Goal: Task Accomplishment & Management: Use online tool/utility

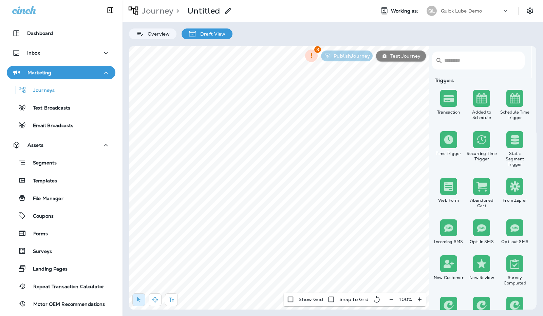
click at [480, 142] on img at bounding box center [481, 140] width 10 height 10
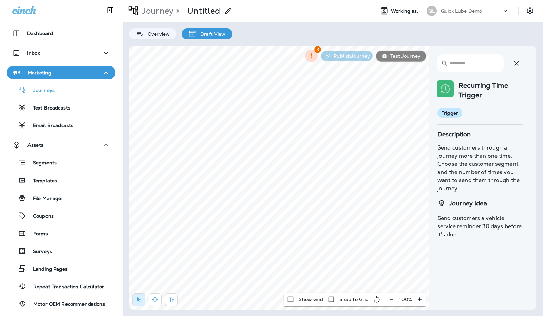
click at [522, 59] on div at bounding box center [517, 63] width 14 height 18
click at [516, 65] on icon "button" at bounding box center [516, 63] width 8 height 8
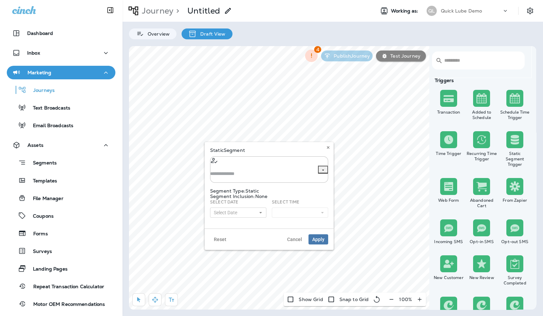
click at [259, 163] on div "​ ​" at bounding box center [269, 169] width 118 height 26
click at [270, 171] on div "No options" at bounding box center [263, 168] width 107 height 5
click at [326, 166] on div "Static Segment ​ ​ Segment Type: Static Segment Inclusion: None Select Date Sel…" at bounding box center [269, 186] width 118 height 76
click at [249, 208] on button "Select Date" at bounding box center [238, 213] width 56 height 10
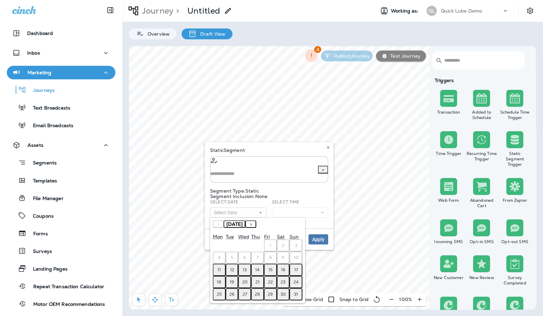
click at [256, 221] on button "›" at bounding box center [250, 224] width 11 height 7
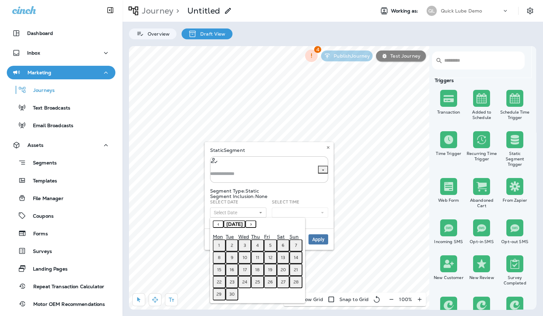
click at [219, 243] on abbr "1" at bounding box center [219, 245] width 2 height 5
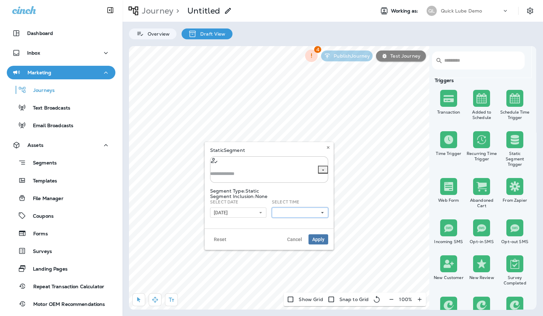
click at [302, 212] on button at bounding box center [300, 213] width 56 height 10
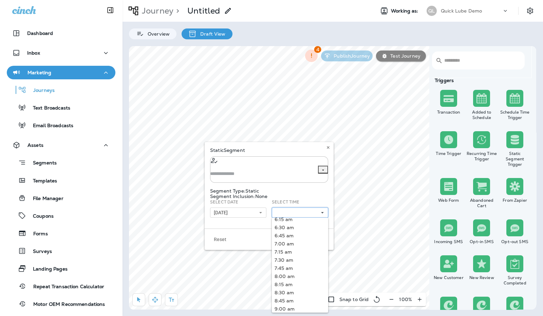
scroll to position [208, 0]
click at [293, 273] on link "8:00 am" at bounding box center [300, 277] width 56 height 8
click at [332, 189] on div "Static Segment ​ ​ Segment Type: Static Segment Inclusion: None Select Date 09/…" at bounding box center [269, 185] width 129 height 87
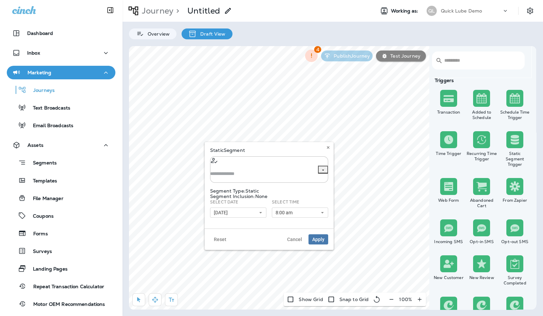
click at [318, 166] on div at bounding box center [323, 170] width 10 height 8
click at [318, 237] on span "Apply" at bounding box center [318, 239] width 12 height 5
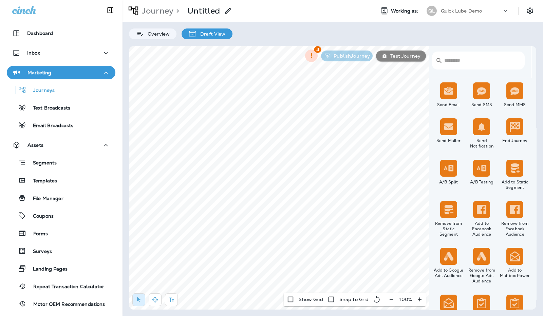
scroll to position [350, 0]
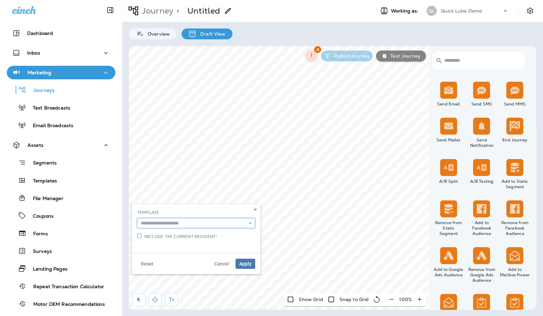
click at [236, 225] on input "text" at bounding box center [196, 223] width 118 height 10
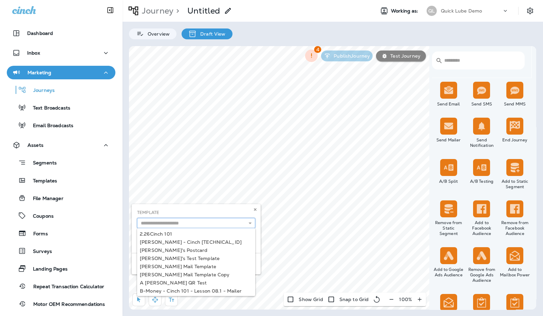
scroll to position [17, 0]
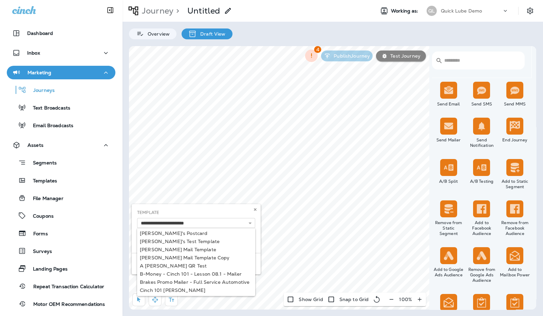
click at [232, 261] on div "**********" at bounding box center [196, 239] width 129 height 70
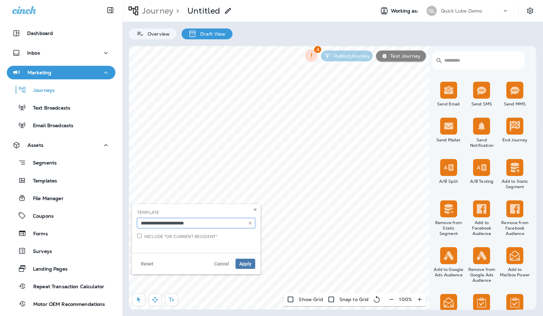
click at [245, 221] on input "**********" at bounding box center [196, 223] width 118 height 10
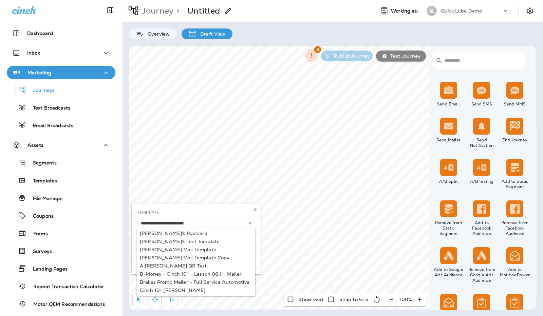
type input "**********"
click at [216, 230] on div "**********" at bounding box center [196, 226] width 118 height 33
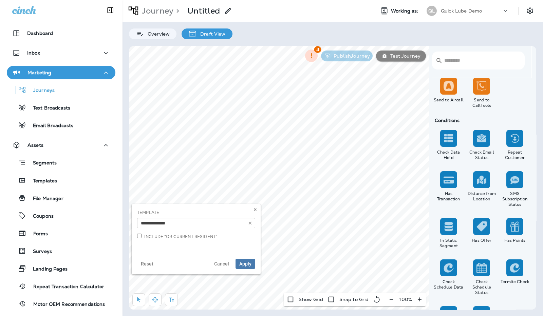
scroll to position [774, 0]
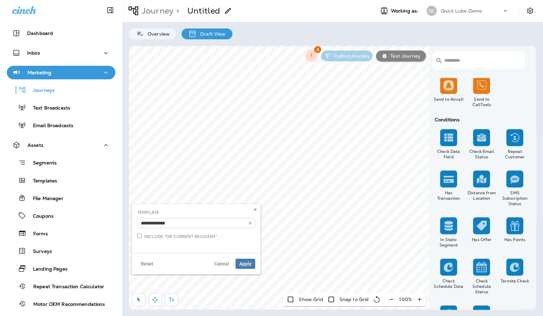
drag, startPoint x: 485, startPoint y: 178, endPoint x: 429, endPoint y: 191, distance: 57.6
click at [255, 209] on icon at bounding box center [255, 210] width 4 height 4
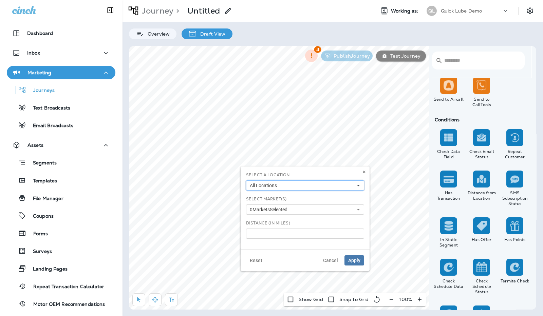
click at [327, 185] on button "All Locations" at bounding box center [305, 186] width 118 height 10
click at [336, 208] on button "0 Market s Selected" at bounding box center [305, 210] width 118 height 10
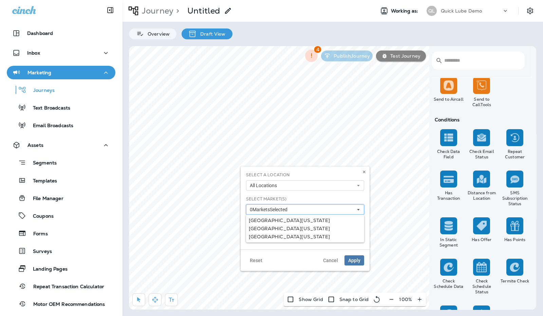
click at [336, 208] on button "0 Market s Selected" at bounding box center [305, 210] width 118 height 10
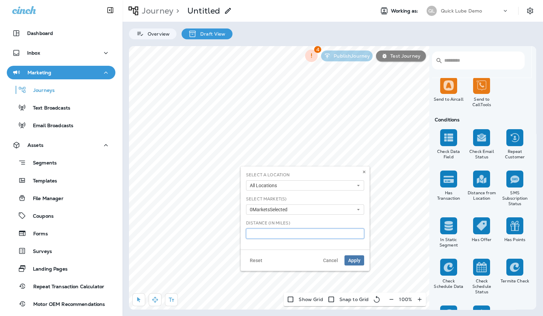
click at [319, 237] on input "**" at bounding box center [305, 234] width 118 height 10
click at [353, 258] on span "Apply" at bounding box center [354, 260] width 12 height 5
click at [332, 183] on button "All Locations" at bounding box center [305, 186] width 118 height 10
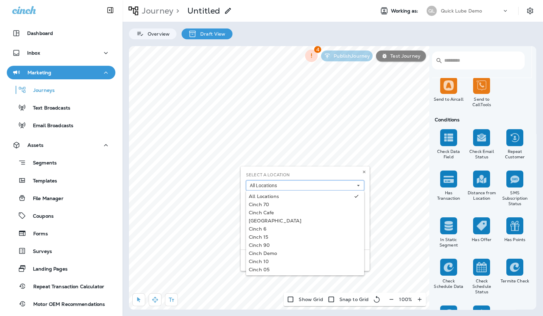
scroll to position [73, 0]
click at [344, 174] on div "Select a Location All Locations All Locations Cinch 70 Cinch Cafe Kingston Aven…" at bounding box center [305, 181] width 118 height 19
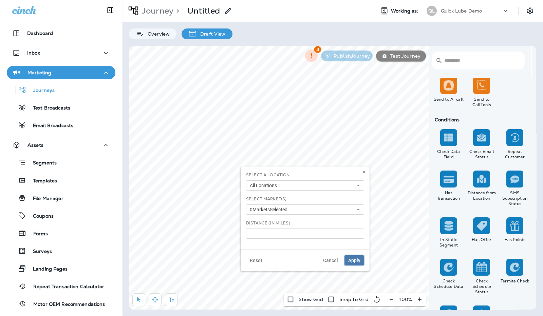
click at [362, 261] on button "Apply" at bounding box center [354, 261] width 20 height 10
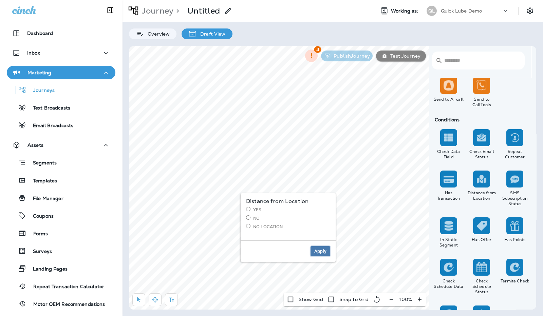
click at [323, 251] on span "Apply" at bounding box center [320, 251] width 12 height 5
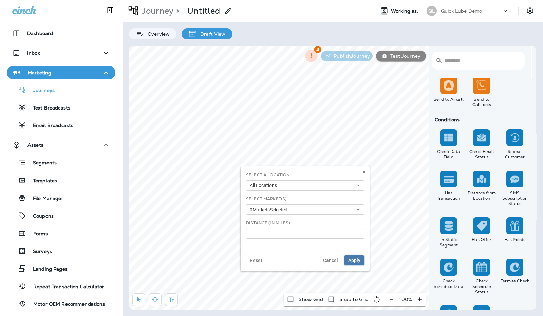
click at [357, 262] on span "Apply" at bounding box center [354, 260] width 12 height 5
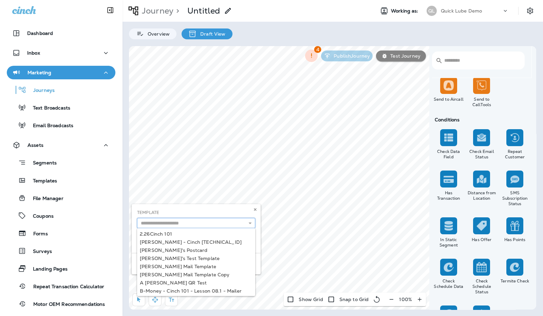
click at [229, 224] on input "text" at bounding box center [196, 223] width 118 height 10
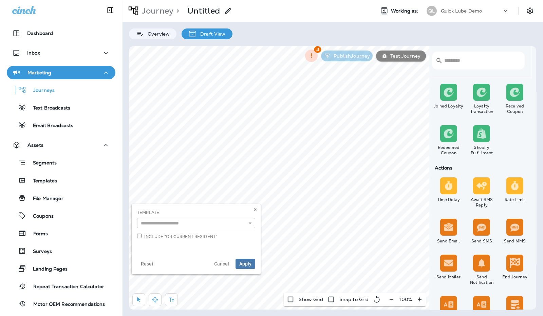
scroll to position [216, 0]
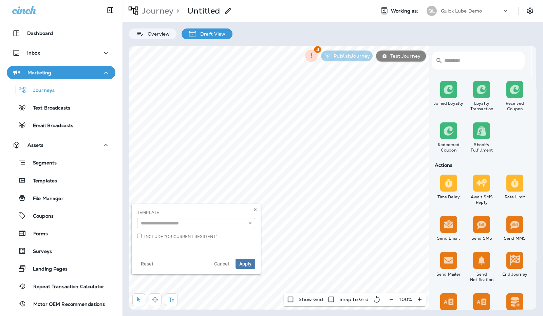
click at [354, 223] on div "​ ​ Triggers Transaction Added to Schedule Schedule Time Trigger Time Trigger R…" at bounding box center [332, 178] width 407 height 264
click at [241, 260] on button "Apply" at bounding box center [246, 264] width 20 height 10
drag, startPoint x: 439, startPoint y: 183, endPoint x: 431, endPoint y: 189, distance: 10.0
select select "*****"
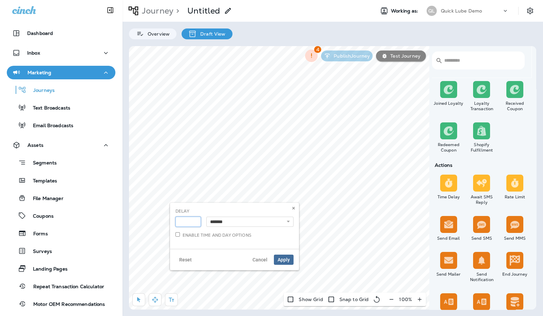
click at [192, 223] on input "*" at bounding box center [187, 222] width 25 height 10
type input "*"
click at [195, 220] on input "*" at bounding box center [187, 222] width 25 height 10
click at [241, 220] on select "**********" at bounding box center [249, 222] width 87 height 10
select select "****"
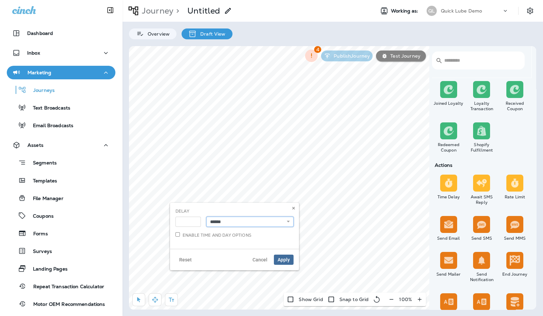
click at [206, 217] on select "**********" at bounding box center [249, 222] width 87 height 10
click at [205, 233] on label "Enable time and day options" at bounding box center [213, 235] width 76 height 6
select select "*"
select select "**"
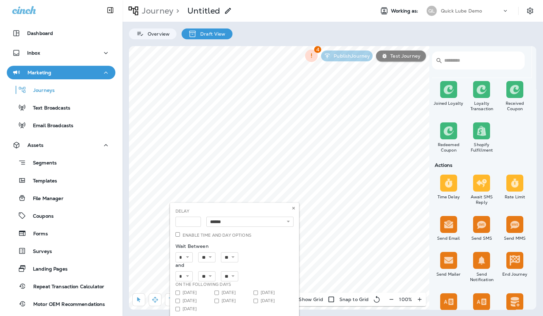
click at [205, 233] on label "Enable time and day options" at bounding box center [213, 235] width 76 height 6
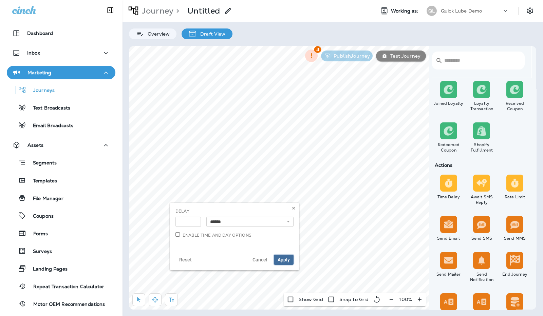
click at [282, 260] on span "Apply" at bounding box center [284, 260] width 12 height 5
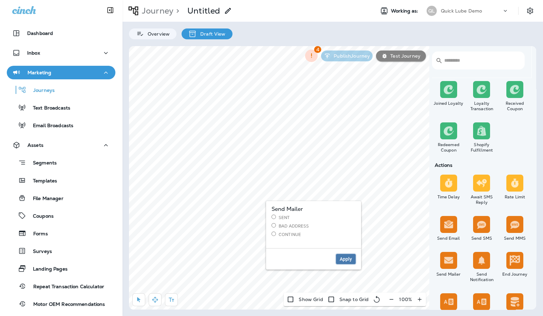
click at [343, 257] on span "Apply" at bounding box center [346, 259] width 12 height 5
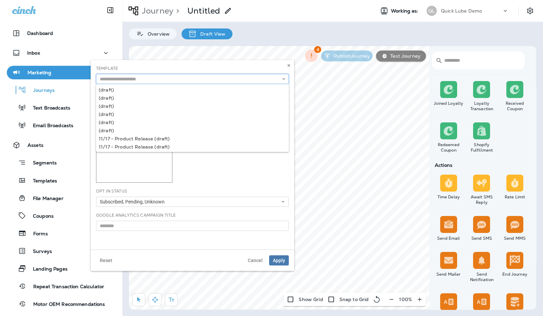
click at [276, 76] on input "text" at bounding box center [192, 79] width 193 height 10
type input "**********"
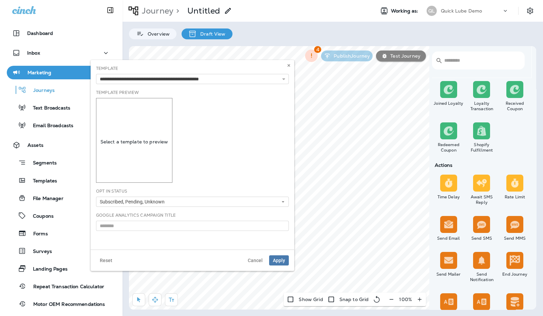
click at [261, 151] on div "**********" at bounding box center [193, 155] width 204 height 190
click at [289, 66] on icon at bounding box center [289, 65] width 4 height 4
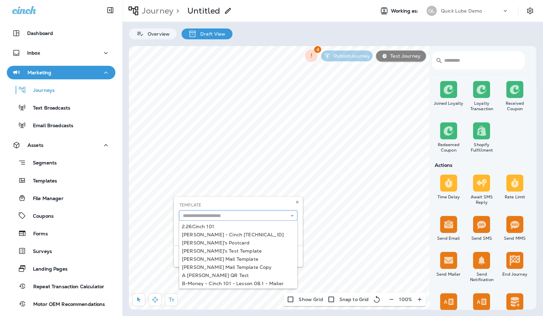
click at [216, 217] on input "text" at bounding box center [238, 216] width 118 height 10
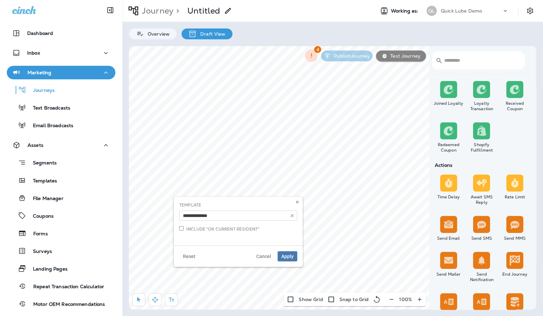
type input "**********"
click at [221, 243] on div "**********" at bounding box center [238, 221] width 129 height 49
click at [289, 255] on span "Apply" at bounding box center [287, 256] width 12 height 5
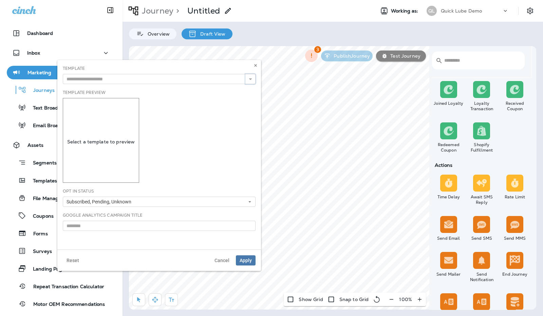
click at [247, 78] on button "button" at bounding box center [250, 79] width 10 height 10
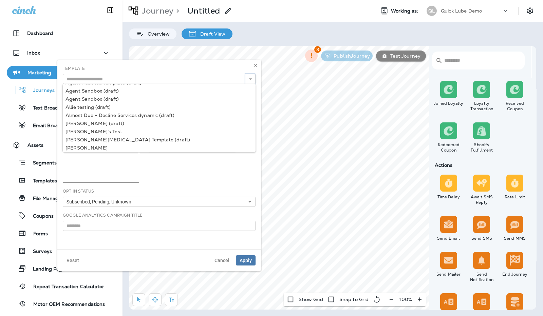
scroll to position [185, 0]
type input "**********"
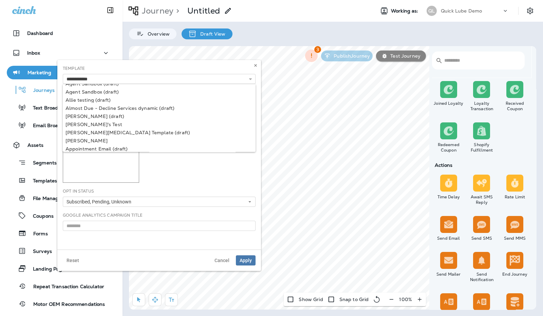
click at [125, 138] on div "**********" at bounding box center [159, 155] width 204 height 190
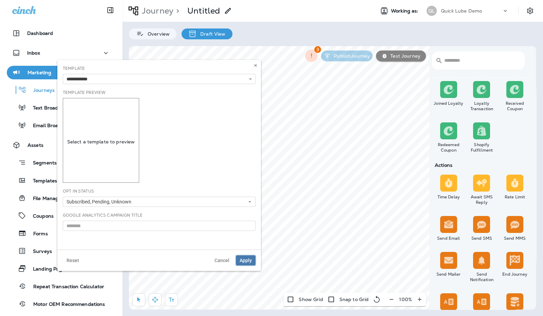
click at [247, 265] on button "Apply" at bounding box center [246, 261] width 20 height 10
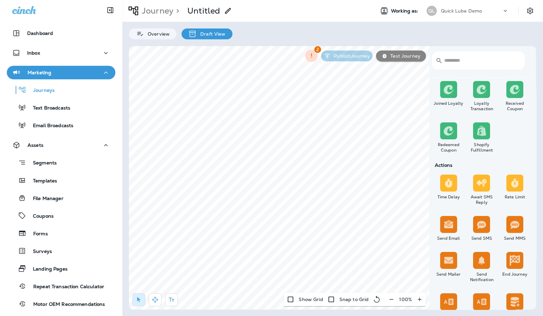
select select "*****"
click at [184, 219] on input "*" at bounding box center [175, 220] width 25 height 10
type input "*"
click at [184, 219] on input "*" at bounding box center [175, 220] width 25 height 10
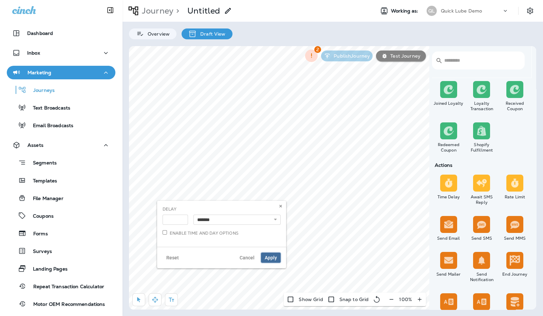
click at [270, 258] on span "Apply" at bounding box center [271, 258] width 12 height 5
select select "*****"
click at [251, 217] on select "**********" at bounding box center [236, 220] width 87 height 10
click at [193, 215] on select "**********" at bounding box center [236, 220] width 87 height 10
click at [268, 256] on span "Apply" at bounding box center [271, 258] width 12 height 5
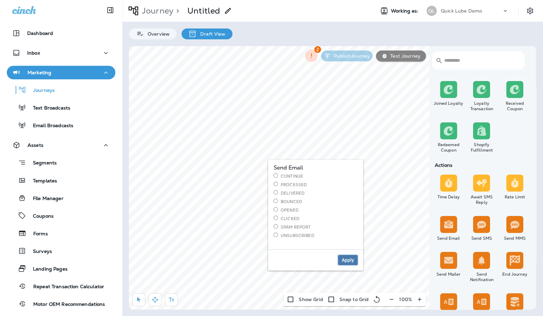
click at [347, 261] on span "Apply" at bounding box center [348, 260] width 12 height 5
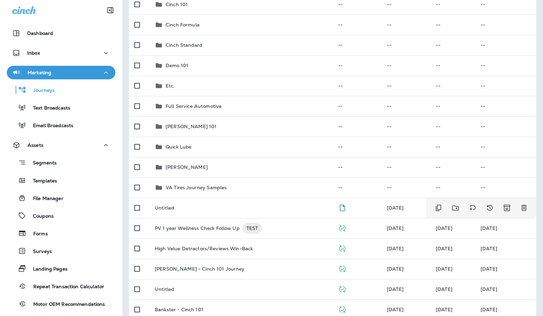
scroll to position [94, 0]
click at [168, 210] on p "Untitled" at bounding box center [164, 208] width 19 height 5
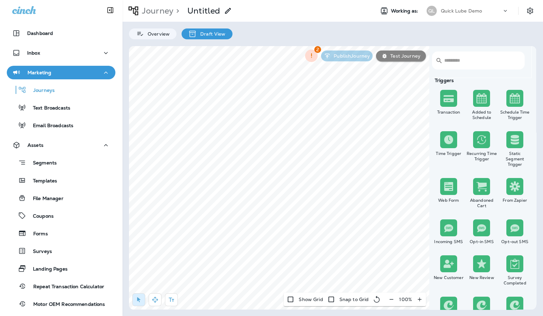
click at [226, 8] on icon at bounding box center [228, 11] width 8 height 8
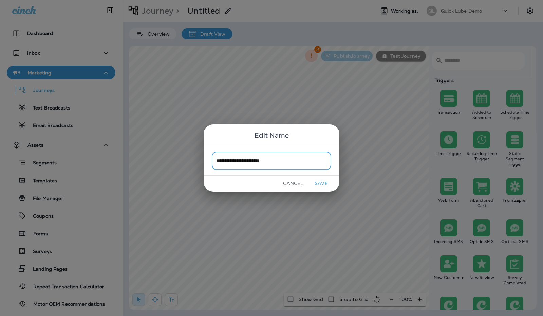
type input "**********"
click at [324, 181] on button "Save" at bounding box center [320, 184] width 25 height 11
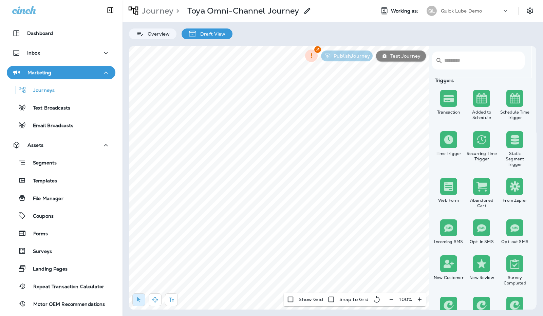
click at [392, 299] on icon "button" at bounding box center [391, 299] width 7 height 7
click at [391, 298] on icon "button" at bounding box center [394, 299] width 7 height 7
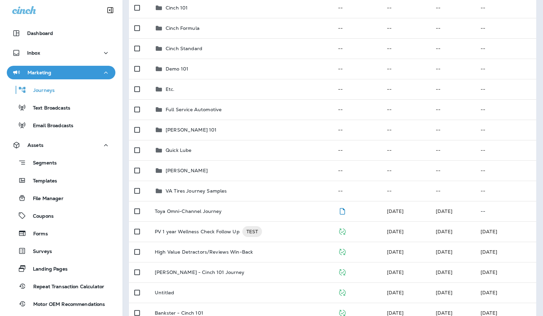
scroll to position [137, 0]
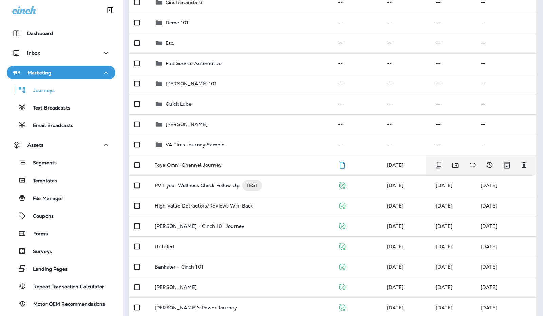
click at [183, 163] on p "Toya Omni-Channel Journey" at bounding box center [188, 165] width 67 height 5
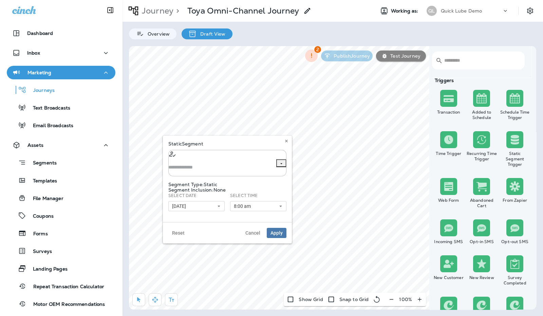
click at [256, 158] on input "text" at bounding box center [227, 167] width 118 height 18
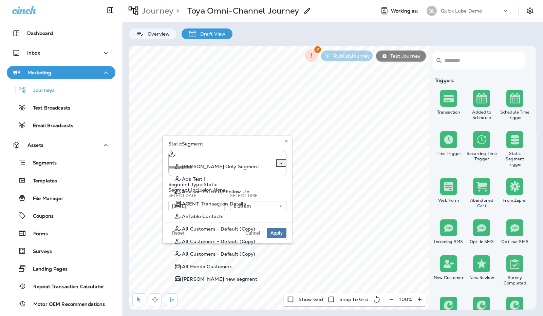
scroll to position [217, 0]
click at [222, 226] on span "All Customers - Default (Copy)" at bounding box center [218, 228] width 73 height 5
type input "**********"
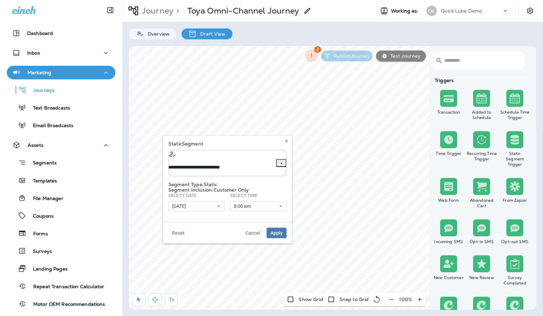
click at [279, 231] on span "Apply" at bounding box center [276, 233] width 12 height 5
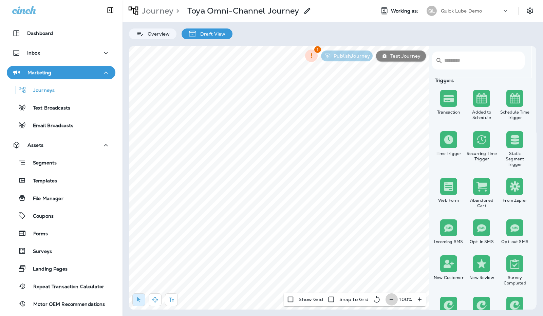
click at [391, 297] on icon "button" at bounding box center [391, 299] width 7 height 7
click at [391, 297] on icon "button" at bounding box center [394, 299] width 7 height 7
click at [353, 221] on select "**********" at bounding box center [336, 226] width 87 height 10
select select "****"
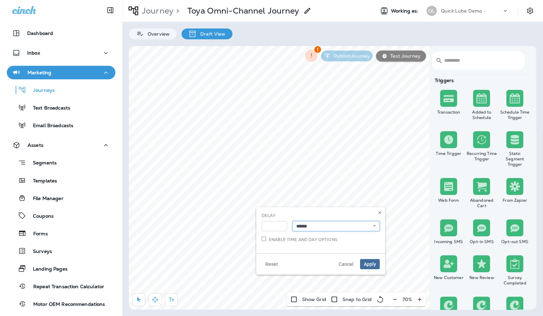
click at [293, 221] on select "**********" at bounding box center [336, 226] width 87 height 10
click at [365, 263] on span "Apply" at bounding box center [370, 264] width 12 height 5
select select "***"
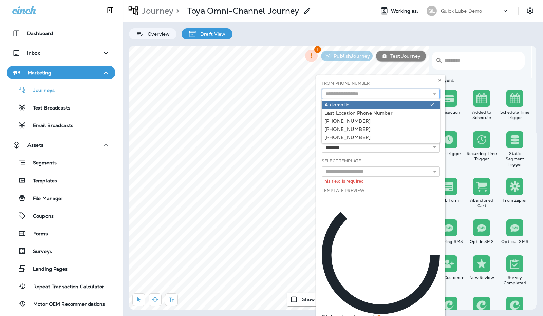
click at [427, 94] on input "text" at bounding box center [381, 94] width 118 height 10
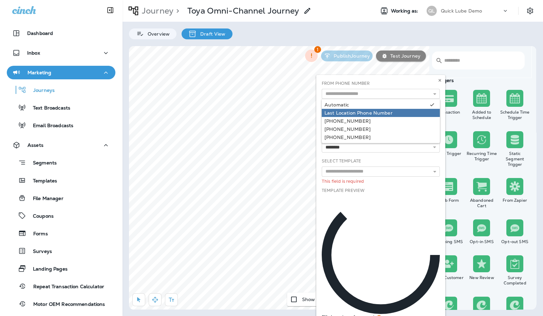
type input "**********"
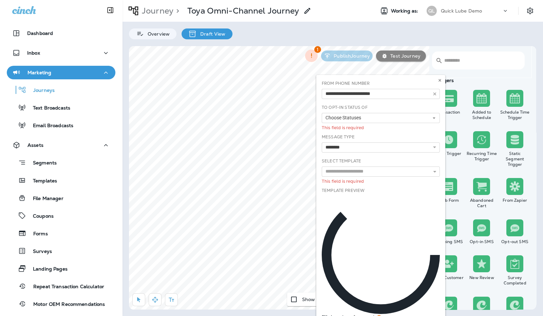
click at [399, 112] on div "**********" at bounding box center [381, 209] width 124 height 259
click at [399, 112] on div "To Opt-In Status Of Choose Statuses Opt In Pending Suppressed Unknown" at bounding box center [381, 114] width 118 height 19
click at [396, 117] on button "Choose Statuses" at bounding box center [381, 118] width 118 height 10
click at [380, 128] on div "Opt In" at bounding box center [380, 128] width 113 height 5
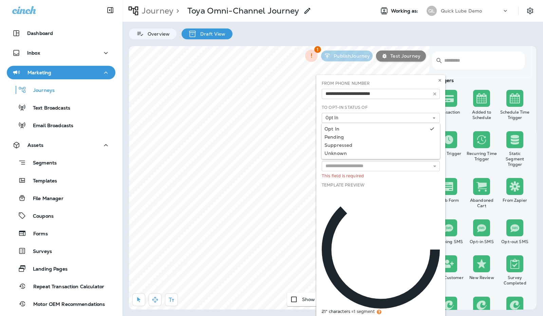
click at [415, 105] on div "To Opt-In Status Of Opt In Opt In Pending Suppressed Unknown" at bounding box center [381, 114] width 118 height 19
click at [387, 141] on select "**********" at bounding box center [381, 142] width 118 height 10
click at [322, 137] on select "**********" at bounding box center [381, 142] width 118 height 10
click at [390, 166] on input "text" at bounding box center [381, 166] width 118 height 10
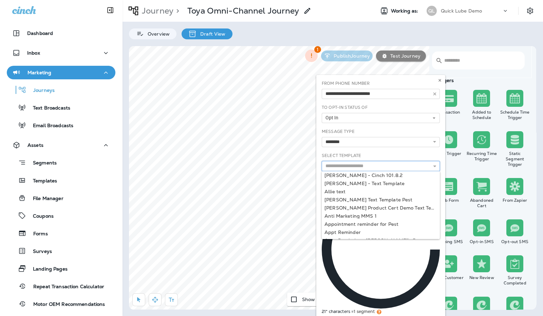
scroll to position [18, 0]
type input "**********"
click at [374, 191] on div "**********" at bounding box center [381, 207] width 124 height 254
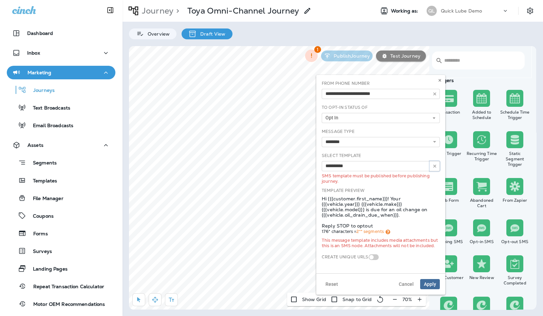
click at [433, 165] on icon "button" at bounding box center [434, 166] width 5 height 5
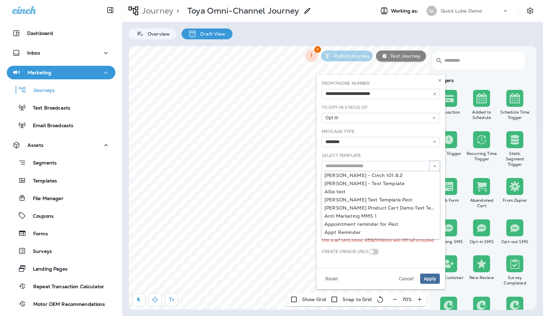
scroll to position [0, 0]
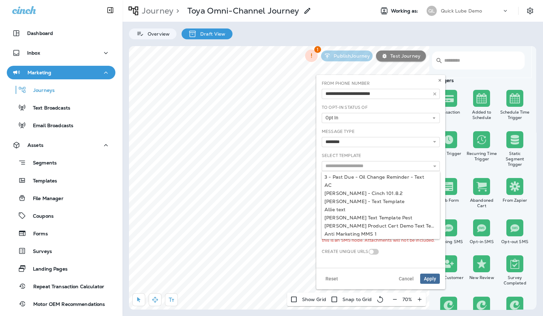
type input "**"
click at [378, 182] on div "Select Template ** 3 - Past Due - Oil Change Reminder - Text AC Adam Reese - Ci…" at bounding box center [381, 168] width 124 height 30
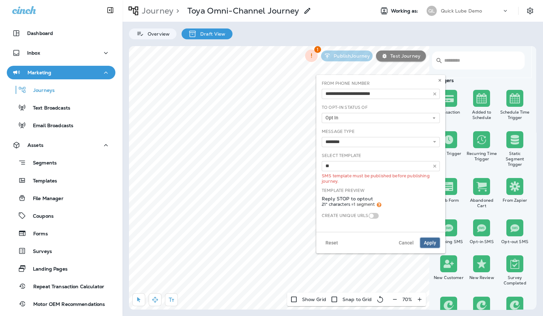
click at [431, 245] on span "Apply" at bounding box center [430, 243] width 12 height 5
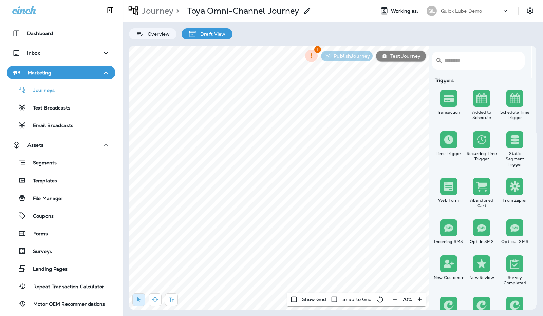
select select "***"
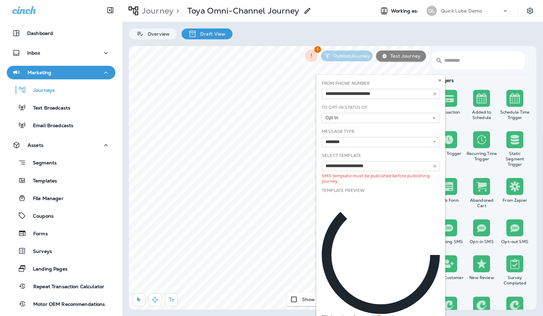
type input "**"
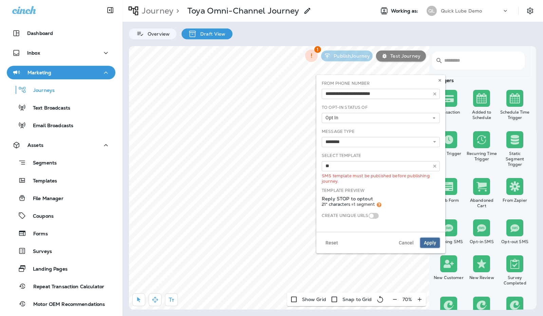
click at [432, 245] on span "Apply" at bounding box center [430, 243] width 12 height 5
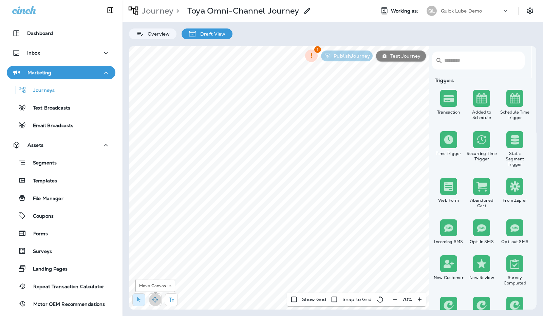
click at [154, 301] on icon "button" at bounding box center [155, 300] width 6 height 6
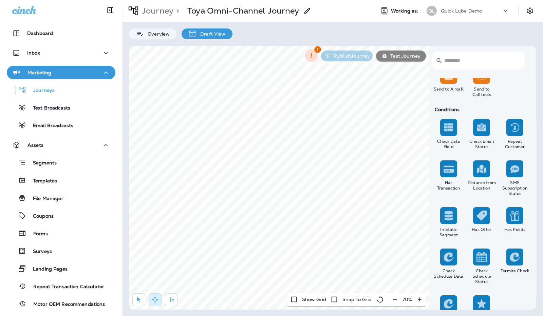
scroll to position [786, 0]
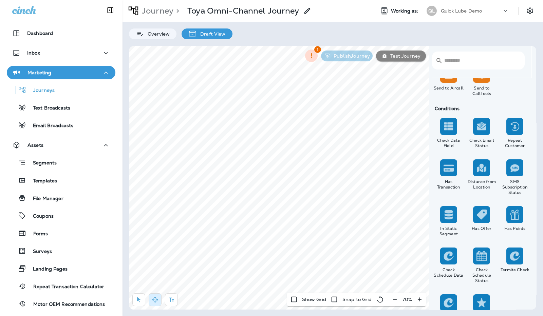
click at [231, 115] on div "​ ​ Triggers Transaction Added to Schedule Schedule Time Trigger Time Trigger R…" at bounding box center [332, 178] width 407 height 264
click at [306, 115] on div "​ ​ Triggers Transaction Added to Schedule Schedule Time Trigger Time Trigger R…" at bounding box center [332, 178] width 407 height 264
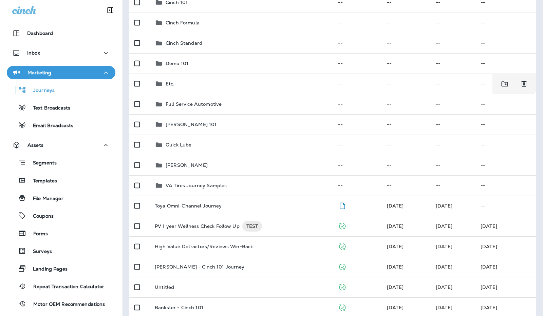
scroll to position [101, 0]
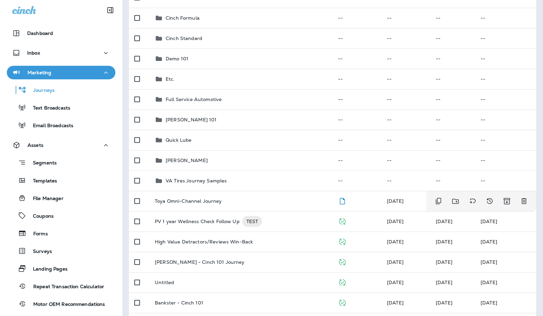
click at [188, 201] on p "Toya Omni-Channel Journey" at bounding box center [188, 201] width 67 height 5
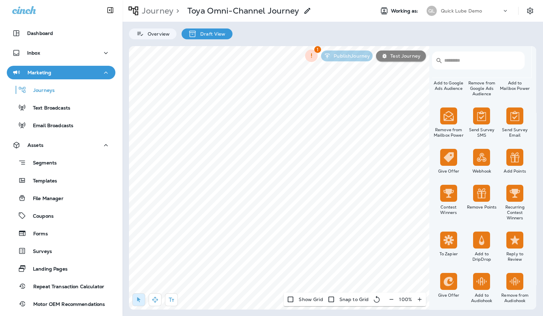
scroll to position [543, 0]
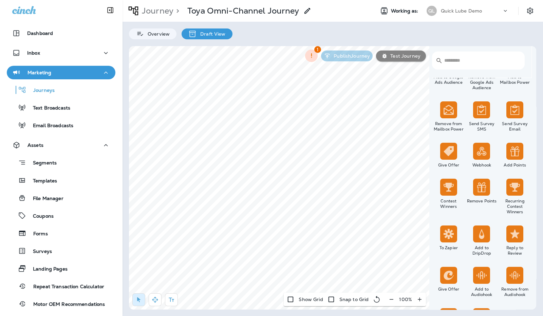
select select "***"
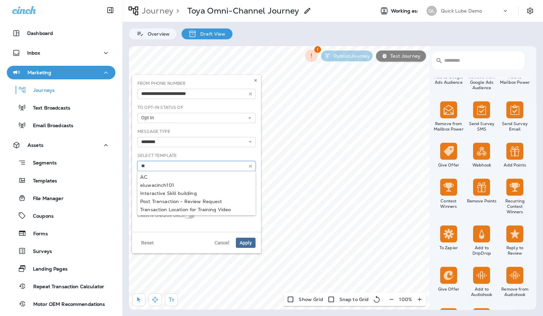
click at [240, 161] on input "**" at bounding box center [196, 166] width 118 height 10
type input "**********"
click at [189, 183] on div "**********" at bounding box center [197, 153] width 124 height 146
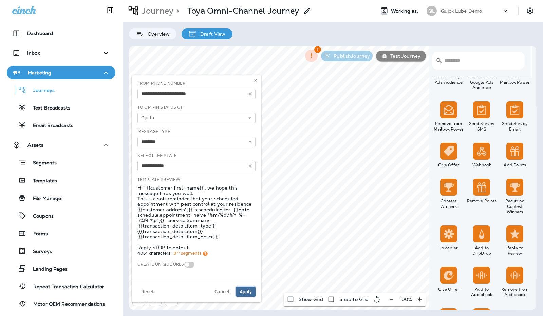
click at [242, 294] on span "Apply" at bounding box center [246, 291] width 12 height 5
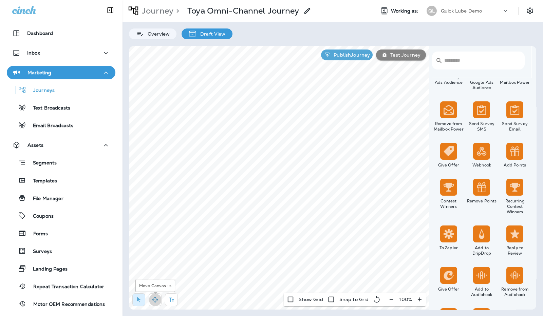
click at [156, 297] on icon "button" at bounding box center [155, 300] width 7 height 7
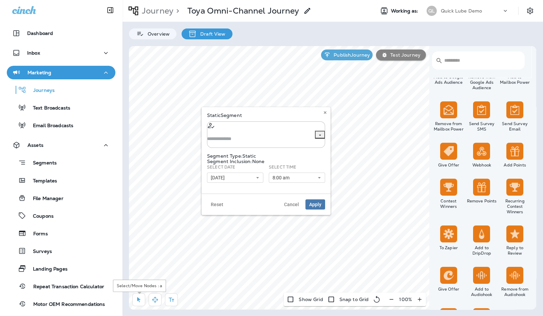
click at [136, 296] on button "button" at bounding box center [138, 300] width 13 height 13
type input "**********"
click at [311, 202] on span "Apply" at bounding box center [315, 204] width 12 height 5
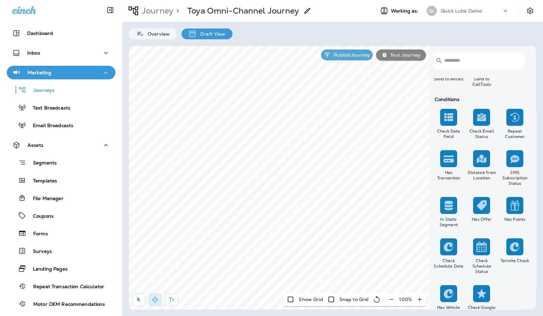
scroll to position [825, 0]
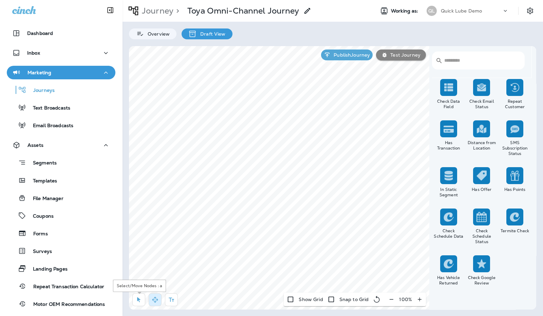
click at [134, 301] on button "button" at bounding box center [138, 300] width 13 height 13
click at [360, 230] on input "**" at bounding box center [315, 234] width 118 height 10
click at [361, 214] on button "0 Market s Selected" at bounding box center [315, 210] width 118 height 10
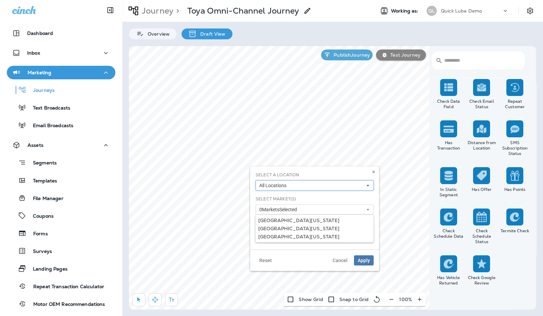
click at [358, 186] on button "All Locations" at bounding box center [315, 186] width 118 height 10
click at [353, 170] on div "Select a Location All Locations All Locations Cinch 70 Cinch Cafe Kingston Aven…" at bounding box center [314, 208] width 129 height 83
click at [367, 232] on input "**" at bounding box center [315, 234] width 118 height 10
click at [264, 260] on span "Reset" at bounding box center [265, 260] width 13 height 5
type input "**"
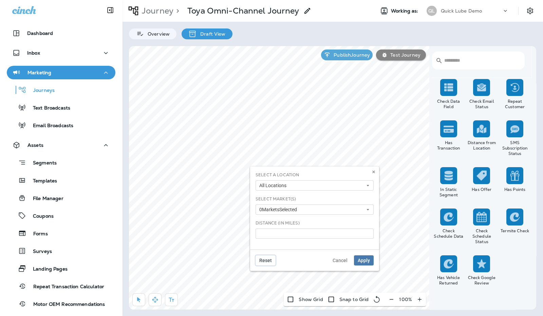
click at [269, 258] on span "Reset" at bounding box center [265, 260] width 13 height 5
click at [361, 260] on span "Apply" at bounding box center [364, 260] width 12 height 5
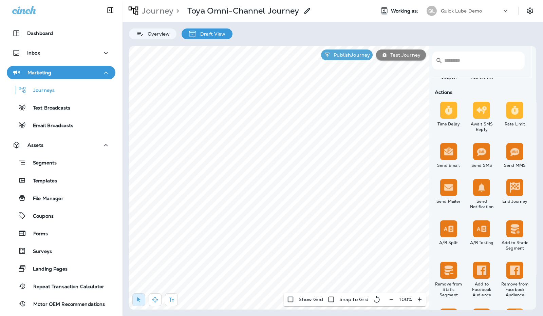
scroll to position [290, 0]
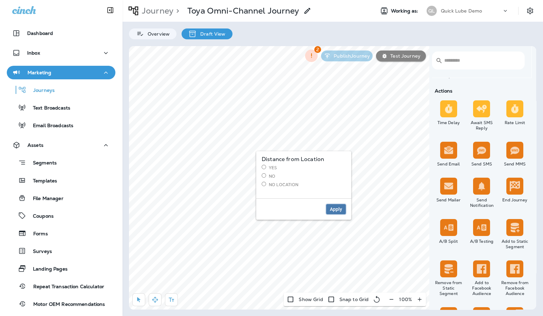
click at [337, 207] on span "Apply" at bounding box center [336, 209] width 12 height 5
select select "***"
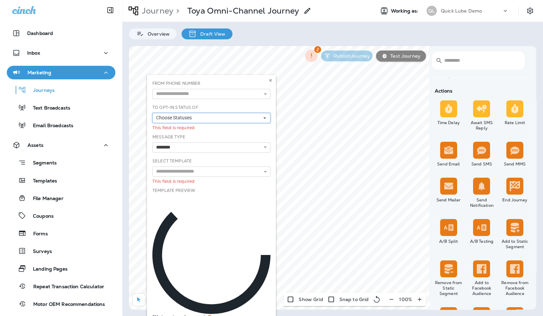
click at [250, 116] on button "Choose Statuses" at bounding box center [211, 118] width 118 height 10
click at [248, 95] on input "text" at bounding box center [211, 94] width 118 height 10
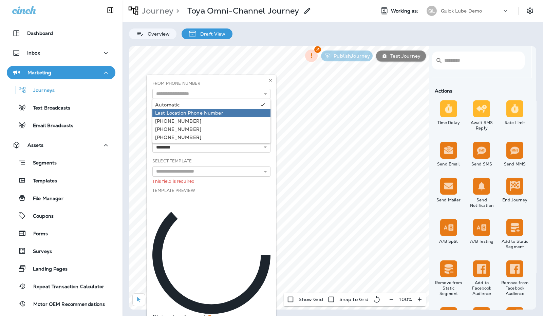
type input "**********"
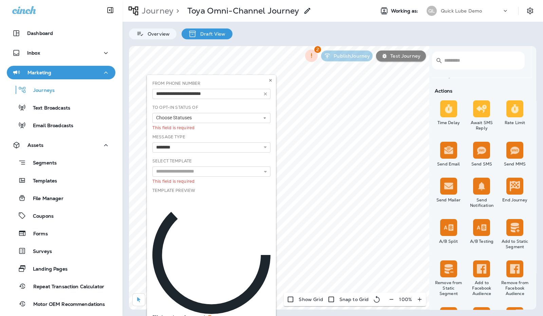
click at [224, 112] on div "**********" at bounding box center [212, 209] width 124 height 259
click at [223, 114] on button "Choose Statuses" at bounding box center [211, 118] width 118 height 10
click at [213, 127] on div "Opt In" at bounding box center [211, 128] width 113 height 5
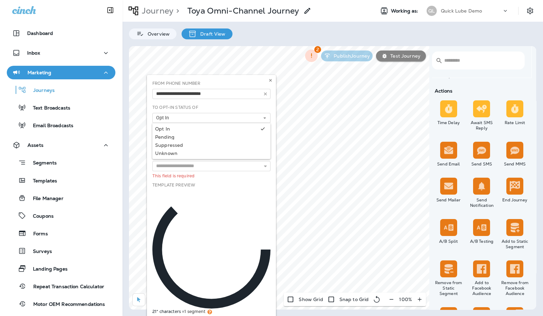
click at [251, 105] on div "To Opt-In Status Of Opt In Opt In Pending Suppressed Unknown" at bounding box center [211, 114] width 118 height 19
click at [222, 137] on select "**********" at bounding box center [211, 142] width 118 height 10
click at [152, 137] on select "**********" at bounding box center [211, 142] width 118 height 10
click at [222, 153] on div "Select Template 3 - Past Due - Oil Change Reminder - Text AC Adam Reese - Cinch…" at bounding box center [211, 162] width 118 height 19
click at [240, 170] on input "text" at bounding box center [211, 166] width 118 height 10
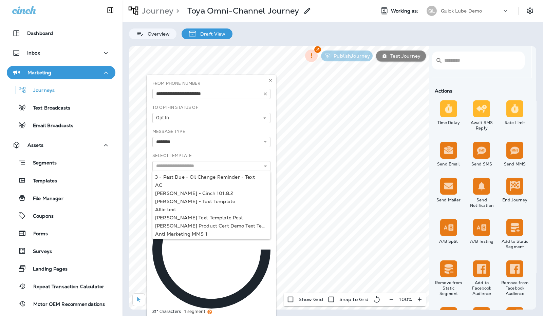
click at [232, 153] on div "Select Template 3 - Past Due - Oil Change Reminder - Text AC Adam Reese - Cinch…" at bounding box center [211, 162] width 118 height 19
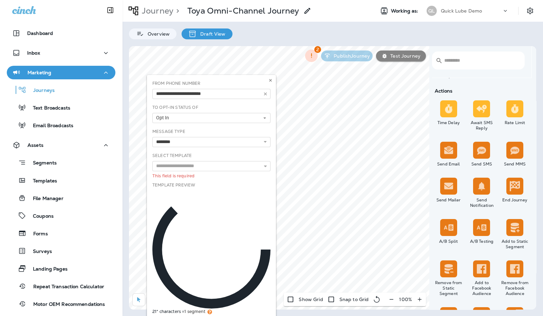
click at [252, 132] on div "**********" at bounding box center [211, 138] width 118 height 19
click at [249, 140] on select "**********" at bounding box center [211, 142] width 118 height 10
select select "**"
click at [152, 137] on select "**********" at bounding box center [211, 142] width 118 height 10
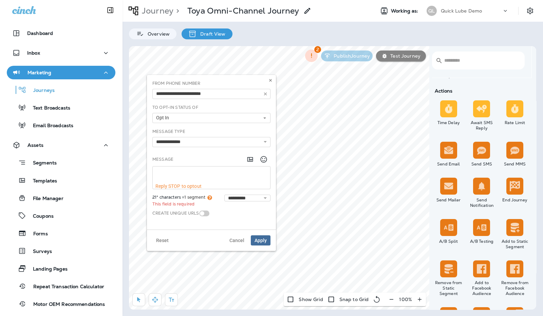
click at [196, 174] on textarea at bounding box center [211, 175] width 117 height 17
type textarea "**********"
click at [243, 210] on div "Create Unique URLs" at bounding box center [211, 209] width 118 height 8
click at [260, 233] on span "Apply" at bounding box center [261, 235] width 12 height 5
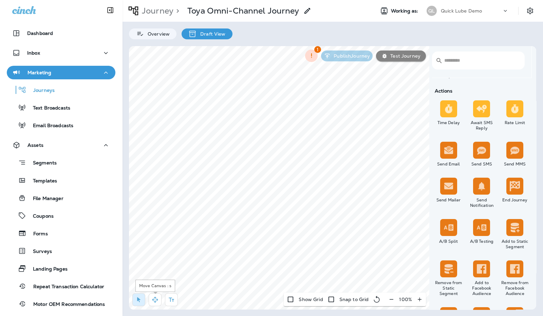
click at [154, 299] on icon "button" at bounding box center [155, 300] width 6 height 6
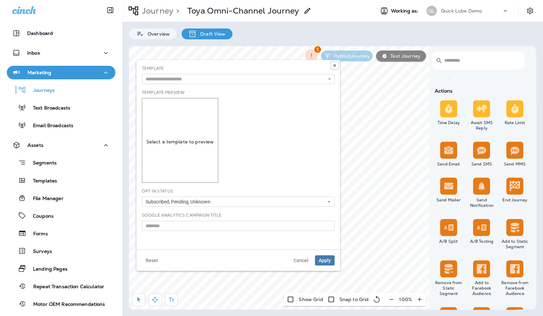
click at [336, 65] on icon at bounding box center [335, 65] width 4 height 4
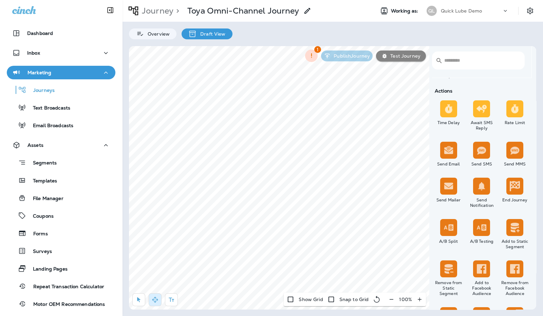
click at [336, 65] on div "1 Publish Journey Test Journey" at bounding box center [366, 55] width 128 height 19
click at [142, 301] on icon "button" at bounding box center [138, 300] width 7 height 7
drag, startPoint x: 532, startPoint y: 150, endPoint x: 537, endPoint y: 110, distance: 40.0
click at [537, 110] on div "Journey > Toya Omni-Channel Journey Working as: QL Quick Lube Demo Overview Dra…" at bounding box center [332, 158] width 421 height 316
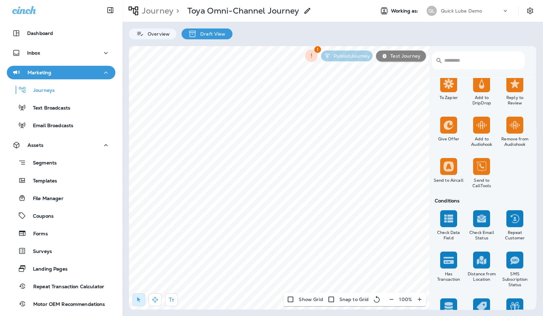
scroll to position [707, 0]
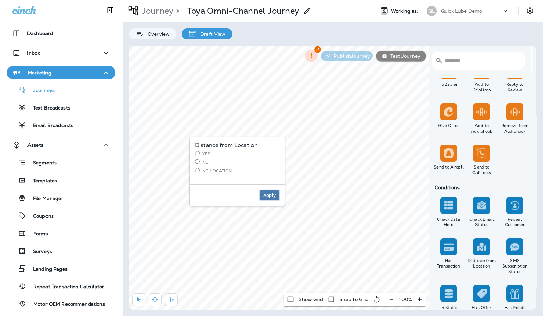
click at [274, 193] on span "Apply" at bounding box center [269, 195] width 12 height 5
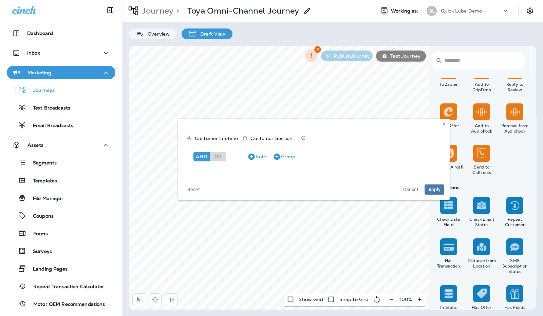
click at [200, 157] on div "And" at bounding box center [201, 157] width 16 height 10
click at [252, 155] on icon "button" at bounding box center [251, 156] width 6 height 6
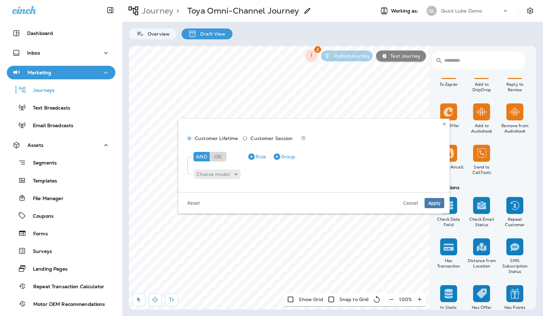
click at [222, 173] on p "Choose model" at bounding box center [212, 174] width 33 height 5
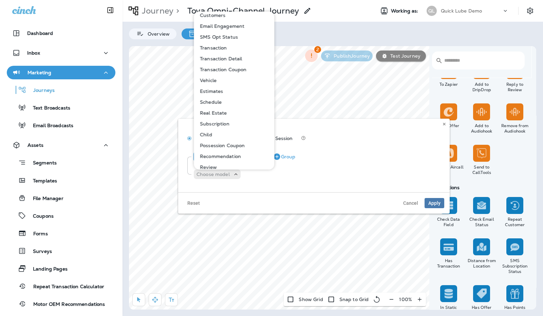
scroll to position [0, 0]
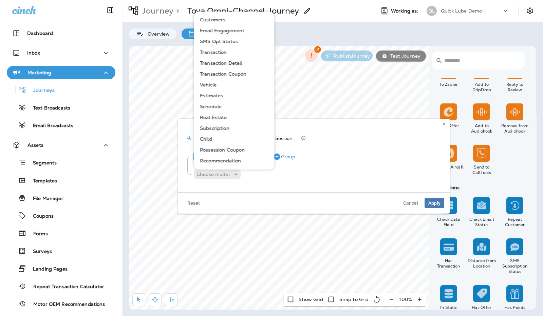
click at [230, 23] on button "Customers" at bounding box center [234, 19] width 80 height 11
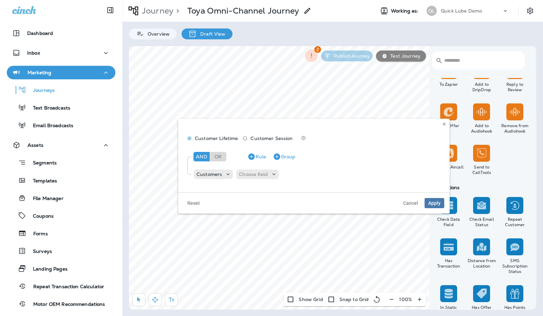
click at [257, 174] on p "Choose field" at bounding box center [253, 174] width 29 height 5
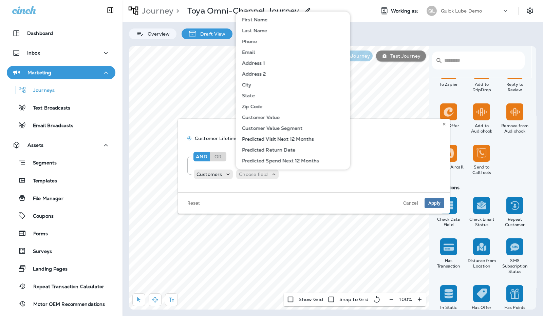
click at [271, 42] on button "Phone" at bounding box center [294, 41] width 114 height 11
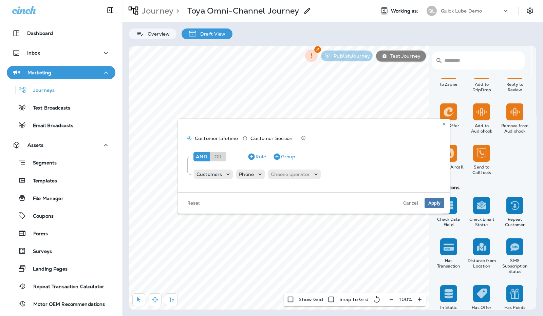
click at [298, 173] on p "Choose operator" at bounding box center [290, 174] width 39 height 5
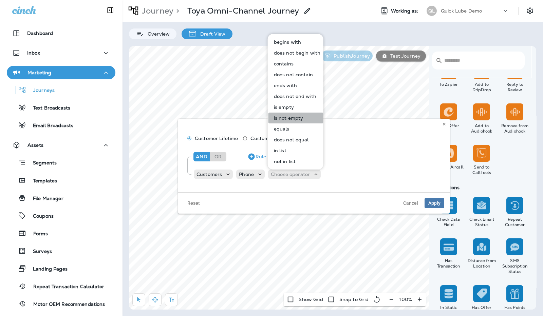
click at [299, 114] on button "is not empty" at bounding box center [295, 118] width 55 height 11
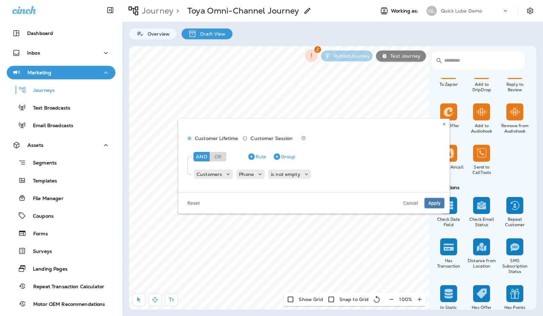
click at [433, 202] on span "Apply" at bounding box center [434, 203] width 12 height 5
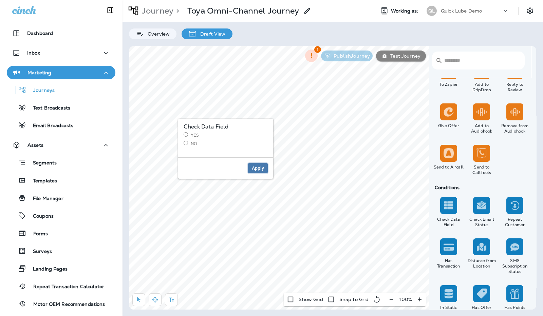
click at [256, 168] on span "Apply" at bounding box center [258, 168] width 12 height 5
click at [262, 173] on button "Apply" at bounding box center [258, 168] width 20 height 10
select select "****"
click at [289, 154] on icon at bounding box center [289, 155] width 4 height 4
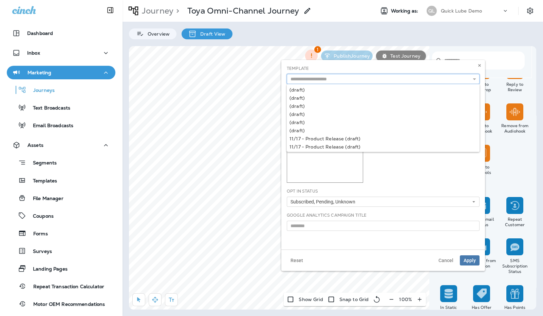
click at [372, 81] on input "text" at bounding box center [383, 79] width 193 height 10
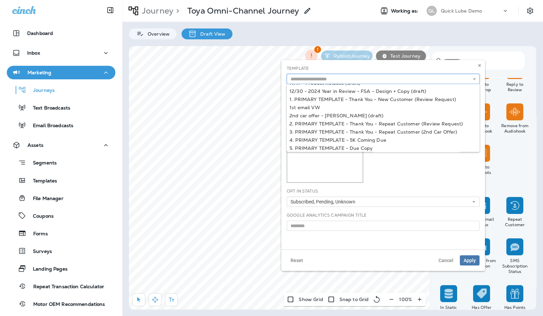
scroll to position [64, 0]
type input "**********"
click at [406, 136] on div "**********" at bounding box center [383, 155] width 204 height 190
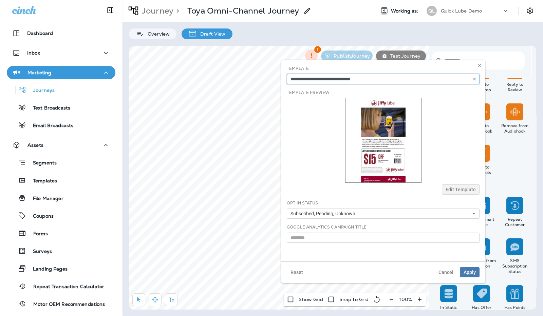
click at [432, 77] on input "**********" at bounding box center [383, 79] width 193 height 10
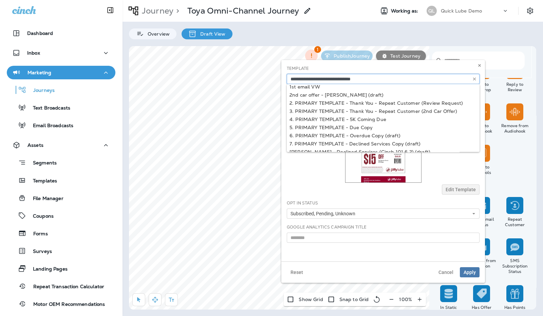
scroll to position [85, 0]
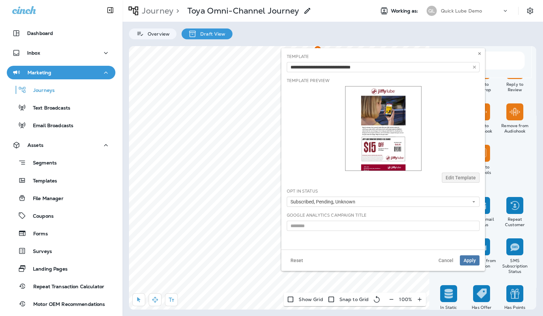
click at [389, 118] on div "**********" at bounding box center [383, 149] width 204 height 202
click at [469, 258] on span "Apply" at bounding box center [470, 260] width 12 height 5
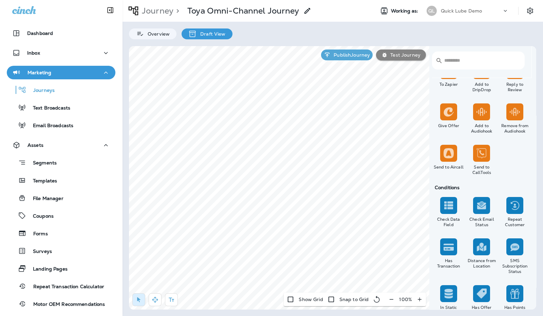
click at [352, 55] on p "Publish Journey" at bounding box center [350, 54] width 39 height 5
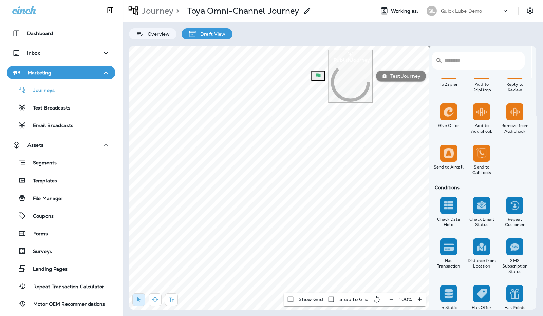
scroll to position [49, 0]
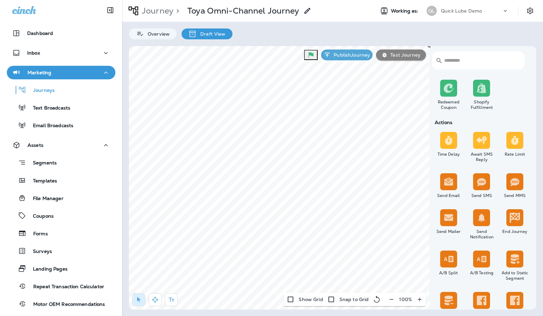
scroll to position [266, 0]
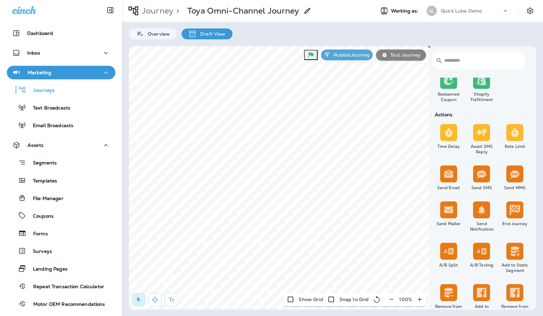
drag, startPoint x: 501, startPoint y: 211, endPoint x: 517, endPoint y: 213, distance: 16.4
click at [517, 213] on img at bounding box center [515, 210] width 10 height 10
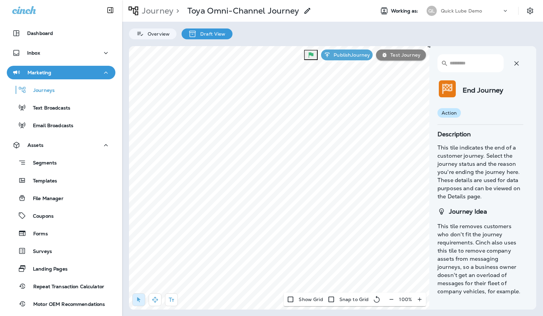
click at [479, 228] on div "​ ​ End Journey action Description This tile indicates the end of a customer jo…" at bounding box center [481, 178] width 99 height 252
click at [519, 59] on icon "button" at bounding box center [516, 63] width 8 height 8
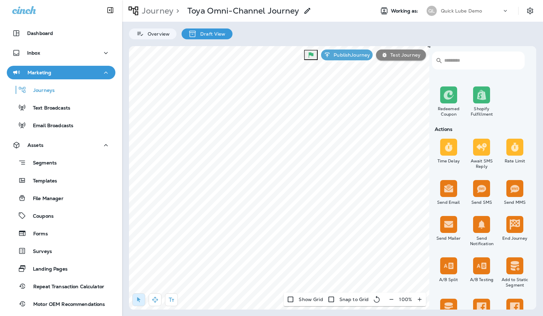
scroll to position [253, 0]
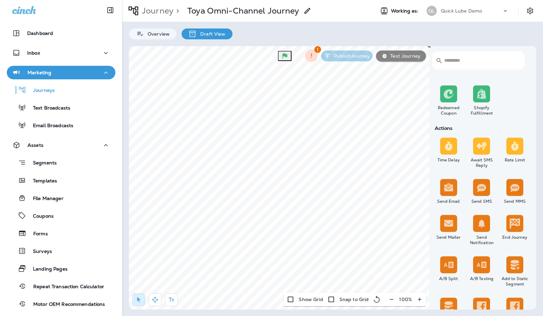
click at [392, 299] on icon "button" at bounding box center [391, 299] width 7 height 7
click at [392, 299] on icon "button" at bounding box center [394, 299] width 7 height 7
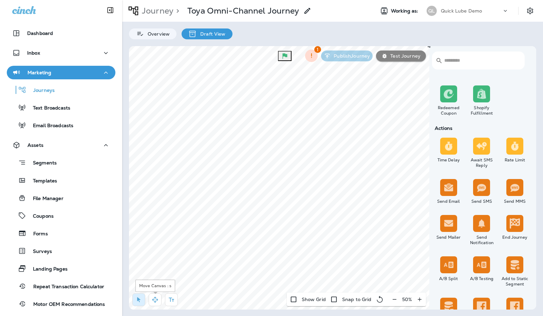
click at [153, 301] on icon "button" at bounding box center [155, 300] width 7 height 7
click at [139, 299] on icon "button" at bounding box center [138, 300] width 7 height 7
click at [283, 241] on button "Apply" at bounding box center [286, 245] width 20 height 10
click at [234, 133] on label "Continue" at bounding box center [252, 133] width 84 height 6
click at [286, 189] on span "Apply" at bounding box center [284, 191] width 12 height 5
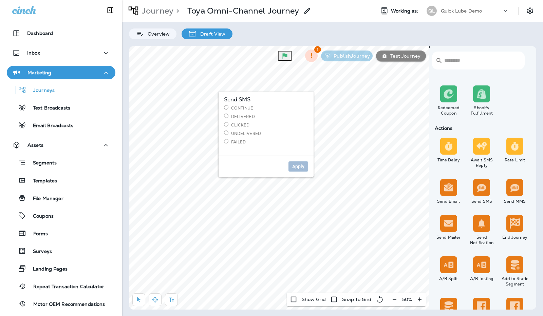
click at [252, 106] on label "Continue" at bounding box center [266, 108] width 84 height 6
click at [298, 164] on span "Apply" at bounding box center [298, 166] width 12 height 5
click at [336, 158] on select "**********" at bounding box center [348, 157] width 118 height 10
select select "**********"
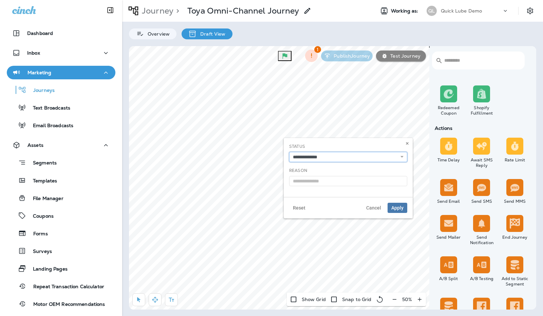
click at [289, 152] on select "**********" at bounding box center [348, 157] width 118 height 10
click at [398, 206] on span "Apply" at bounding box center [397, 208] width 12 height 5
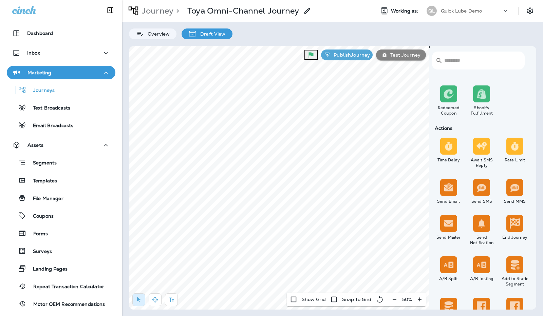
click at [310, 56] on icon "button" at bounding box center [311, 55] width 5 height 5
click at [368, 29] on div at bounding box center [271, 158] width 543 height 316
click at [406, 56] on p "Test Journey" at bounding box center [404, 54] width 33 height 5
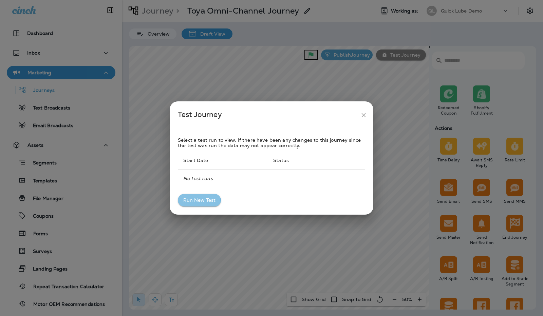
click at [193, 202] on button "Run New Test" at bounding box center [199, 200] width 43 height 13
click at [272, 31] on div "Test Journey Select a test run to view. If there have been any changes to this …" at bounding box center [271, 158] width 543 height 316
click at [363, 114] on icon "close" at bounding box center [363, 115] width 7 height 7
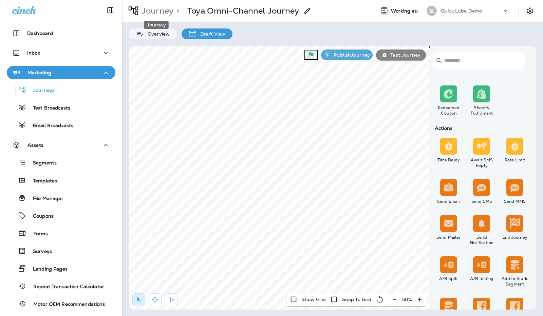
click at [161, 13] on p "Journey" at bounding box center [156, 11] width 34 height 10
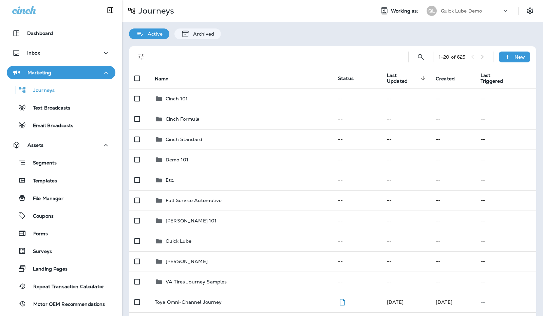
click at [508, 59] on div "New" at bounding box center [514, 57] width 31 height 11
click at [485, 89] on p "New Custom Journey" at bounding box center [493, 89] width 54 height 5
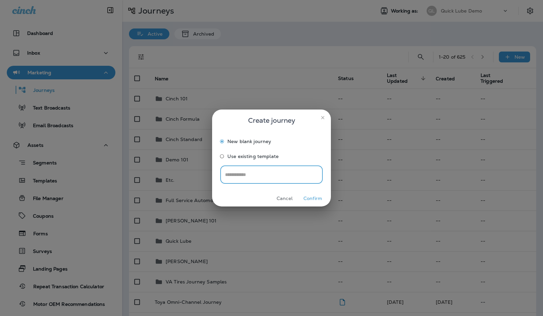
click at [315, 197] on button "Confirm" at bounding box center [312, 198] width 25 height 11
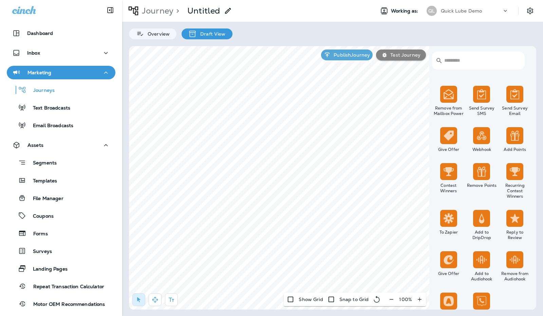
scroll to position [560, 0]
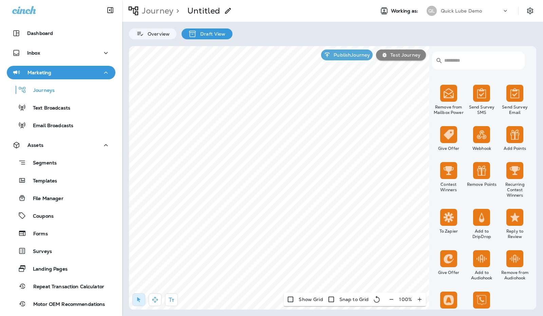
click at [514, 211] on div at bounding box center [514, 217] width 17 height 17
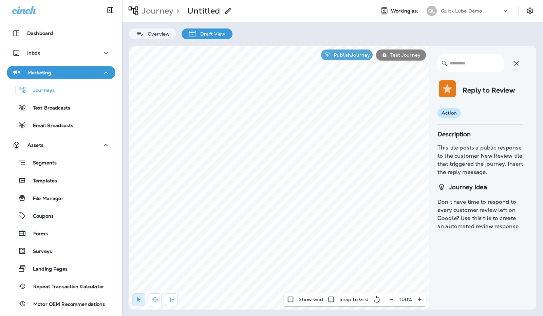
click at [518, 63] on icon "button" at bounding box center [516, 63] width 8 height 8
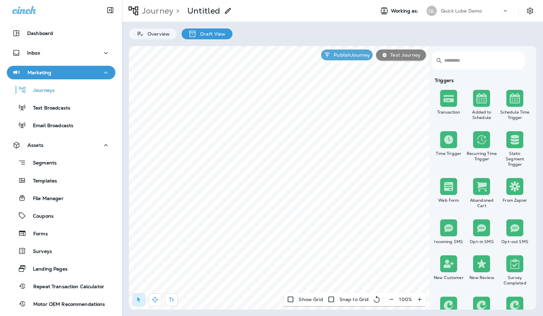
click at [487, 61] on input "text" at bounding box center [480, 61] width 73 height 18
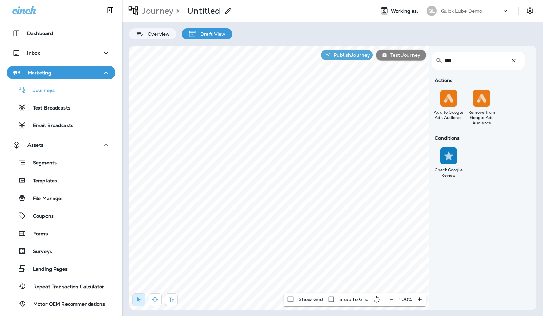
type input "****"
click at [445, 156] on img at bounding box center [449, 156] width 10 height 10
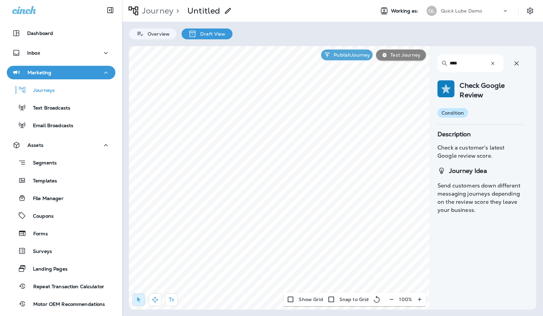
click at [493, 61] on icon "button" at bounding box center [492, 63] width 7 height 7
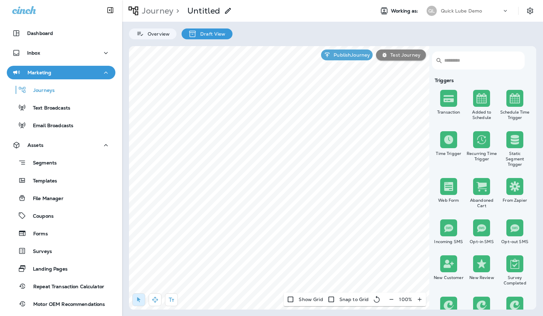
click at [493, 61] on input "text" at bounding box center [480, 61] width 73 height 18
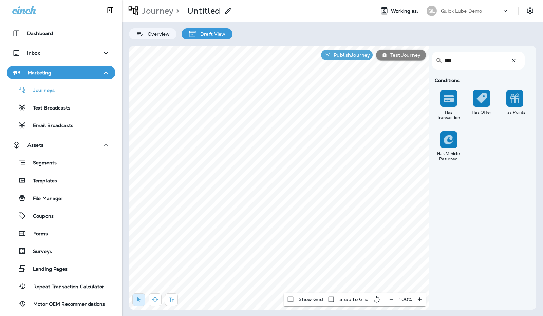
type input "***"
click at [453, 98] on img at bounding box center [449, 98] width 10 height 10
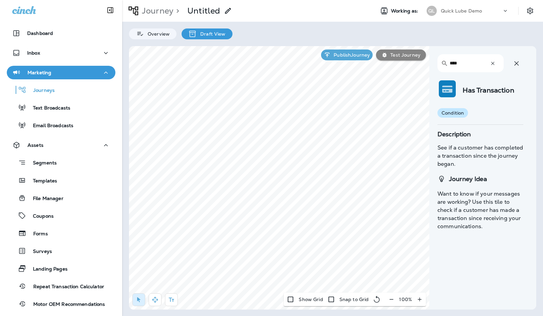
click at [467, 65] on input "***" at bounding box center [467, 63] width 34 height 18
type input "*"
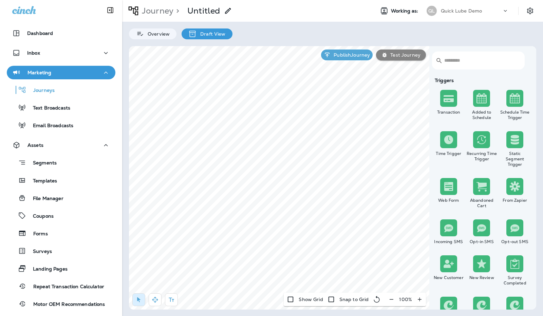
click at [467, 65] on input "text" at bounding box center [480, 61] width 73 height 18
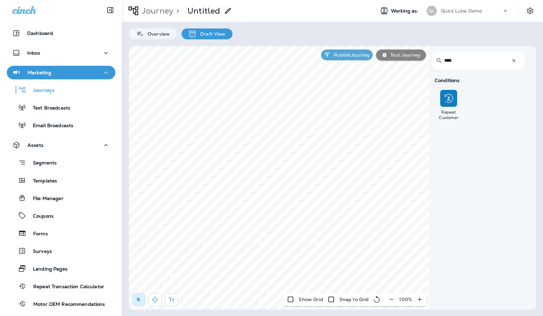
type input "****"
click at [449, 96] on img at bounding box center [449, 98] width 10 height 10
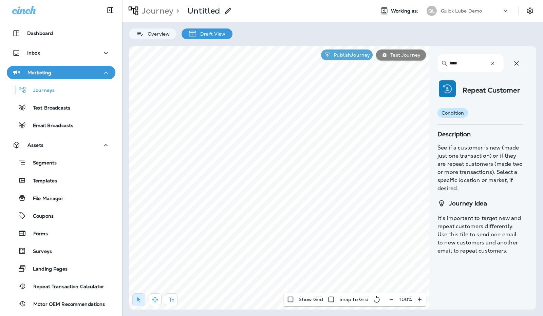
click at [482, 63] on input "****" at bounding box center [467, 63] width 34 height 18
click at [490, 60] on icon "button" at bounding box center [492, 63] width 7 height 7
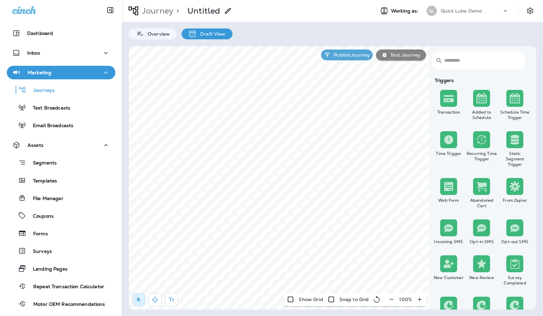
click at [490, 60] on input "text" at bounding box center [480, 61] width 73 height 18
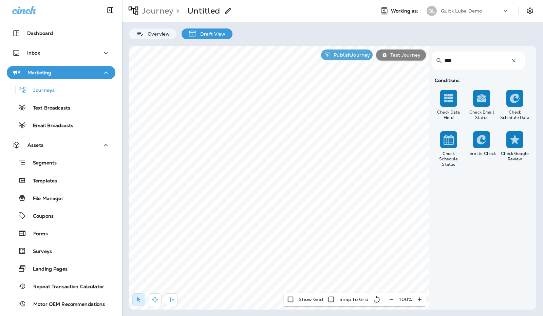
type input "****"
click at [483, 99] on img at bounding box center [481, 98] width 10 height 10
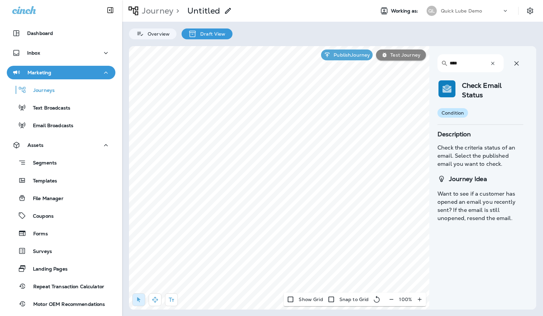
click at [497, 65] on button "button" at bounding box center [493, 63] width 12 height 12
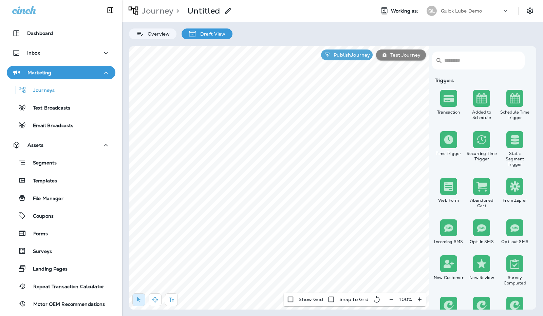
click at [497, 65] on input "text" at bounding box center [480, 61] width 73 height 18
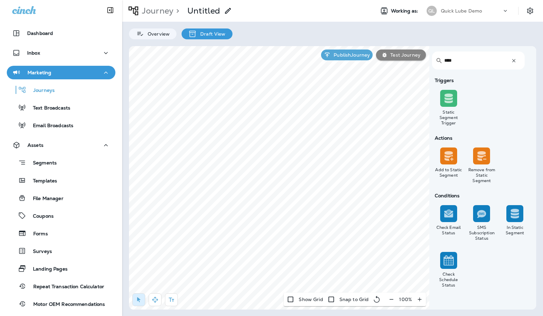
type input "****"
click at [517, 210] on img at bounding box center [515, 214] width 10 height 10
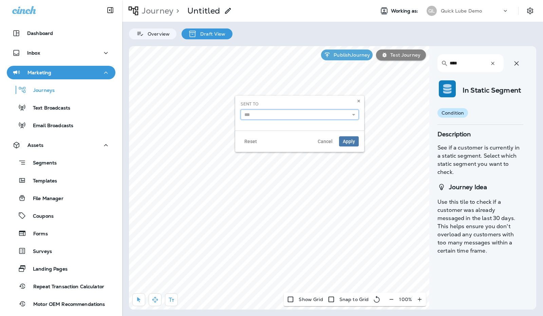
click at [265, 116] on input "text" at bounding box center [300, 115] width 118 height 10
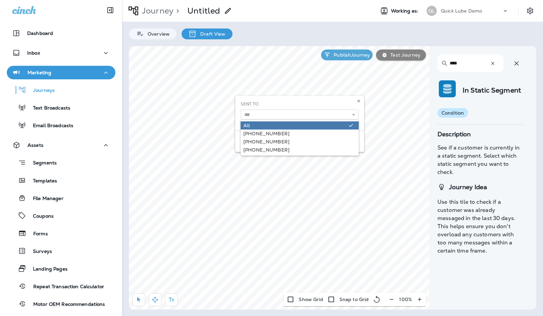
type input "**********"
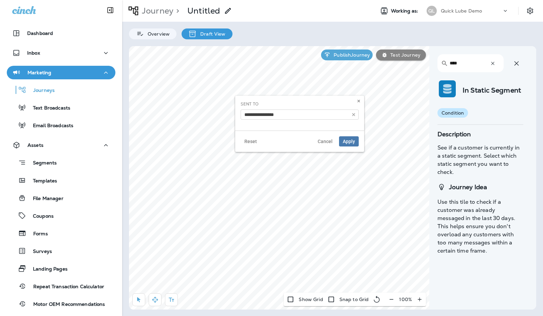
click at [262, 132] on div "**********" at bounding box center [299, 124] width 129 height 56
click at [350, 142] on span "Apply" at bounding box center [349, 141] width 12 height 5
click at [519, 65] on icon "button" at bounding box center [516, 63] width 4 height 4
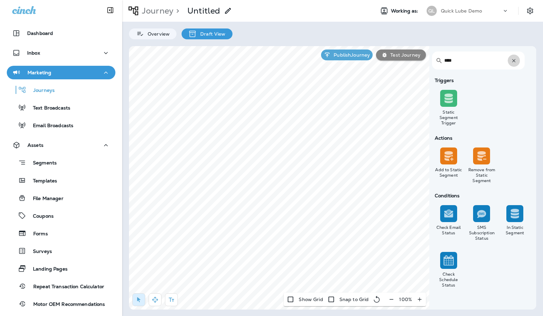
drag, startPoint x: 476, startPoint y: 125, endPoint x: 514, endPoint y: 55, distance: 79.9
click at [514, 55] on button "button" at bounding box center [514, 61] width 12 height 12
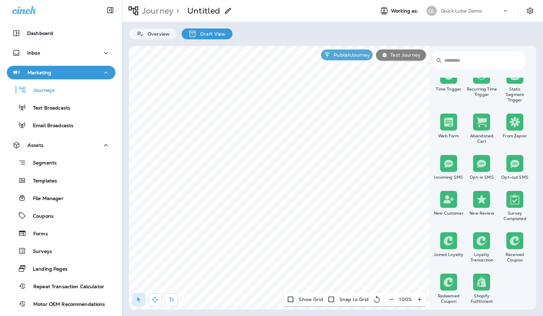
scroll to position [65, 0]
click at [441, 165] on div at bounding box center [448, 163] width 17 height 17
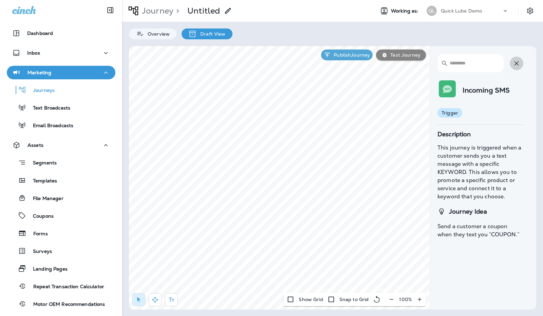
click at [519, 64] on icon "button" at bounding box center [516, 63] width 8 height 8
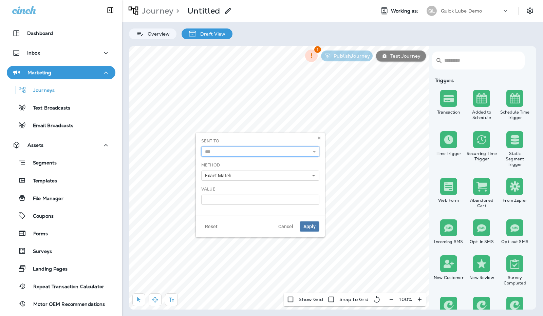
click at [256, 150] on input "text" at bounding box center [260, 152] width 118 height 10
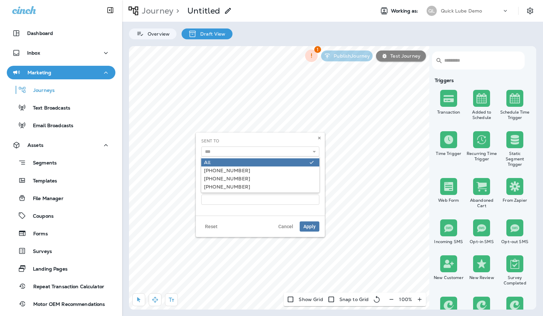
type input "***"
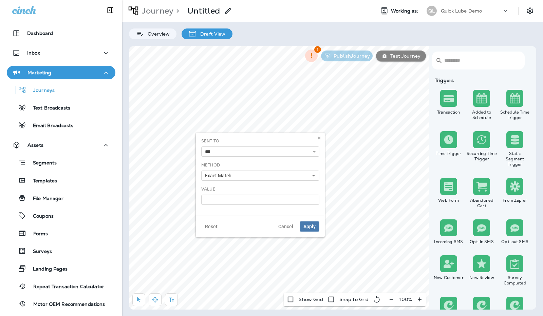
click at [247, 163] on div "Sent To *** All All Method Exact Match Exact Match Partial Match Value" at bounding box center [260, 171] width 118 height 67
click at [252, 177] on button "Exact Match" at bounding box center [260, 176] width 118 height 10
click at [248, 199] on input at bounding box center [260, 200] width 118 height 10
type input "****"
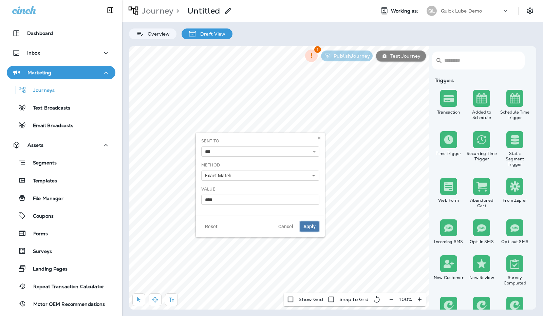
click at [314, 224] on span "Apply" at bounding box center [309, 226] width 12 height 5
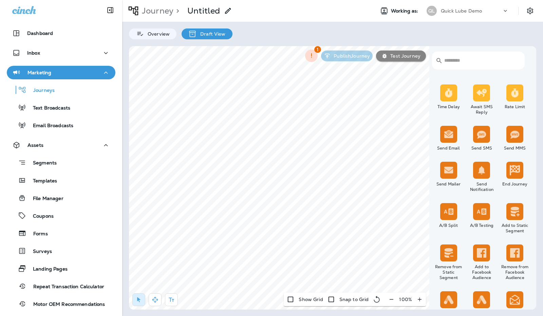
scroll to position [306, 0]
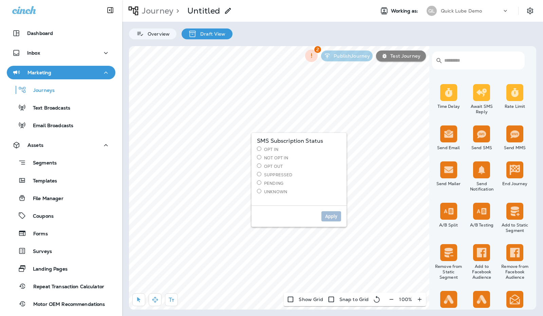
click at [271, 149] on label "Opt In" at bounding box center [299, 150] width 84 height 6
click at [329, 216] on span "Apply" at bounding box center [331, 216] width 12 height 5
click at [280, 155] on label "Not Opt In" at bounding box center [299, 158] width 84 height 6
click at [327, 214] on span "Apply" at bounding box center [331, 216] width 12 height 5
select select "***"
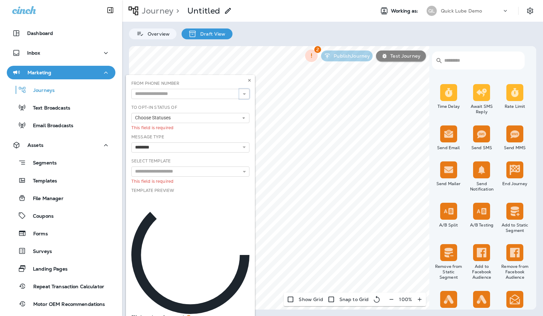
click at [242, 94] on icon at bounding box center [244, 94] width 5 height 5
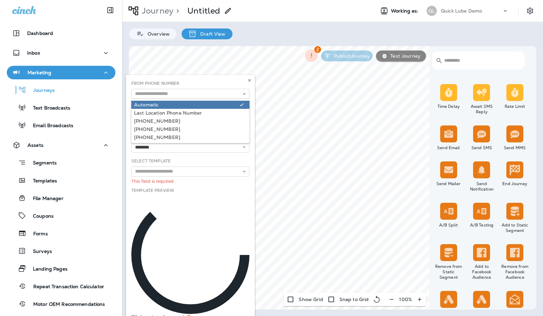
type input "*********"
click at [223, 102] on div "From Phone Number ********* Automatic Last Location Phone Number +1 (540) 802-4…" at bounding box center [191, 92] width 124 height 24
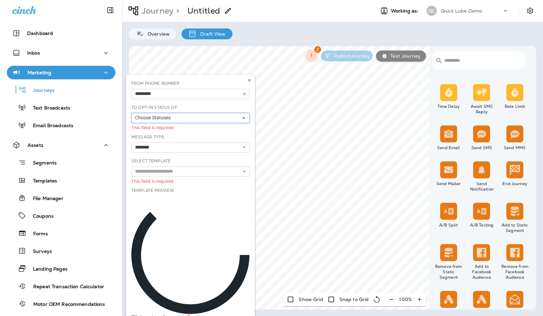
click at [223, 117] on button "Choose Statuses" at bounding box center [190, 118] width 118 height 10
click at [225, 114] on button "Choose Statuses" at bounding box center [190, 118] width 118 height 10
click at [205, 129] on div "Opt In" at bounding box center [190, 128] width 113 height 5
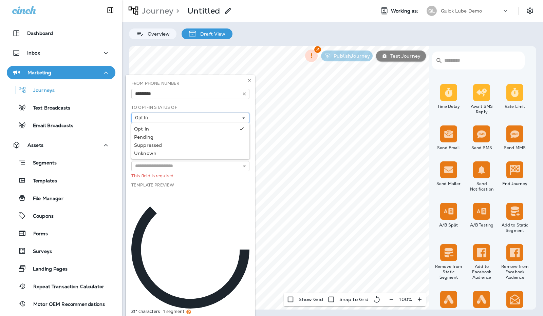
click at [225, 121] on button "Opt In" at bounding box center [190, 118] width 118 height 10
click at [206, 138] on select "**********" at bounding box center [190, 142] width 118 height 10
click at [131, 137] on select "**********" at bounding box center [190, 142] width 118 height 10
click at [192, 164] on input "text" at bounding box center [190, 166] width 118 height 10
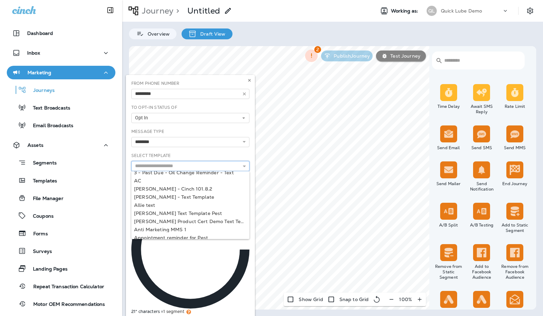
scroll to position [0, 0]
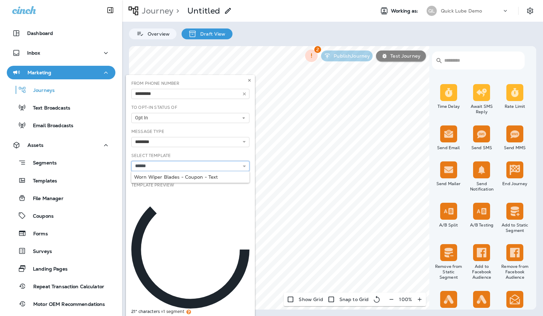
type input "**********"
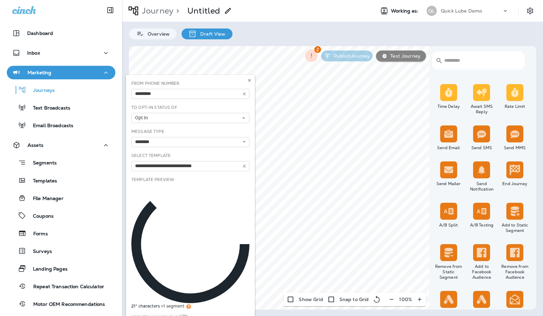
click at [202, 176] on div "**********" at bounding box center [191, 165] width 124 height 24
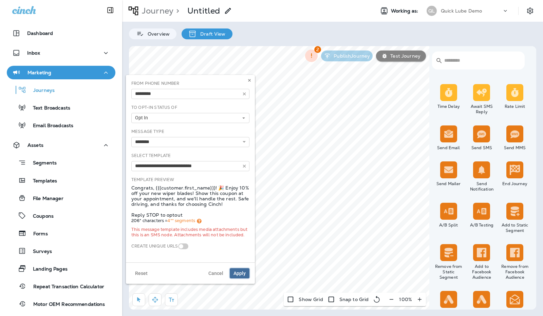
click at [240, 276] on span "Apply" at bounding box center [239, 273] width 12 height 5
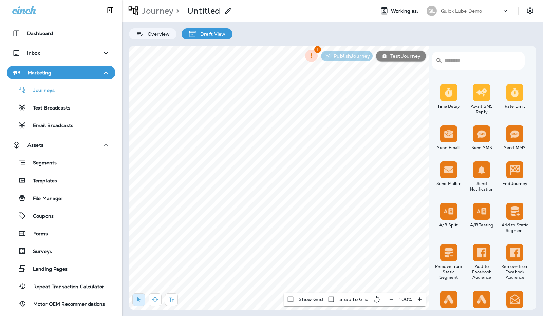
select select "***"
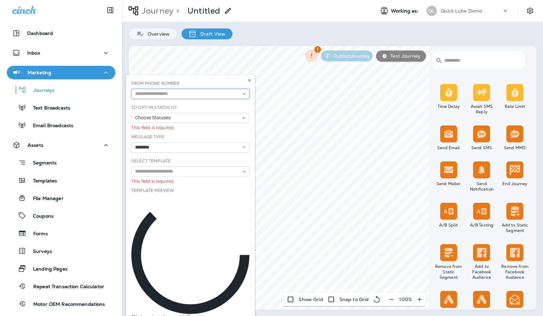
click at [225, 91] on input "text" at bounding box center [190, 94] width 118 height 10
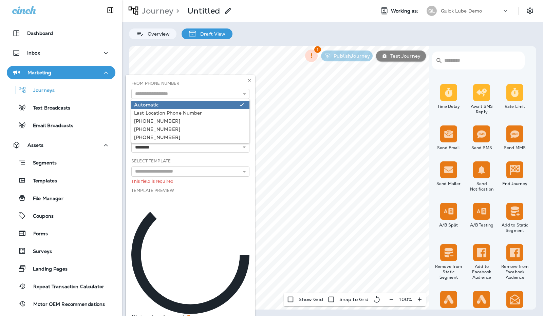
type input "*********"
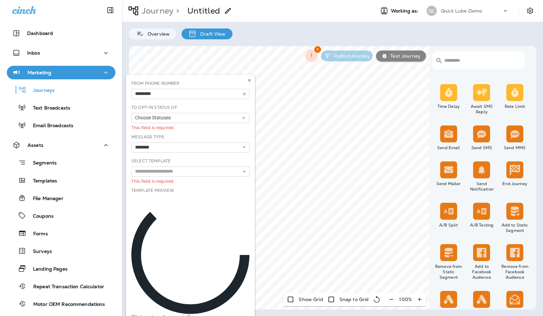
click at [217, 104] on div "**********" at bounding box center [191, 209] width 124 height 259
click at [211, 116] on button "Choose Statuses" at bounding box center [190, 118] width 118 height 10
click at [214, 115] on button "Choose Statuses" at bounding box center [190, 118] width 118 height 10
click at [186, 133] on link "Pending" at bounding box center [190, 137] width 118 height 8
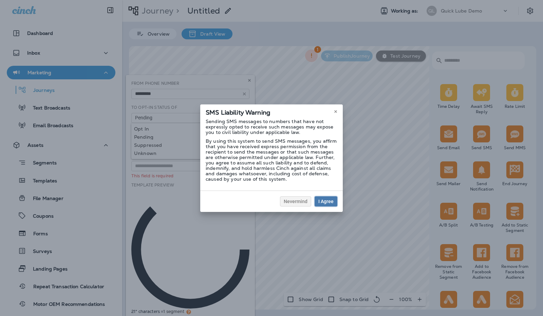
click at [323, 200] on span "I Agree" at bounding box center [325, 201] width 15 height 5
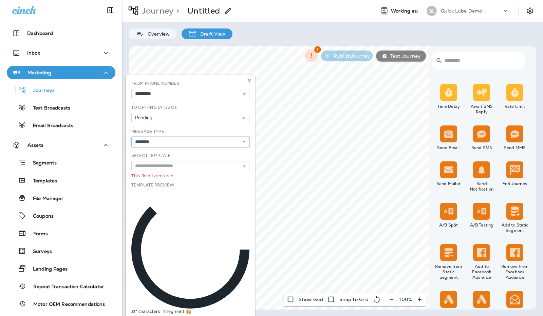
click at [223, 141] on select "**********" at bounding box center [190, 142] width 118 height 10
select select "**"
click at [131, 137] on select "**********" at bounding box center [190, 142] width 118 height 10
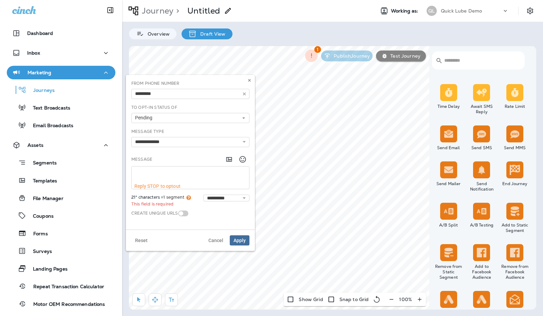
click at [187, 172] on textarea at bounding box center [190, 175] width 117 height 17
type textarea "**********"
click at [242, 233] on span "Apply" at bounding box center [239, 235] width 12 height 5
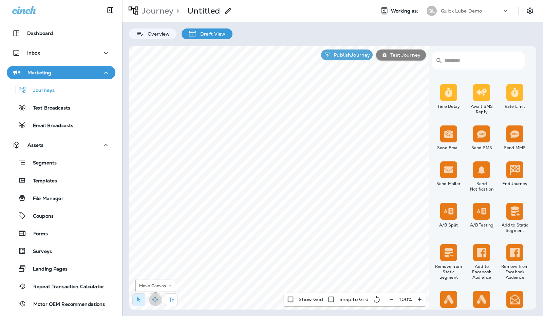
click at [154, 299] on icon "button" at bounding box center [155, 300] width 7 height 7
click at [137, 300] on icon "button" at bounding box center [138, 300] width 3 height 5
select select "*****"
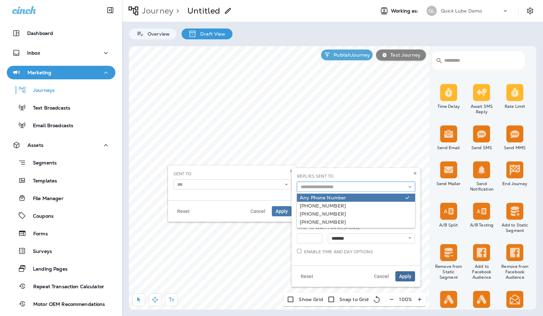
click at [360, 188] on input "text" at bounding box center [356, 187] width 118 height 10
type input "**********"
click at [358, 195] on div "**********" at bounding box center [356, 185] width 124 height 24
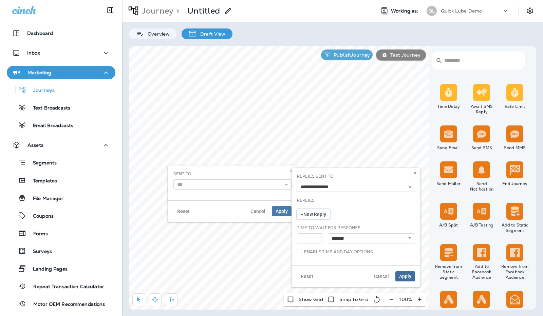
click at [314, 215] on span "+ New Reply" at bounding box center [313, 214] width 25 height 5
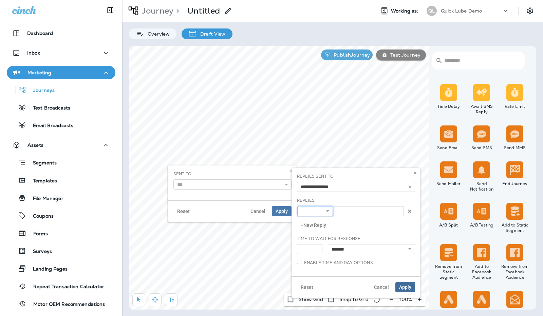
click at [326, 213] on select "******** *****" at bounding box center [315, 211] width 36 height 10
select select "********"
click at [297, 206] on select "******** *****" at bounding box center [315, 211] width 36 height 10
click at [345, 214] on input at bounding box center [369, 211] width 70 height 10
type input "*****"
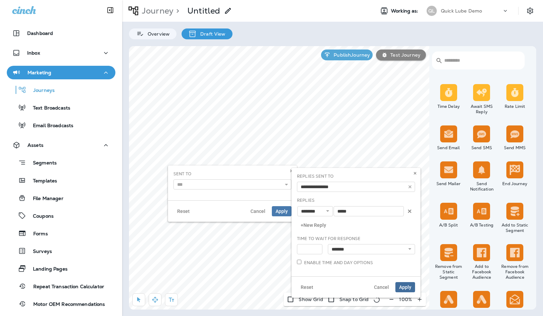
click at [377, 228] on div "Replies ******** ***** ***** + New Reply" at bounding box center [356, 214] width 118 height 33
click at [313, 247] on input "*" at bounding box center [309, 249] width 25 height 10
type input "*"
click at [316, 249] on input "*" at bounding box center [309, 249] width 25 height 10
click at [360, 249] on select "**********" at bounding box center [371, 249] width 87 height 10
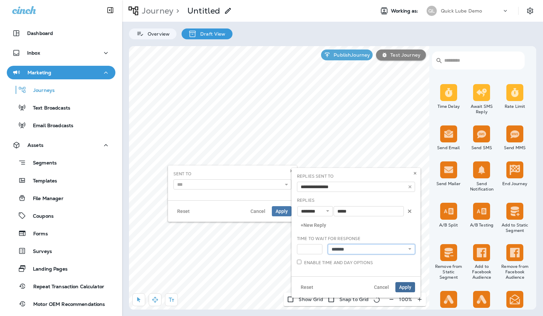
select select "******"
click at [328, 244] on select "**********" at bounding box center [371, 249] width 87 height 10
type input "*"
click at [316, 250] on input "*" at bounding box center [309, 249] width 25 height 10
click at [400, 270] on div "**********" at bounding box center [356, 253] width 124 height 35
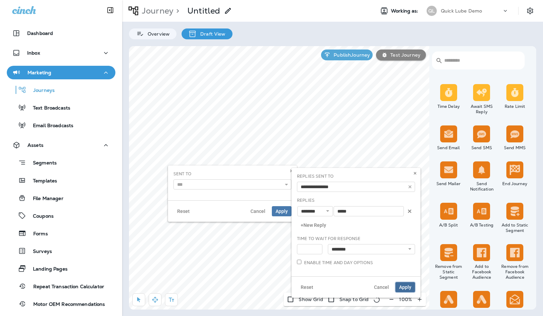
click at [410, 286] on span "Apply" at bounding box center [405, 287] width 12 height 5
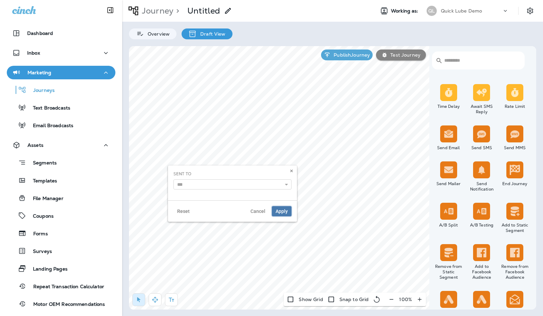
click at [275, 210] on button "Apply" at bounding box center [282, 211] width 20 height 10
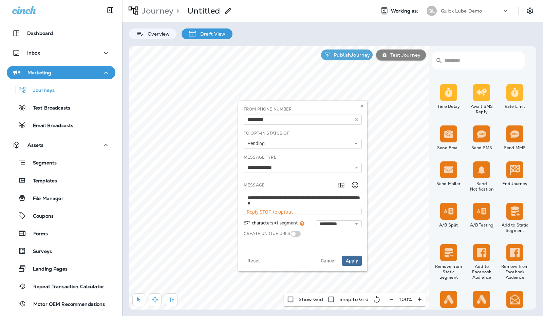
click at [343, 253] on div "Reset Cancel Apply" at bounding box center [302, 260] width 129 height 21
click at [329, 260] on span "Cancel" at bounding box center [328, 261] width 15 height 5
click at [354, 259] on span "Apply" at bounding box center [352, 261] width 12 height 5
click at [353, 259] on span "Apply" at bounding box center [352, 261] width 12 height 5
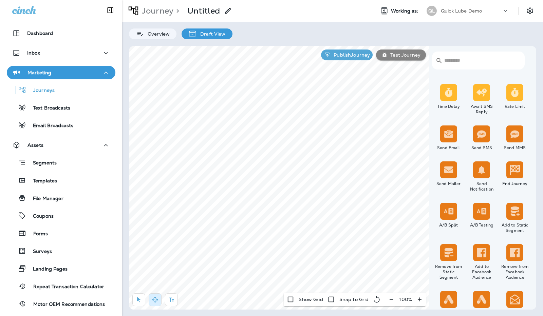
select select "********"
select select "******"
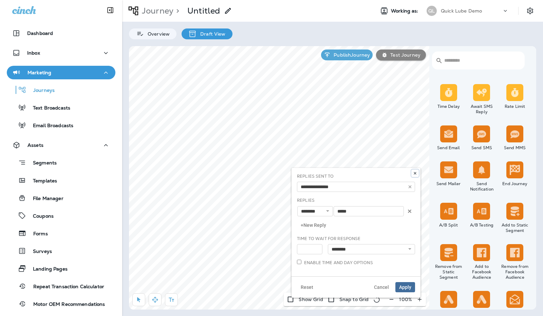
click at [412, 172] on button at bounding box center [414, 173] width 7 height 7
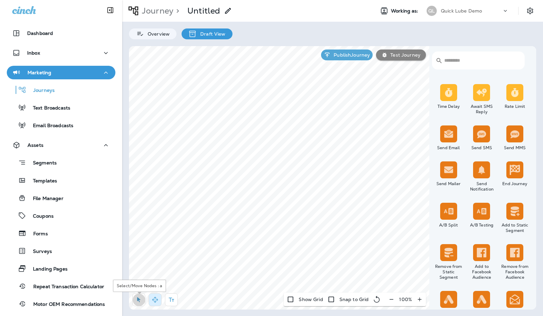
click at [140, 299] on icon "button" at bounding box center [138, 300] width 7 height 7
click at [263, 182] on label "Continue" at bounding box center [286, 183] width 84 height 6
click at [319, 240] on span "Apply" at bounding box center [318, 241] width 12 height 5
click at [290, 186] on button at bounding box center [286, 185] width 10 height 10
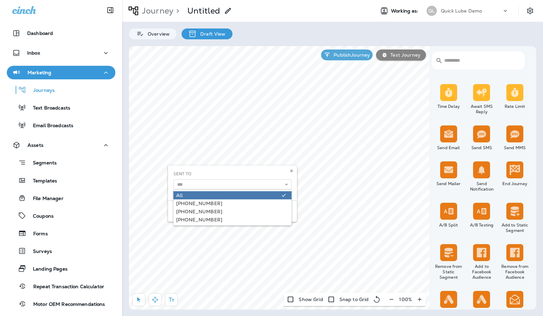
type input "***"
click at [281, 194] on div "Sent To *** All +1 (540) 802-4624 +1 (385) 399-1118 +1 (435) 254-4141" at bounding box center [232, 183] width 129 height 35
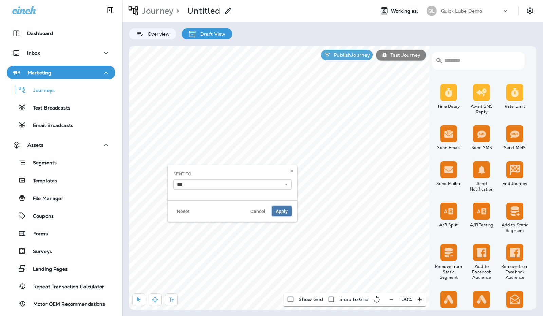
click at [283, 210] on span "Apply" at bounding box center [282, 211] width 12 height 5
select select "********"
select select "******"
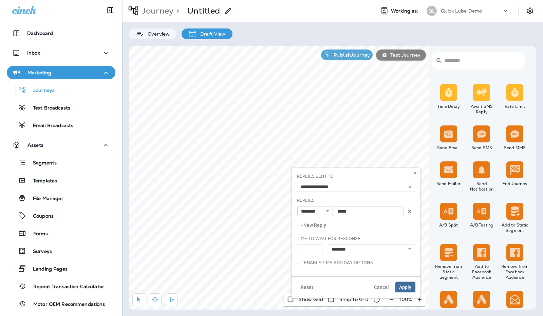
click at [408, 285] on span "Apply" at bounding box center [405, 287] width 12 height 5
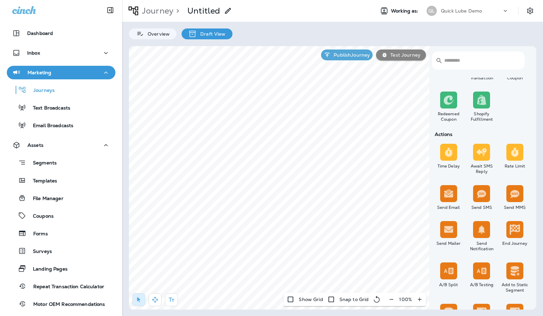
scroll to position [251, 0]
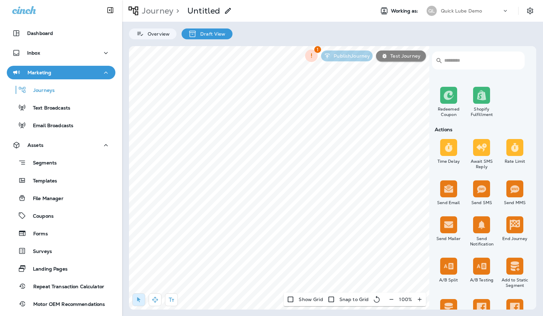
select select "***"
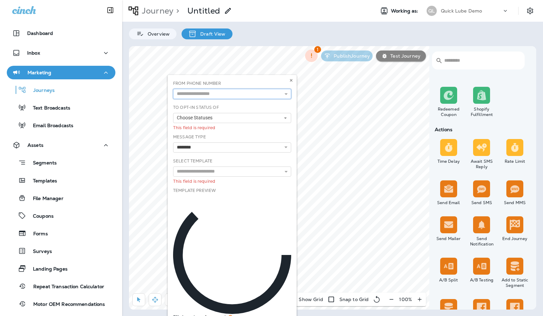
click at [267, 93] on input "text" at bounding box center [232, 94] width 118 height 10
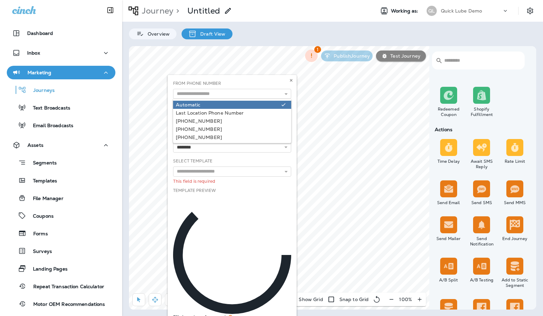
type input "*********"
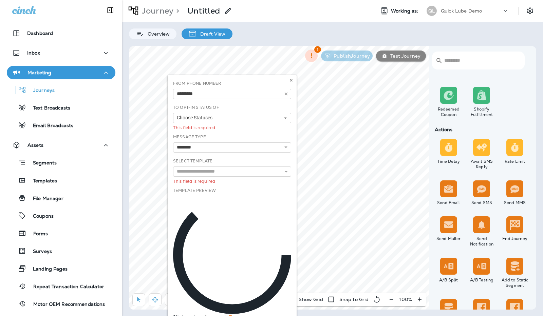
click at [261, 101] on div "From Phone Number ********* Automatic Automatic" at bounding box center [232, 92] width 124 height 24
click at [262, 118] on button "Choose Statuses" at bounding box center [232, 118] width 118 height 10
click at [250, 125] on link "Opt In" at bounding box center [232, 129] width 118 height 8
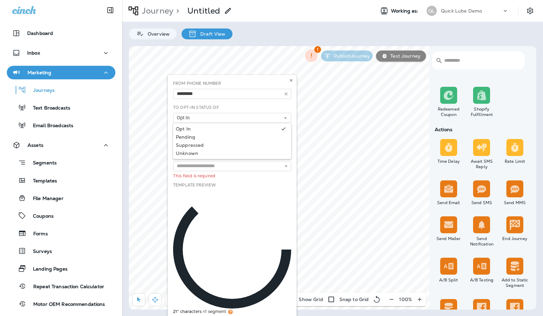
click at [252, 185] on div "Template Preview 21* characters = 1 segment" at bounding box center [232, 248] width 118 height 132
click at [264, 135] on div "**********" at bounding box center [232, 138] width 118 height 19
click at [255, 142] on select "**********" at bounding box center [232, 142] width 118 height 10
click at [173, 137] on select "**********" at bounding box center [232, 142] width 118 height 10
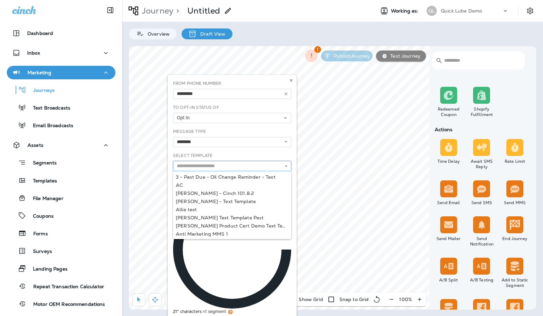
click at [254, 168] on input "text" at bounding box center [232, 166] width 118 height 10
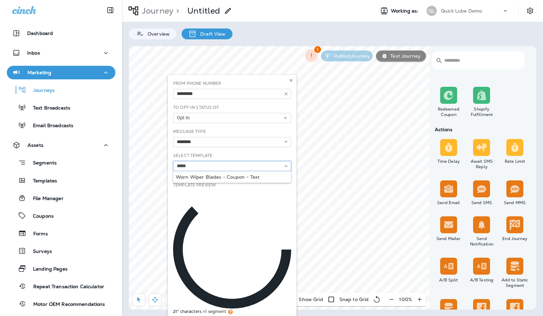
type input "**********"
click at [252, 178] on div "**********" at bounding box center [232, 207] width 124 height 254
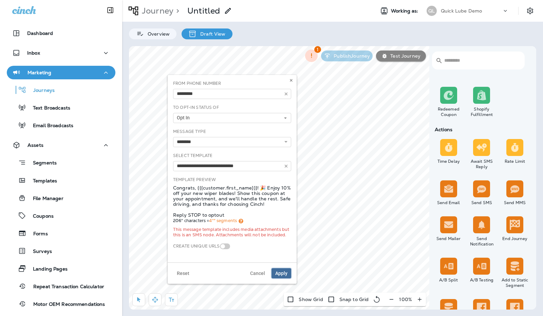
click at [281, 276] on span "Apply" at bounding box center [281, 273] width 12 height 5
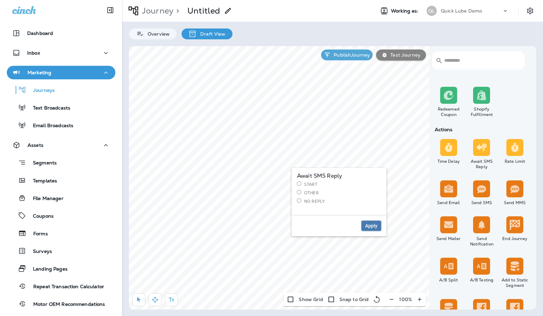
click at [370, 225] on span "Apply" at bounding box center [371, 226] width 12 height 5
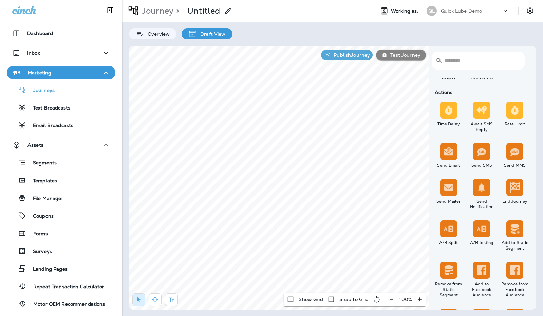
click at [470, 195] on div "Send Notification" at bounding box center [481, 194] width 33 height 33
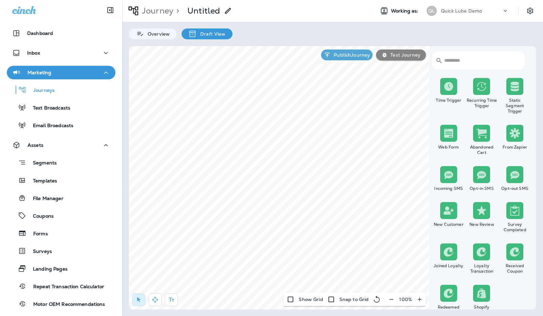
scroll to position [54, 0]
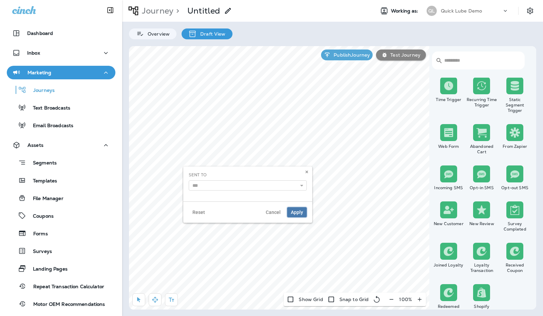
click at [296, 211] on span "Apply" at bounding box center [297, 212] width 12 height 5
click at [297, 213] on span "Apply" at bounding box center [297, 212] width 12 height 5
click at [299, 185] on button at bounding box center [302, 186] width 10 height 10
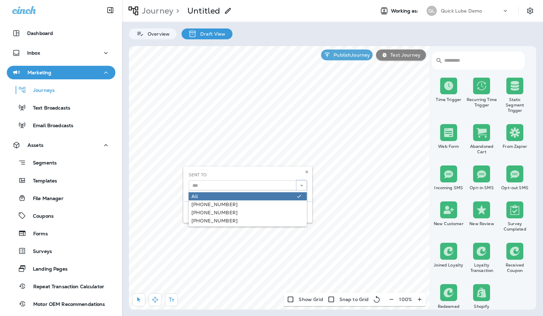
click at [299, 184] on button at bounding box center [302, 186] width 10 height 10
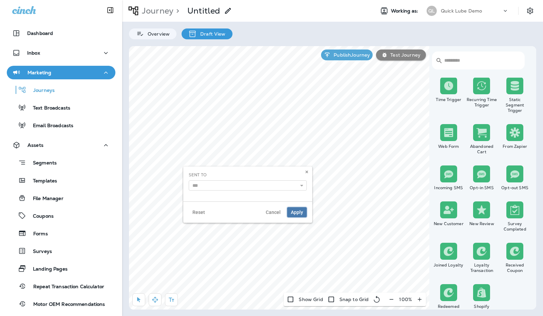
click at [295, 211] on span "Apply" at bounding box center [297, 212] width 12 height 5
click at [307, 170] on icon at bounding box center [307, 172] width 4 height 4
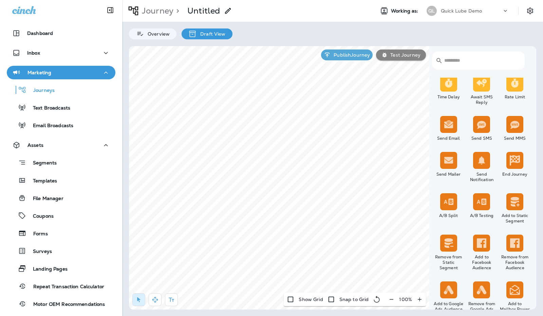
scroll to position [316, 0]
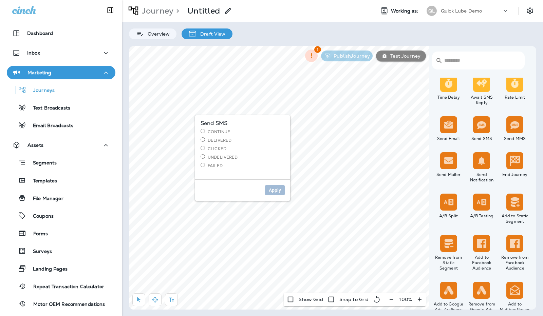
click at [225, 131] on label "Continue" at bounding box center [243, 132] width 84 height 6
click at [277, 187] on button "Apply" at bounding box center [275, 190] width 20 height 10
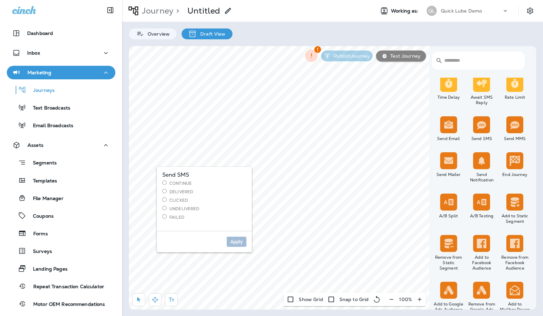
click at [176, 181] on label "Continue" at bounding box center [204, 184] width 84 height 6
click at [234, 241] on span "Apply" at bounding box center [236, 242] width 12 height 5
click at [295, 125] on select "**********" at bounding box center [251, 124] width 118 height 10
select select "*******"
click at [192, 119] on select "**********" at bounding box center [251, 124] width 118 height 10
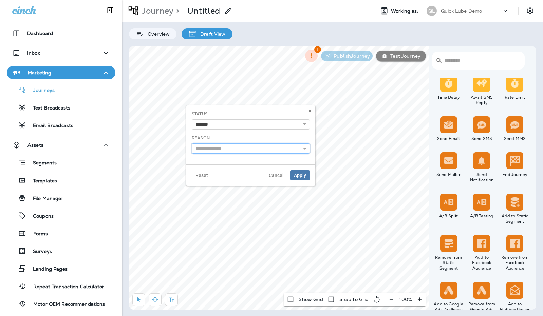
click at [292, 151] on input "text" at bounding box center [251, 149] width 118 height 10
click at [301, 174] on span "Apply" at bounding box center [300, 175] width 12 height 5
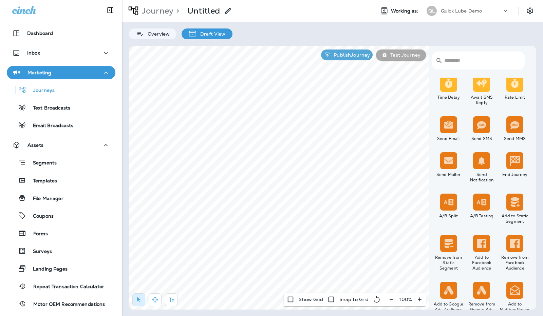
click at [404, 58] on button "Test Journey" at bounding box center [401, 55] width 50 height 11
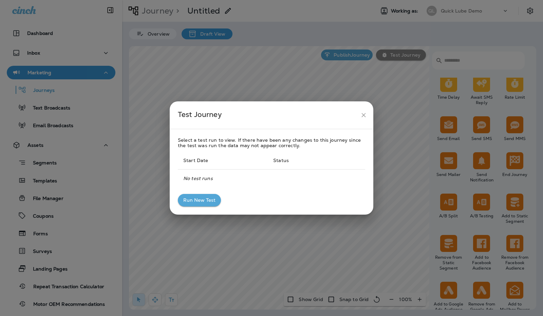
click at [203, 197] on button "Run New Test" at bounding box center [199, 200] width 43 height 13
click at [362, 115] on icon "close" at bounding box center [363, 115] width 7 height 7
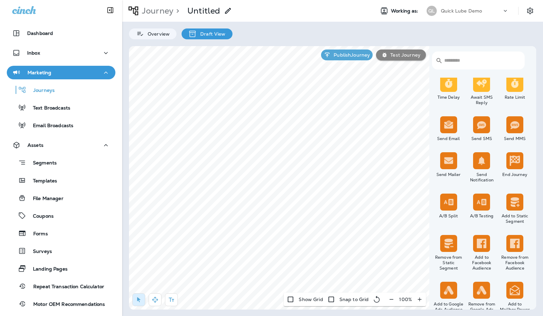
click at [221, 11] on div "> Untitled" at bounding box center [202, 10] width 59 height 17
click at [228, 11] on use at bounding box center [228, 11] width 6 height 6
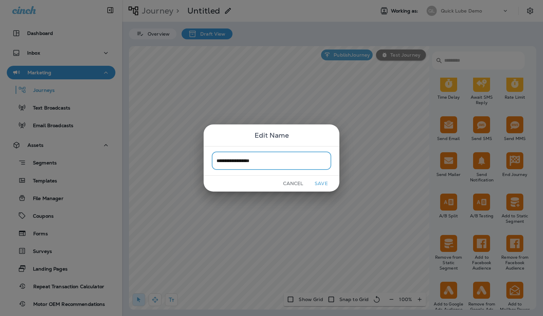
type input "**********"
click at [323, 183] on button "Save" at bounding box center [320, 184] width 25 height 11
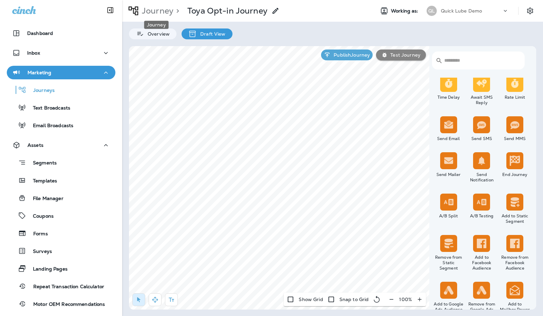
click at [155, 14] on p "Journey" at bounding box center [156, 11] width 34 height 10
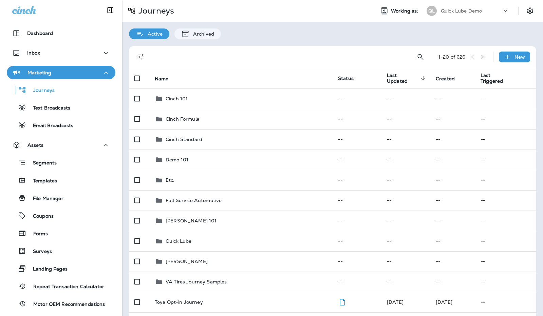
click at [504, 55] on icon at bounding box center [507, 57] width 7 height 7
click at [502, 88] on p "New Custom Journey" at bounding box center [493, 89] width 54 height 5
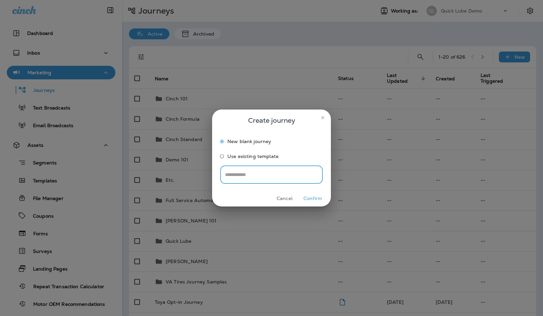
click at [313, 200] on button "Confirm" at bounding box center [312, 198] width 25 height 11
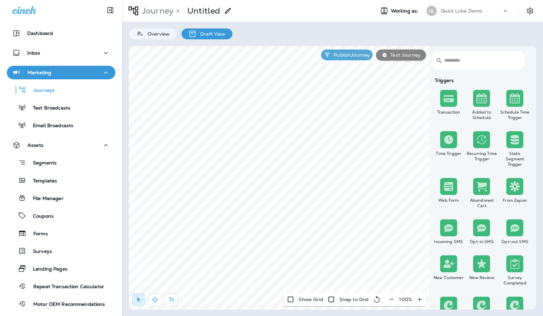
click at [462, 157] on div "Time Trigger" at bounding box center [448, 149] width 33 height 39
click at [510, 104] on img at bounding box center [515, 98] width 10 height 10
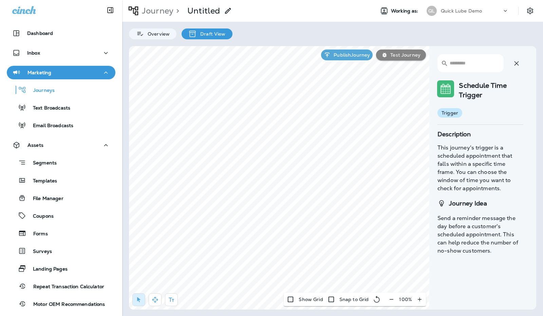
click at [517, 68] on button "button" at bounding box center [517, 64] width 14 height 14
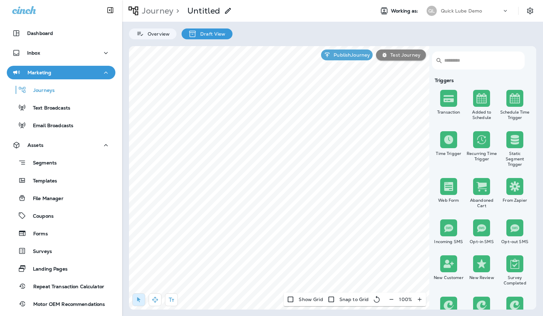
click at [481, 137] on img at bounding box center [481, 140] width 10 height 10
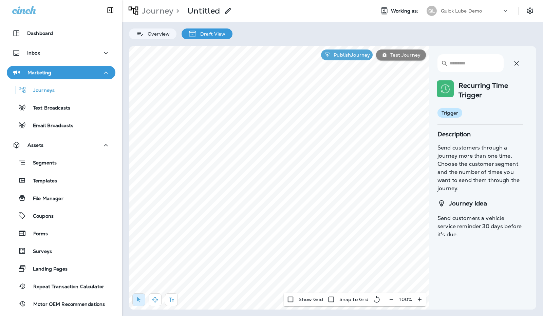
click at [516, 64] on icon "button" at bounding box center [516, 63] width 4 height 4
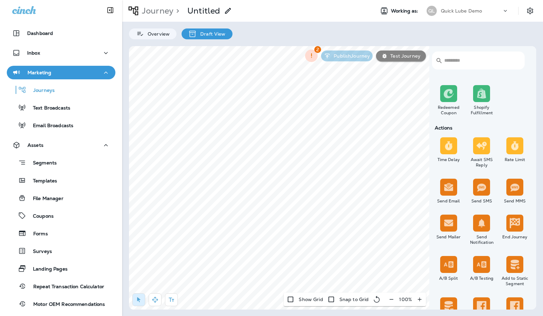
scroll to position [255, 0]
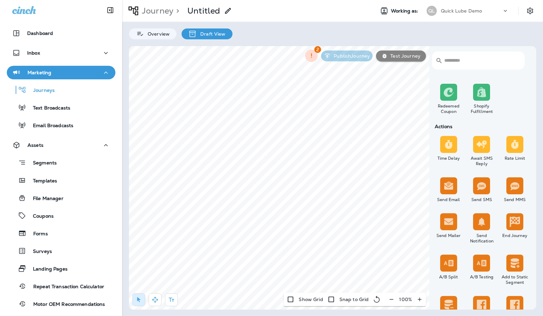
drag, startPoint x: 457, startPoint y: 154, endPoint x: 518, endPoint y: 110, distance: 75.4
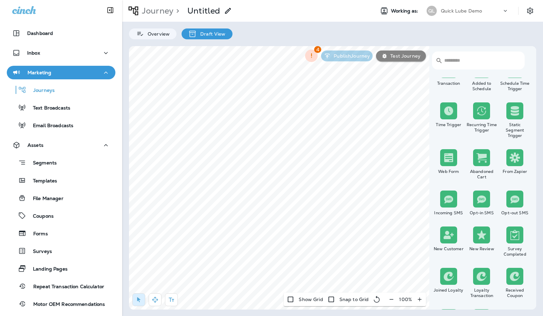
scroll to position [0, 0]
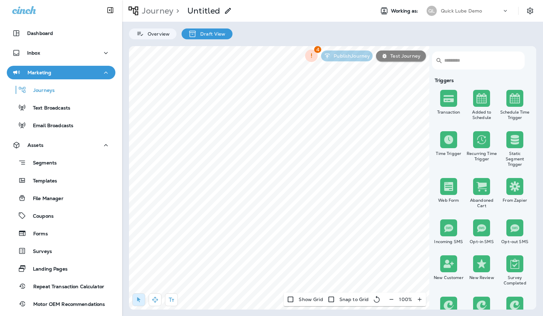
click at [485, 97] on img at bounding box center [481, 98] width 10 height 10
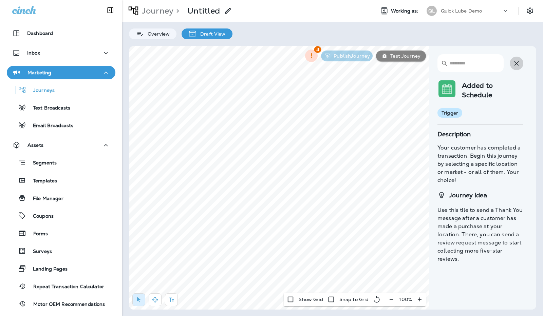
click at [520, 60] on icon "button" at bounding box center [516, 63] width 8 height 8
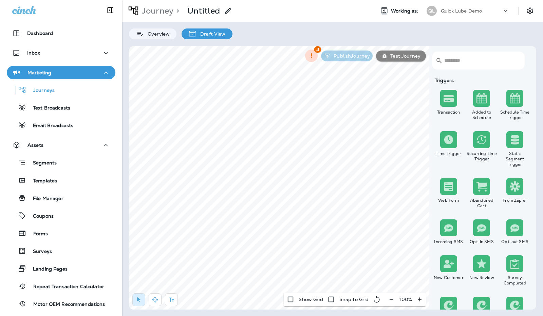
click at [511, 94] on img at bounding box center [515, 98] width 10 height 10
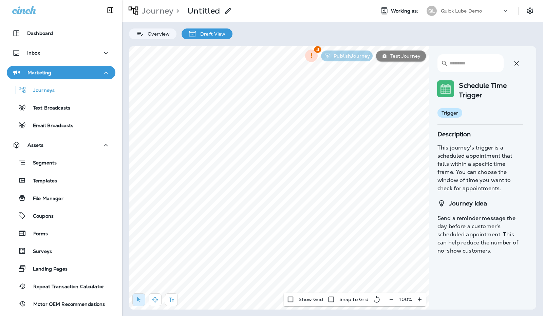
click at [522, 61] on button "button" at bounding box center [517, 64] width 14 height 14
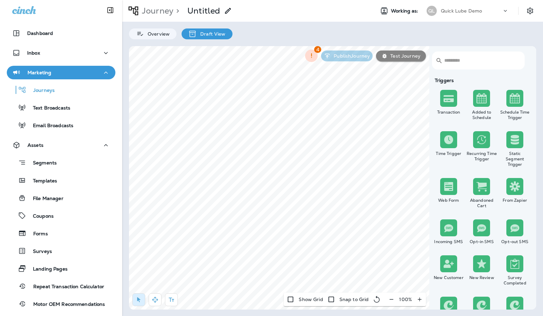
click at [448, 144] on img at bounding box center [449, 140] width 10 height 10
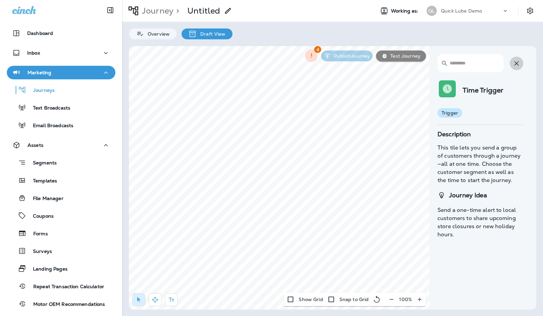
click at [522, 63] on button "button" at bounding box center [517, 64] width 14 height 14
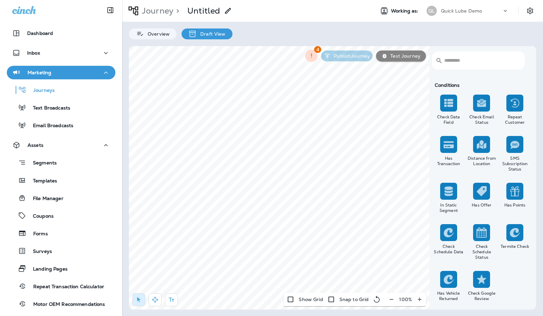
scroll to position [825, 0]
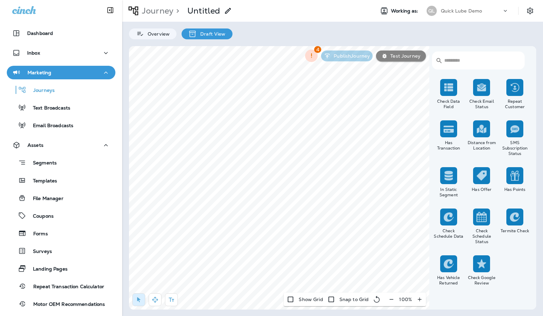
click at [482, 213] on img at bounding box center [481, 217] width 10 height 10
click at [481, 219] on img at bounding box center [481, 217] width 10 height 10
click at [482, 214] on img at bounding box center [481, 217] width 10 height 10
click at [485, 219] on img at bounding box center [481, 217] width 10 height 10
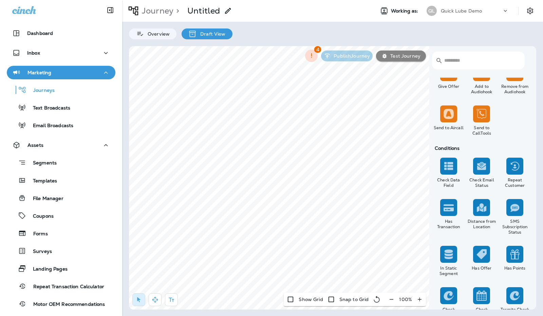
scroll to position [756, 0]
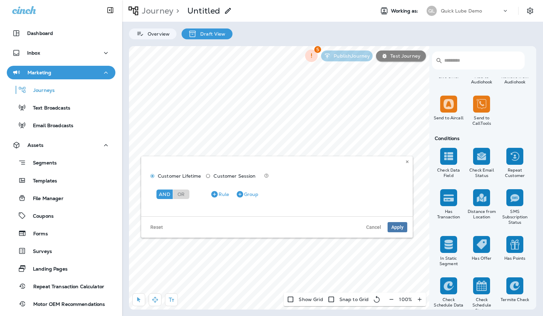
click at [168, 197] on div "And" at bounding box center [164, 195] width 16 height 10
click at [217, 195] on icon "button" at bounding box center [214, 194] width 6 height 6
click at [244, 194] on button "Group" at bounding box center [247, 194] width 28 height 11
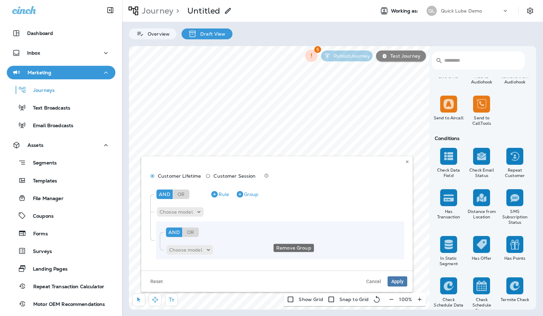
click at [296, 230] on icon "Remove Group" at bounding box center [293, 232] width 8 height 8
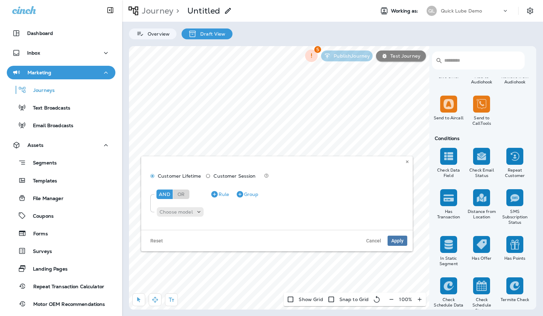
click at [179, 213] on p "Choose model" at bounding box center [176, 211] width 33 height 5
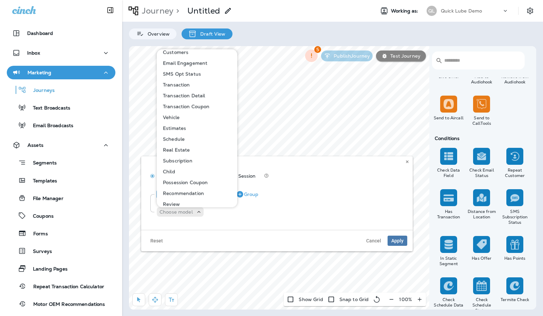
scroll to position [0, 0]
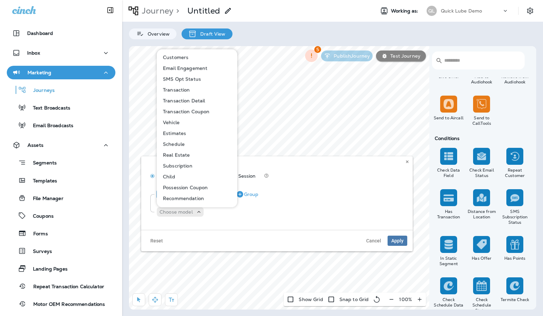
click at [179, 123] on p "Vehicle" at bounding box center [169, 122] width 19 height 5
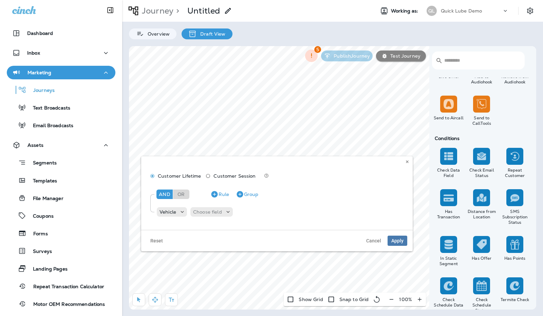
click at [218, 216] on div "Choose field" at bounding box center [211, 212] width 42 height 10
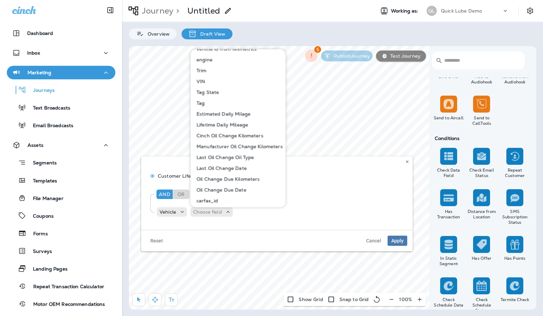
scroll to position [121, 0]
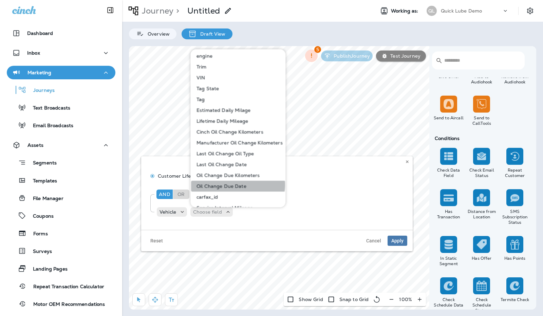
drag, startPoint x: 266, startPoint y: 154, endPoint x: 238, endPoint y: 185, distance: 42.0
click at [238, 185] on p "Oil Change Due Date" at bounding box center [220, 186] width 53 height 5
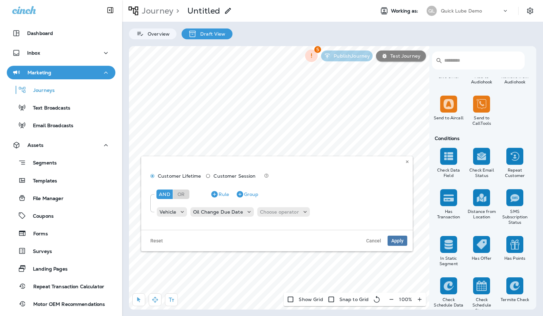
click at [285, 212] on p "Choose operator" at bounding box center [279, 211] width 39 height 5
click at [295, 123] on p "is before or equal" at bounding box center [282, 122] width 44 height 5
click at [331, 209] on p "Choose query type" at bounding box center [336, 212] width 43 height 11
click at [334, 252] on p "Relative Time" at bounding box center [333, 250] width 34 height 5
click at [336, 209] on input "number" at bounding box center [323, 211] width 41 height 9
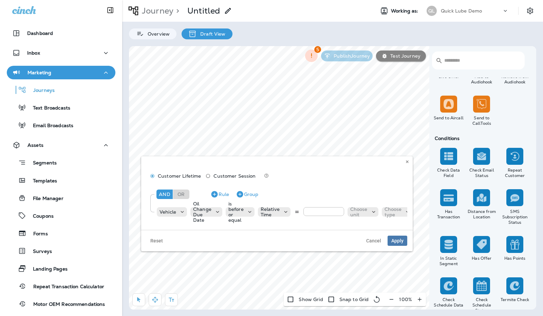
type input "**"
click at [360, 212] on p "Choose unit" at bounding box center [358, 212] width 17 height 11
click at [358, 229] on p "days" at bounding box center [357, 228] width 14 height 5
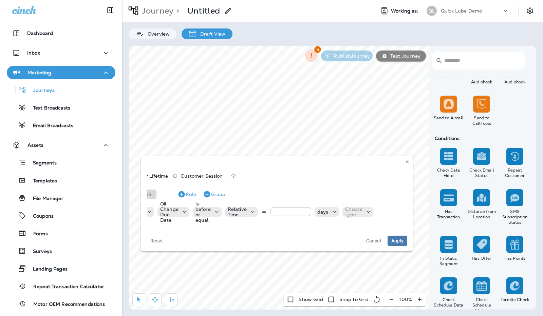
click at [367, 213] on icon at bounding box center [368, 212] width 7 height 7
click at [361, 239] on p "from now" at bounding box center [356, 239] width 25 height 5
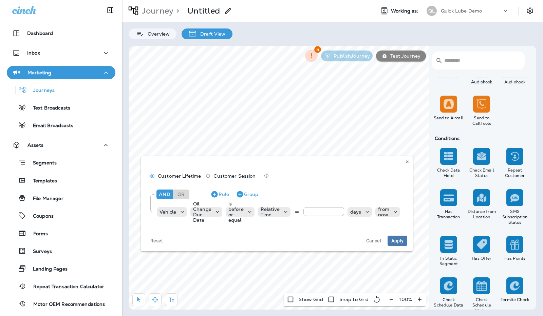
scroll to position [0, 0]
click at [399, 243] on span "Apply" at bounding box center [397, 241] width 12 height 5
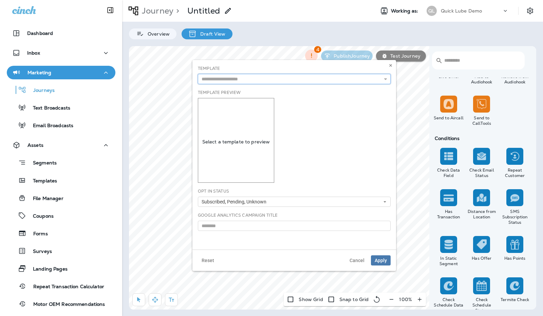
click at [278, 80] on input "text" at bounding box center [294, 79] width 193 height 10
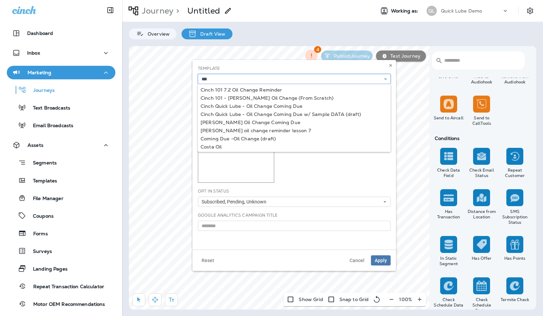
type input "**********"
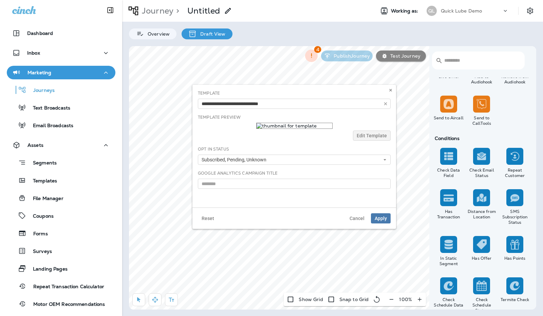
click at [271, 88] on div "**********" at bounding box center [294, 146] width 204 height 123
click at [380, 216] on span "Apply" at bounding box center [381, 218] width 12 height 5
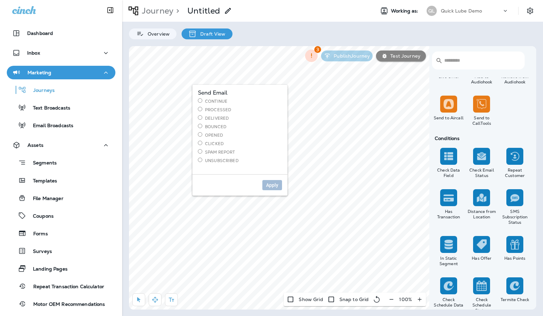
click at [217, 100] on label "Continue" at bounding box center [240, 101] width 84 height 6
click at [269, 186] on span "Apply" at bounding box center [272, 185] width 12 height 5
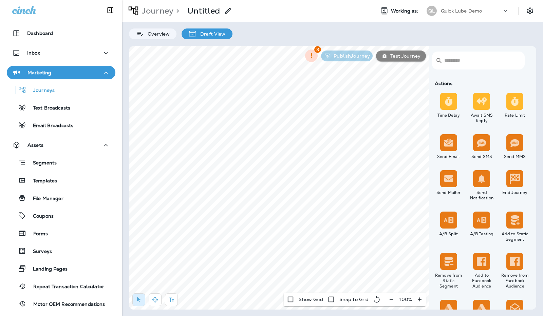
scroll to position [297, 0]
click at [216, 146] on label "Yes" at bounding box center [252, 147] width 84 height 6
click at [286, 179] on span "Apply" at bounding box center [285, 179] width 12 height 5
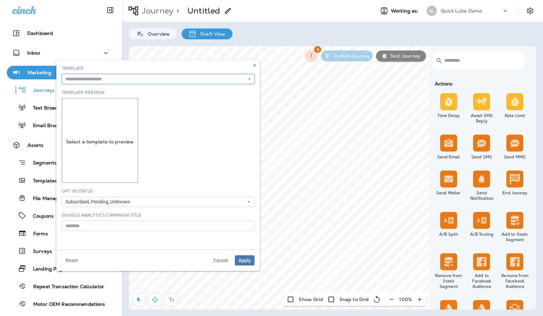
click at [241, 79] on input "text" at bounding box center [158, 79] width 193 height 10
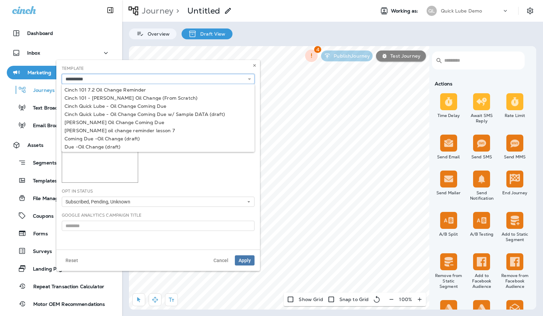
type input "**********"
click at [158, 89] on div "**********" at bounding box center [158, 155] width 204 height 190
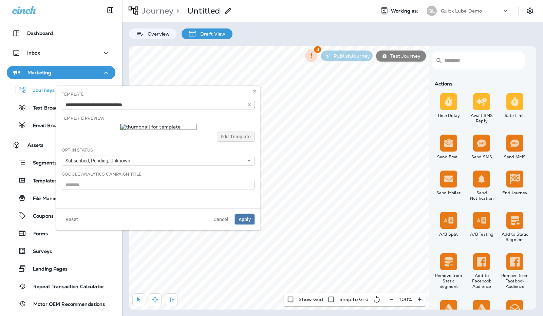
click at [241, 219] on span "Apply" at bounding box center [245, 219] width 12 height 5
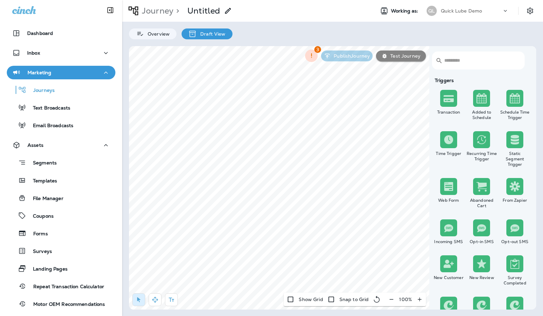
scroll to position [0, 0]
click at [483, 142] on img at bounding box center [481, 139] width 10 height 10
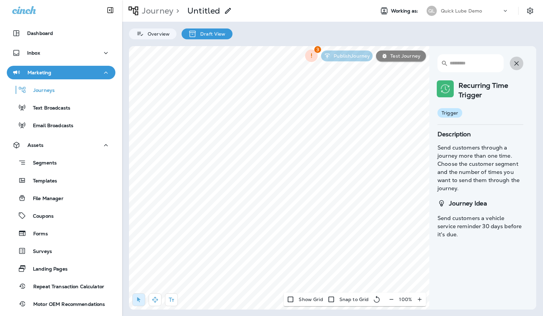
click at [517, 61] on icon "button" at bounding box center [516, 63] width 8 height 8
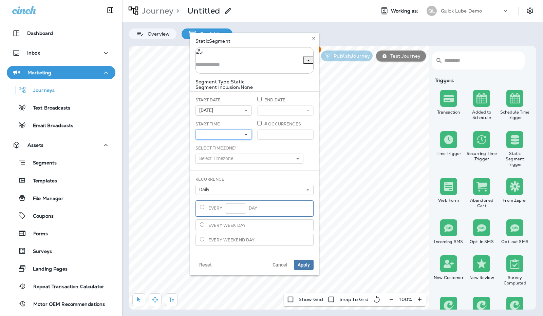
click at [246, 133] on icon at bounding box center [246, 135] width 4 height 4
click at [246, 117] on div "Start Date 08/11/25 « ‹ August 2025 › » Mon Tue Wed Thu Fri Sat Sun 1 2 3 4 5 6…" at bounding box center [224, 109] width 62 height 24
click at [257, 154] on button "Select Timezone" at bounding box center [249, 159] width 108 height 10
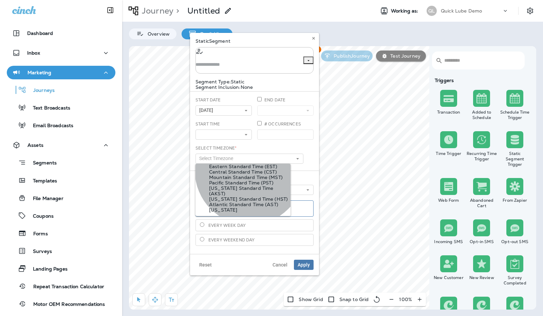
click at [249, 175] on span "Central Standard Time (CST)" at bounding box center [243, 172] width 68 height 6
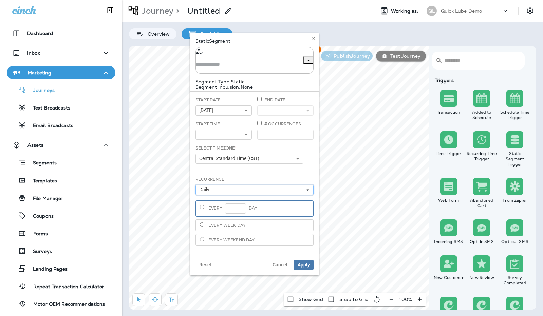
click at [256, 188] on button "Daily" at bounding box center [254, 190] width 118 height 10
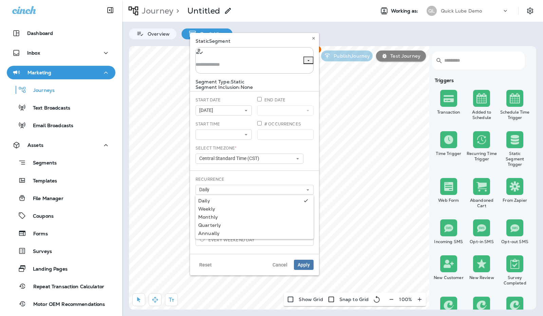
click at [242, 206] on div "Weekly" at bounding box center [254, 208] width 113 height 5
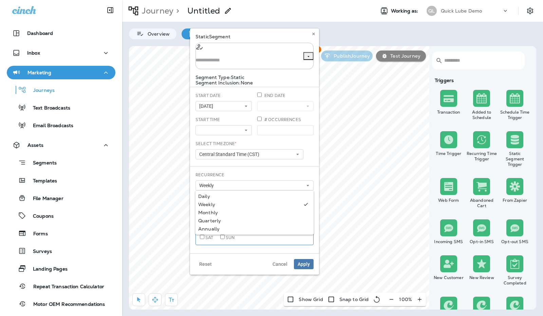
click at [295, 168] on div "Static Segment ​ ​ Segment Type: Static Segment Inclusion: None Start Date 08/1…" at bounding box center [254, 139] width 118 height 211
click at [220, 181] on button "Weekly" at bounding box center [254, 186] width 118 height 10
click at [214, 192] on link "Daily" at bounding box center [254, 196] width 118 height 8
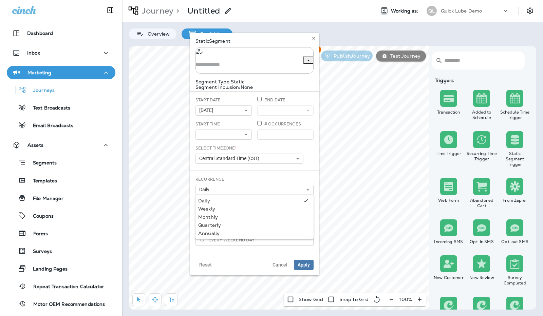
click at [248, 168] on div "Static Segment ​ ​ Segment Type: Static Segment Inclusion: None Start Date 08/1…" at bounding box center [254, 142] width 118 height 208
click at [292, 48] on div "​ ​" at bounding box center [254, 60] width 118 height 26
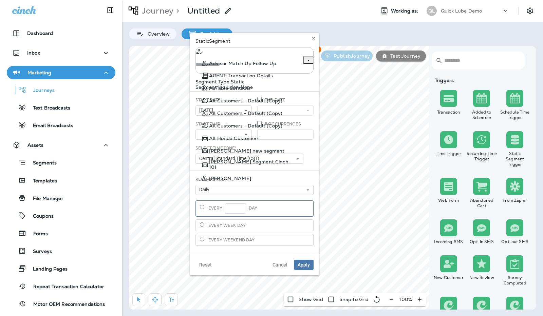
scroll to position [248, 0]
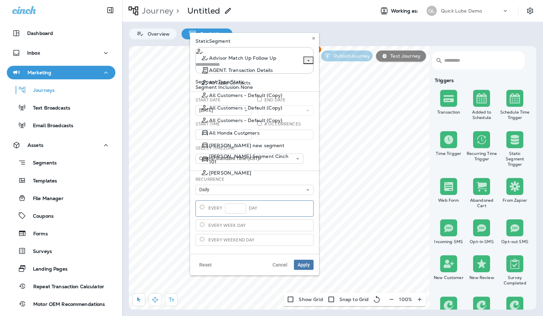
click at [252, 93] on span "All Customers - Default (Copy)" at bounding box center [245, 95] width 73 height 5
type input "**********"
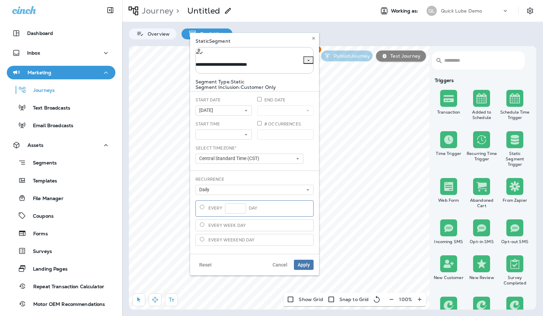
click at [259, 224] on label "Every week day" at bounding box center [254, 226] width 118 height 12
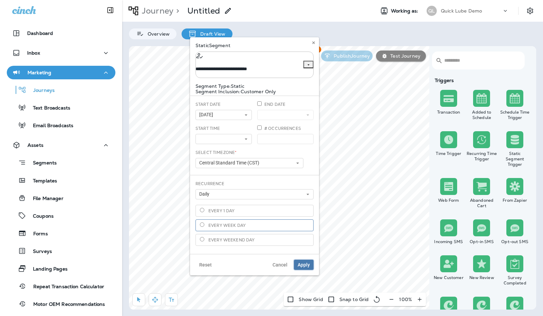
click at [304, 263] on span "Apply" at bounding box center [304, 265] width 12 height 5
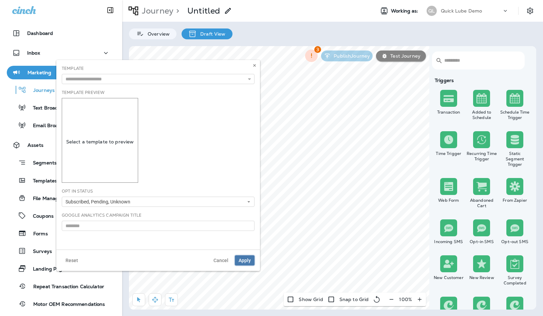
click at [248, 261] on span "Apply" at bounding box center [245, 260] width 12 height 5
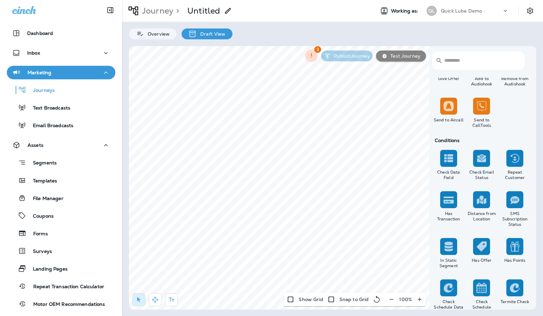
scroll to position [761, 0]
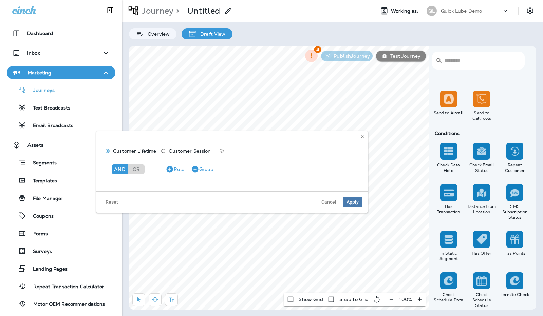
click at [124, 171] on div "And" at bounding box center [120, 170] width 16 height 10
click at [172, 169] on icon "button" at bounding box center [169, 169] width 6 height 6
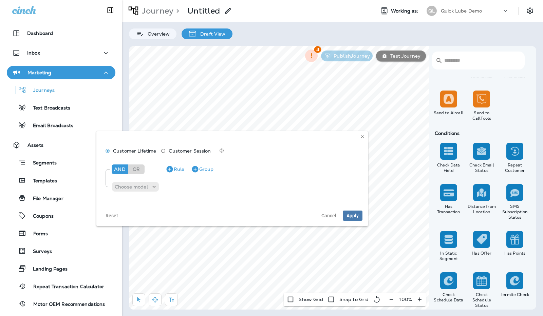
click at [139, 188] on p "Choose model" at bounding box center [131, 186] width 33 height 5
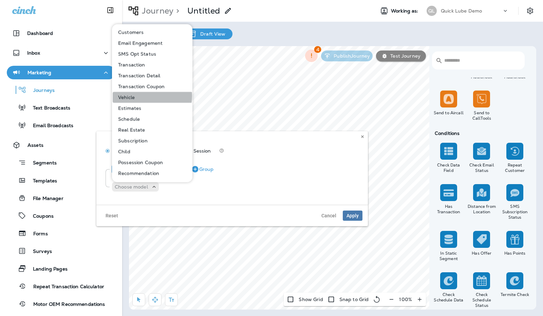
click at [146, 96] on button "Vehicle" at bounding box center [153, 97] width 80 height 11
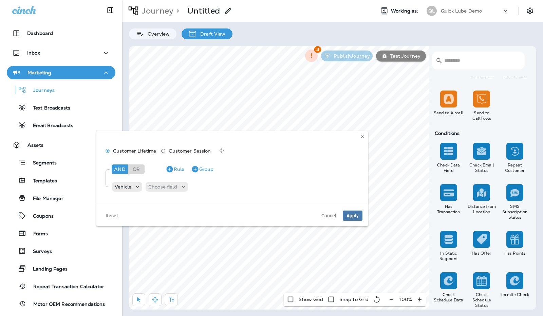
click at [172, 188] on p "Choose field" at bounding box center [162, 186] width 29 height 5
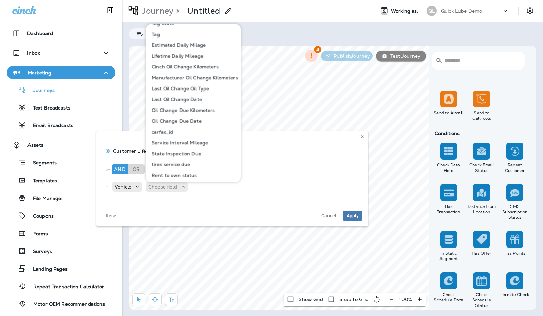
scroll to position [162, 0]
click at [191, 123] on p "Oil Change Due Date" at bounding box center [175, 119] width 53 height 5
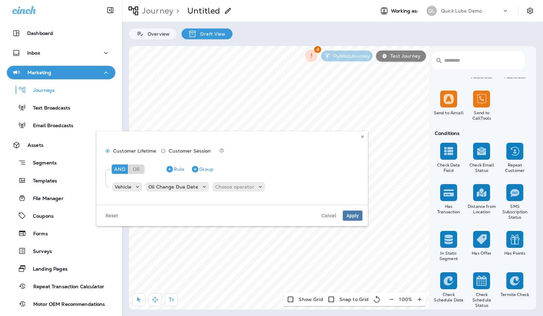
click at [231, 190] on p "Choose operator" at bounding box center [234, 186] width 39 height 5
click at [235, 246] on p "is equal to" at bounding box center [228, 247] width 27 height 5
click at [287, 179] on div "And Or Rule Group Vehicle Oil Change Due Date is equal to Choose query type" at bounding box center [232, 177] width 260 height 38
click at [286, 187] on p "Choose query type" at bounding box center [278, 186] width 44 height 5
click at [278, 223] on p "Relative Time" at bounding box center [273, 225] width 34 height 5
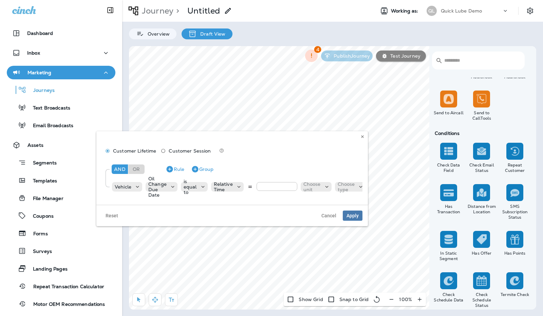
click at [284, 186] on input "number" at bounding box center [277, 186] width 41 height 9
type input "**"
click at [302, 191] on div "Choose unit" at bounding box center [312, 187] width 23 height 11
click at [314, 204] on p "days" at bounding box center [310, 203] width 14 height 5
click at [348, 181] on div "Vehicle Oil Change Due Date is equal to Relative Time ** days Choose type" at bounding box center [238, 187] width 255 height 14
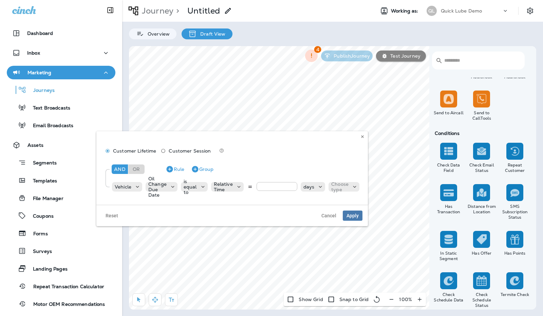
click at [346, 183] on p "Choose type" at bounding box center [339, 187] width 17 height 11
click at [343, 210] on button "from now" at bounding box center [343, 214] width 31 height 11
click at [355, 218] on span "Apply" at bounding box center [353, 215] width 12 height 5
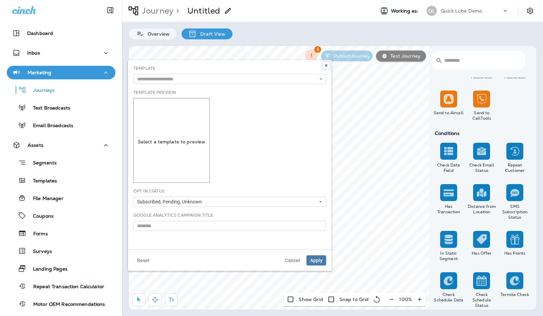
click at [324, 66] on button at bounding box center [325, 65] width 7 height 7
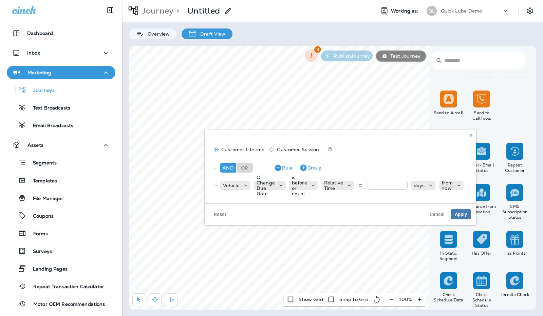
click at [299, 185] on p "is before or equal" at bounding box center [299, 186] width 15 height 22
click at [316, 248] on p "is equal to" at bounding box center [305, 245] width 27 height 5
click at [380, 186] on p "Choose query type" at bounding box center [386, 185] width 44 height 5
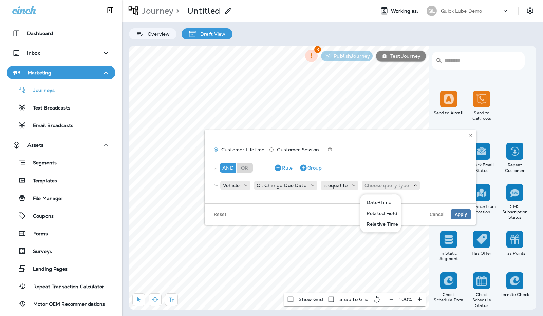
click at [379, 222] on p "Relative Time" at bounding box center [381, 224] width 34 height 5
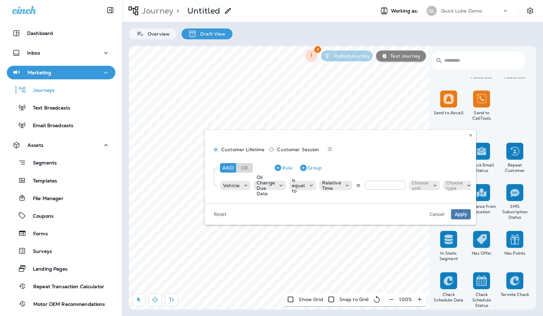
type input "**"
click at [409, 182] on div "Choose unit" at bounding box center [420, 185] width 23 height 11
click at [416, 202] on p "days" at bounding box center [418, 202] width 14 height 5
click at [454, 180] on p "Choose type" at bounding box center [447, 185] width 17 height 11
click at [452, 210] on button "from now" at bounding box center [451, 213] width 31 height 11
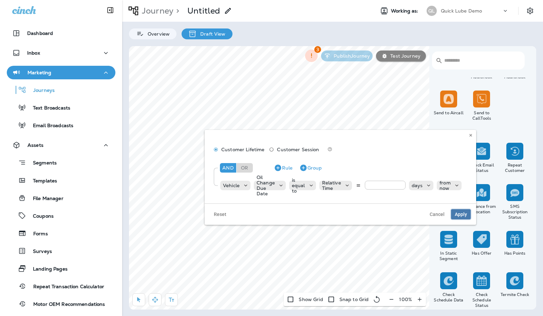
click at [460, 217] on span "Apply" at bounding box center [461, 214] width 12 height 5
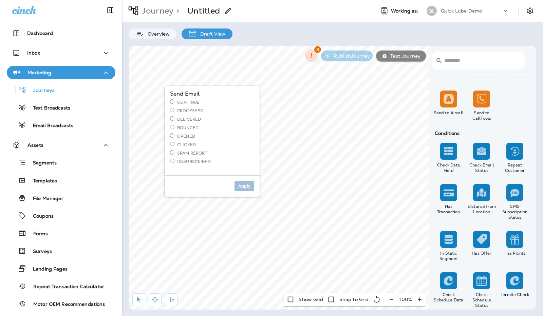
click at [189, 101] on label "Continue" at bounding box center [212, 102] width 84 height 6
click at [243, 184] on span "Apply" at bounding box center [244, 186] width 12 height 5
click at [392, 300] on icon "button" at bounding box center [391, 299] width 7 height 7
click at [392, 300] on icon "button" at bounding box center [394, 299] width 7 height 7
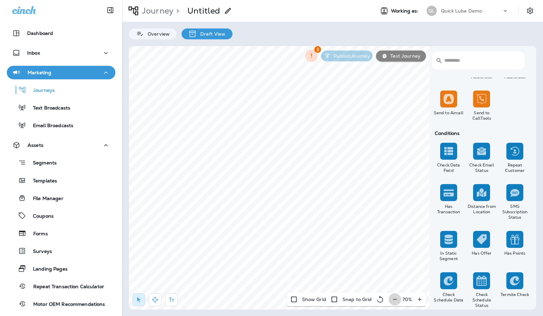
click at [392, 300] on icon "button" at bounding box center [394, 299] width 7 height 7
click at [263, 132] on label "Yes" at bounding box center [299, 132] width 84 height 6
click at [330, 164] on span "Apply" at bounding box center [331, 164] width 12 height 5
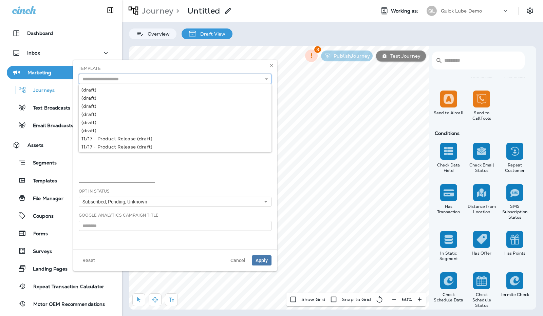
click at [225, 80] on input "text" at bounding box center [175, 79] width 193 height 10
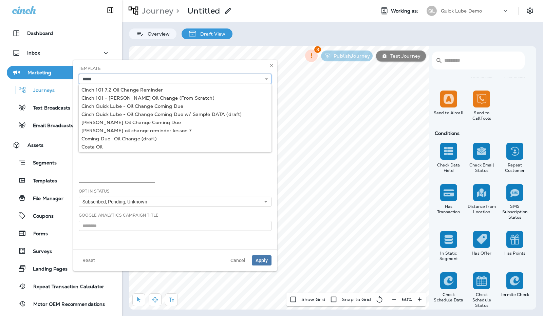
type input "**********"
click at [180, 86] on div "**********" at bounding box center [175, 155] width 204 height 190
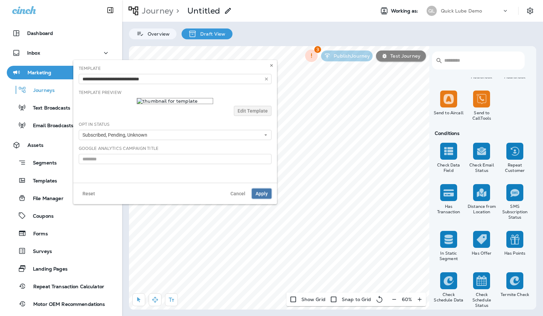
click at [263, 194] on span "Apply" at bounding box center [262, 193] width 12 height 5
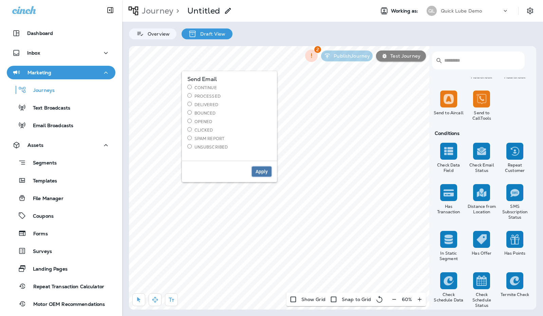
click at [258, 171] on span "Apply" at bounding box center [262, 171] width 12 height 5
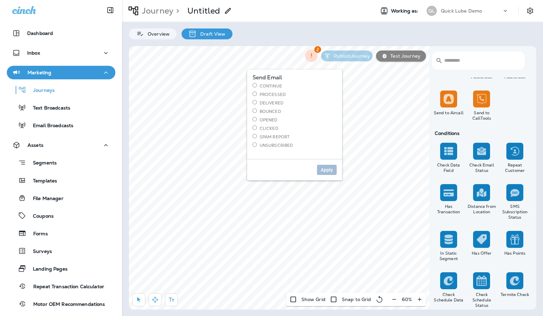
click at [257, 102] on label "Delivered" at bounding box center [294, 103] width 84 height 6
click at [327, 168] on span "Apply" at bounding box center [327, 170] width 12 height 5
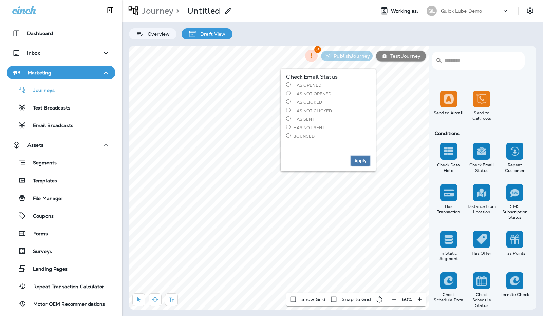
click at [357, 161] on span "Apply" at bounding box center [360, 160] width 12 height 5
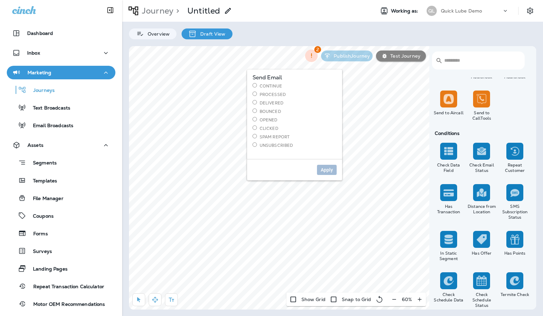
click at [261, 87] on label "Continue" at bounding box center [294, 86] width 84 height 6
click at [324, 172] on span "Apply" at bounding box center [327, 170] width 12 height 5
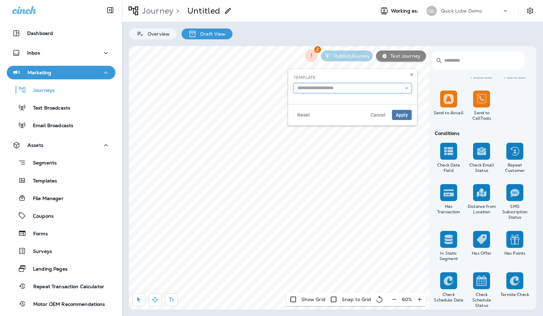
click at [333, 92] on input "text" at bounding box center [353, 88] width 118 height 10
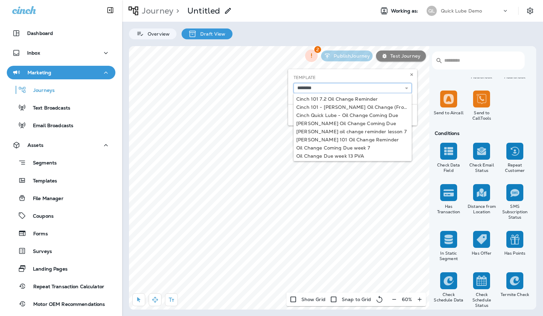
type input "**********"
click at [358, 95] on div "**********" at bounding box center [352, 86] width 129 height 35
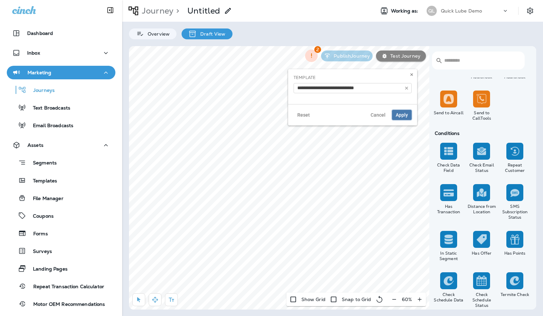
click at [404, 114] on span "Apply" at bounding box center [402, 115] width 12 height 5
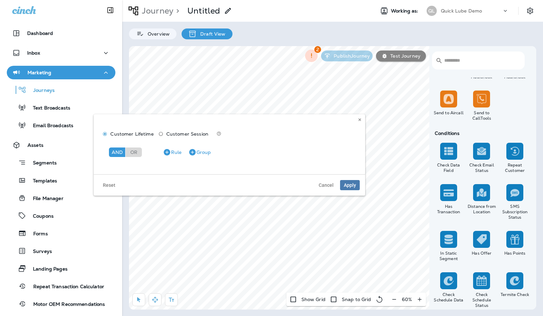
click at [168, 153] on icon "button" at bounding box center [167, 152] width 6 height 6
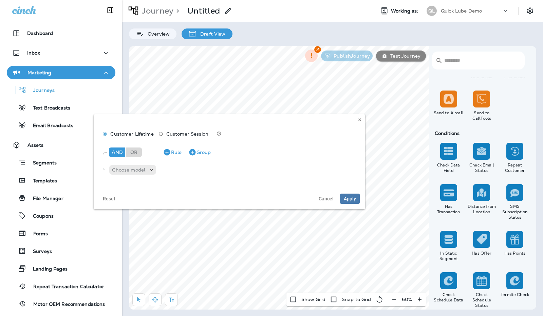
click at [140, 167] on p "Choose model" at bounding box center [128, 169] width 33 height 5
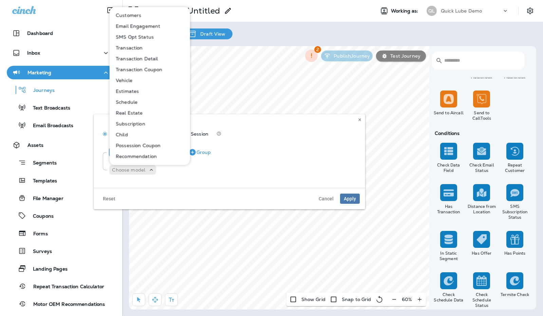
click at [134, 80] on button "Vehicle" at bounding box center [150, 80] width 80 height 11
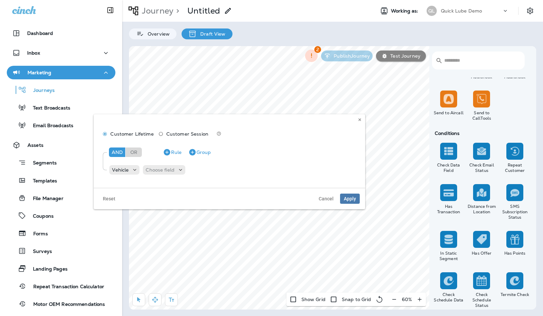
click at [161, 171] on p "Choose field" at bounding box center [160, 169] width 29 height 5
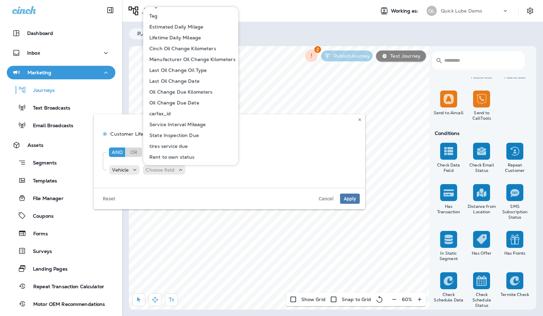
click at [184, 104] on p "Oil Change Due Date" at bounding box center [173, 102] width 53 height 5
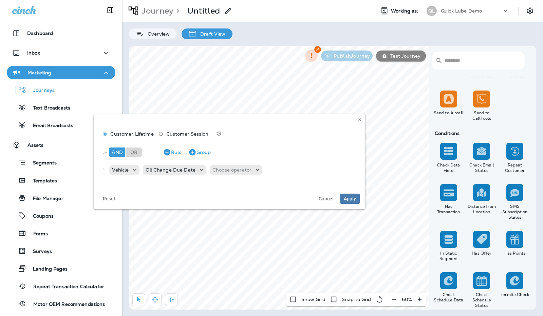
click at [240, 170] on p "Choose operator" at bounding box center [231, 169] width 39 height 5
click at [230, 230] on p "is equal to" at bounding box center [225, 230] width 27 height 5
click at [292, 170] on p "Choose query type" at bounding box center [276, 169] width 44 height 5
click at [272, 210] on p "Relative Time" at bounding box center [270, 208] width 34 height 5
type input "*"
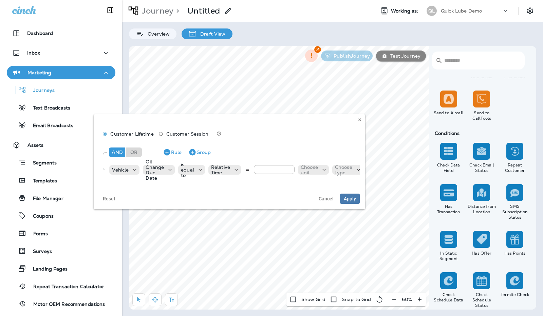
click at [307, 169] on p "Choose unit" at bounding box center [309, 170] width 17 height 11
click at [306, 186] on p "days" at bounding box center [307, 186] width 14 height 5
click at [331, 168] on p "Choose type" at bounding box center [337, 170] width 17 height 11
click at [187, 173] on p "is equal to" at bounding box center [187, 170] width 13 height 16
click at [198, 169] on icon at bounding box center [200, 170] width 7 height 7
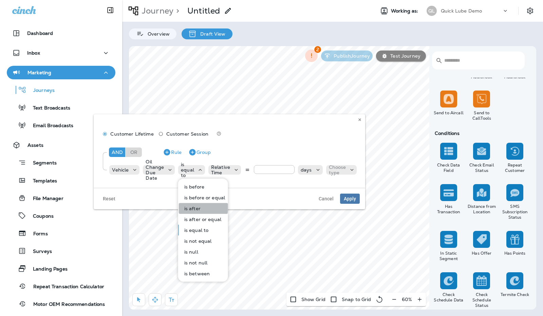
click at [196, 207] on p "is after" at bounding box center [191, 208] width 19 height 5
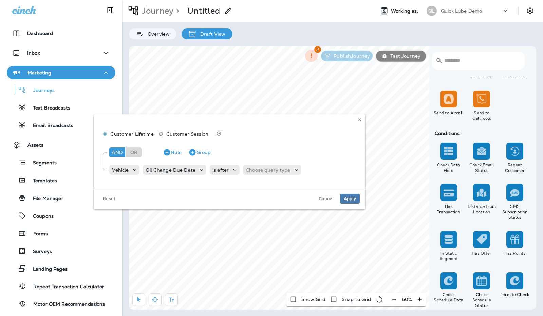
click at [248, 170] on p "Choose query type" at bounding box center [268, 169] width 44 height 5
click at [262, 208] on p "Relative Time" at bounding box center [262, 208] width 34 height 5
click at [317, 170] on div "Choose unit" at bounding box center [307, 170] width 23 height 11
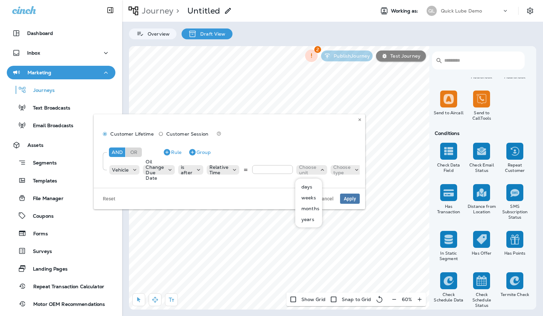
click at [195, 170] on icon at bounding box center [198, 170] width 7 height 7
click at [210, 229] on button "is equal to" at bounding box center [203, 230] width 49 height 11
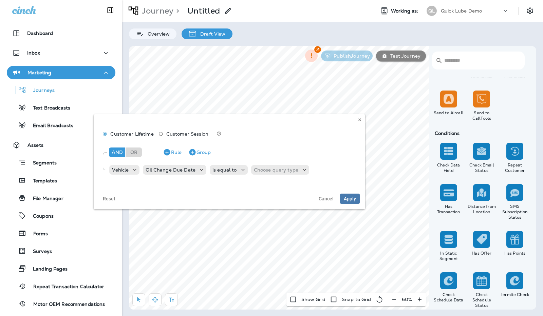
click at [270, 171] on p "Choose query type" at bounding box center [276, 169] width 44 height 5
click at [263, 208] on p "Relative Time" at bounding box center [270, 208] width 34 height 5
type input "*"
click at [310, 172] on p "Choose unit" at bounding box center [309, 170] width 17 height 11
click at [312, 185] on p "days" at bounding box center [307, 186] width 14 height 5
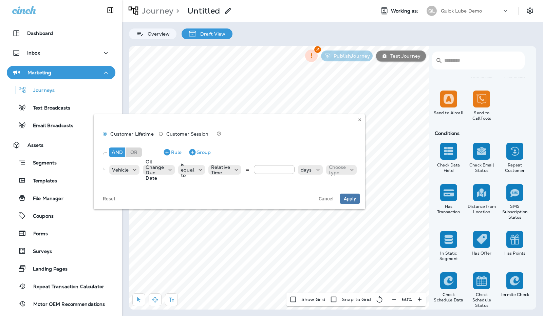
click at [343, 165] on p "Choose type" at bounding box center [337, 170] width 17 height 11
click at [341, 196] on p "from now" at bounding box center [340, 197] width 25 height 5
click at [348, 201] on span "Apply" at bounding box center [350, 198] width 12 height 5
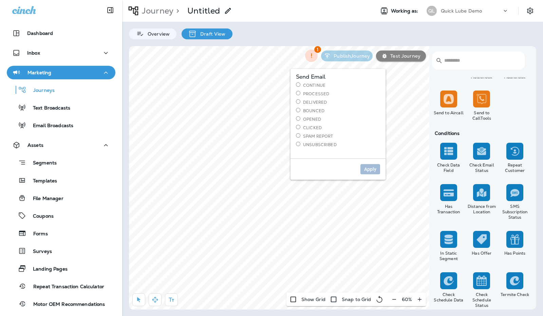
click at [309, 85] on label "Continue" at bounding box center [338, 85] width 84 height 6
click at [370, 166] on button "Apply" at bounding box center [370, 169] width 20 height 10
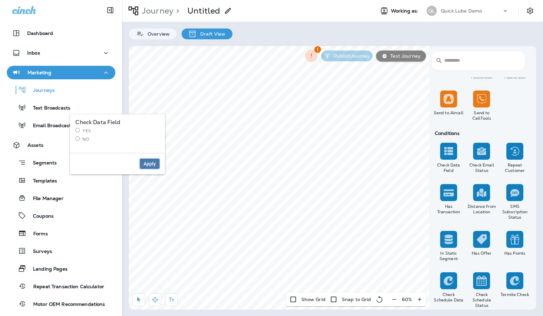
click at [152, 165] on span "Apply" at bounding box center [150, 164] width 12 height 5
click at [313, 132] on label "Yes" at bounding box center [273, 131] width 84 height 6
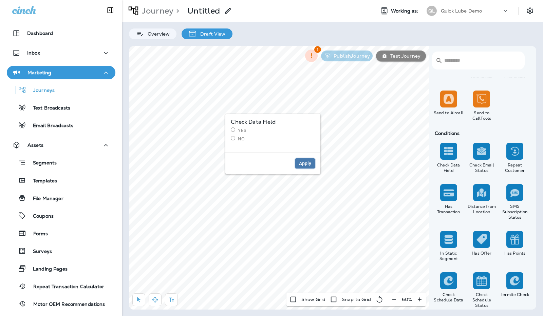
click at [306, 166] on button "Apply" at bounding box center [305, 163] width 20 height 10
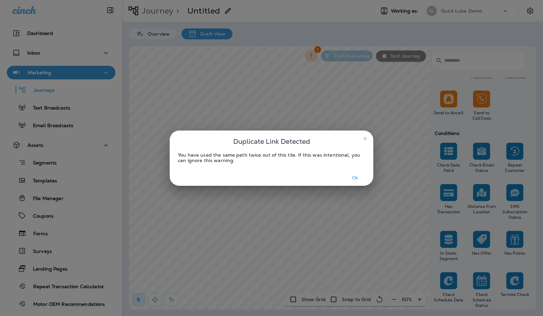
click at [352, 174] on button "Ok" at bounding box center [354, 178] width 25 height 11
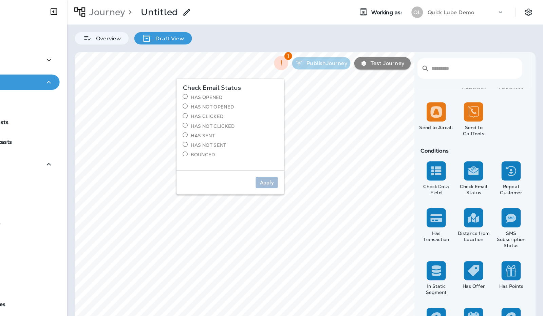
click at [223, 86] on div "Check Email Status Has Opened Has Not Opened Has Clicked Has Not Clicked Has Se…" at bounding box center [266, 110] width 95 height 81
click at [299, 160] on span "Apply" at bounding box center [299, 161] width 12 height 5
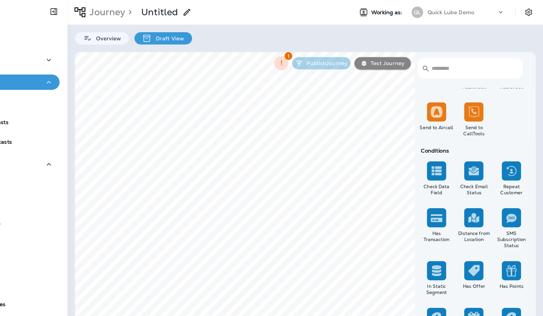
select select "***"
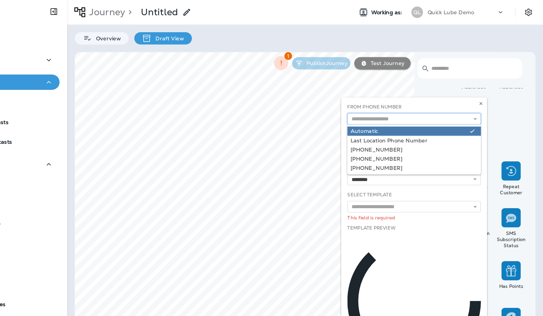
click at [444, 105] on input "text" at bounding box center [429, 105] width 118 height 10
type input "*********"
click at [435, 115] on div "From Phone Number ********* Automatic Last Location Phone Number +1 (540) 802-4…" at bounding box center [429, 104] width 124 height 24
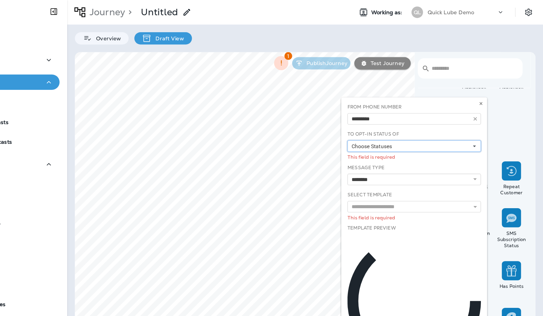
click at [427, 126] on button "Choose Statuses" at bounding box center [429, 129] width 118 height 10
click at [408, 137] on div "Opt In" at bounding box center [429, 139] width 113 height 5
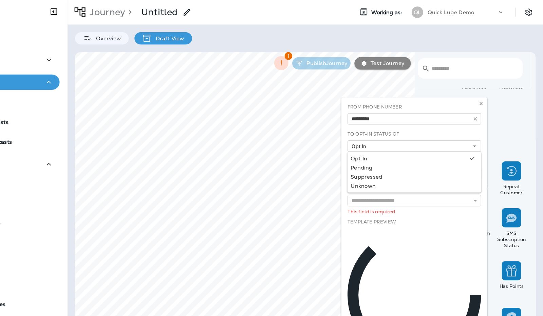
click at [408, 137] on div "Opt In" at bounding box center [424, 139] width 103 height 5
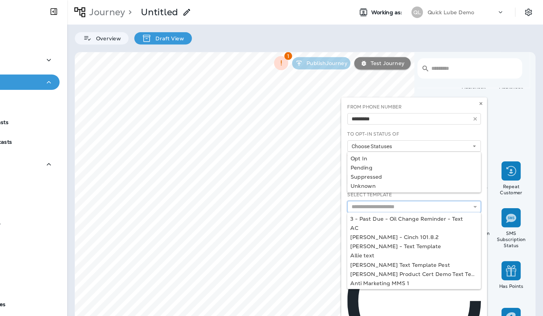
click at [411, 185] on input "text" at bounding box center [429, 183] width 118 height 10
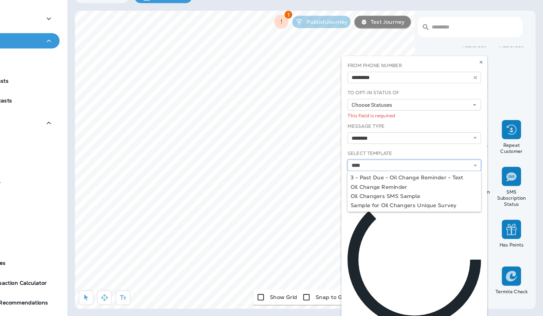
type input "**********"
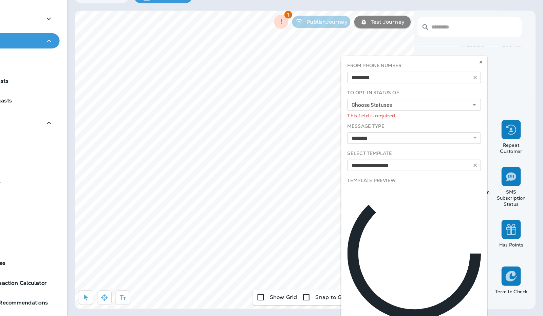
click at [424, 200] on div "**********" at bounding box center [429, 219] width 124 height 254
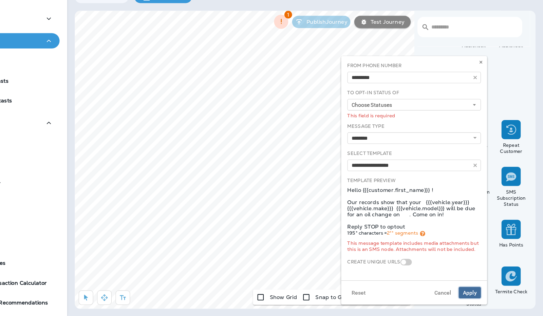
click at [481, 301] on button "Apply" at bounding box center [478, 296] width 20 height 10
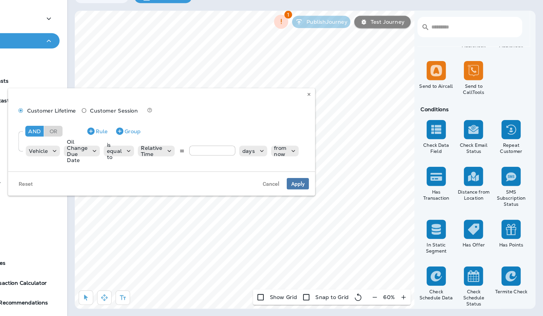
click at [152, 151] on button "Rule" at bounding box center [148, 152] width 24 height 11
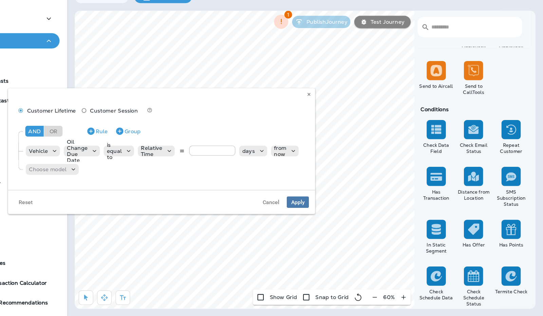
click at [124, 187] on icon at bounding box center [127, 186] width 7 height 7
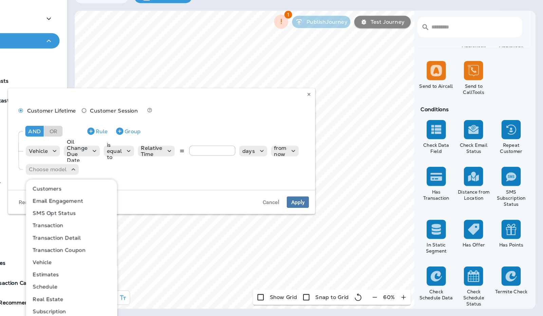
click at [121, 202] on button "Customers" at bounding box center [127, 203] width 80 height 11
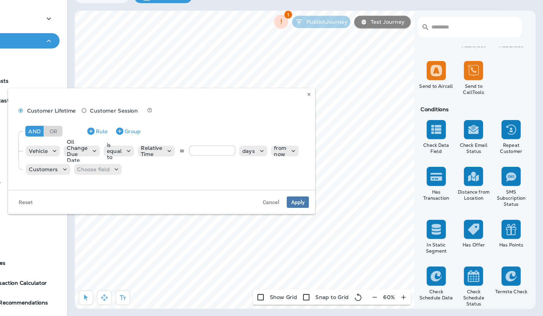
click at [155, 185] on p "Choose field" at bounding box center [145, 186] width 29 height 5
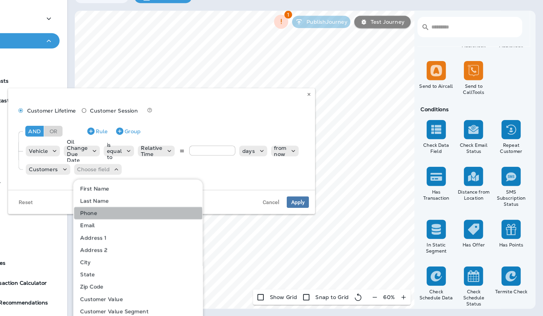
click at [157, 226] on button "Phone" at bounding box center [185, 225] width 114 height 11
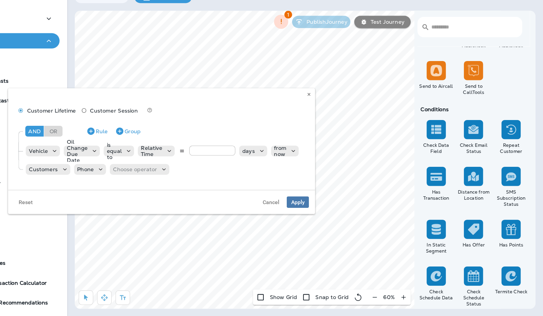
click at [192, 190] on div "Choose operator" at bounding box center [186, 187] width 53 height 10
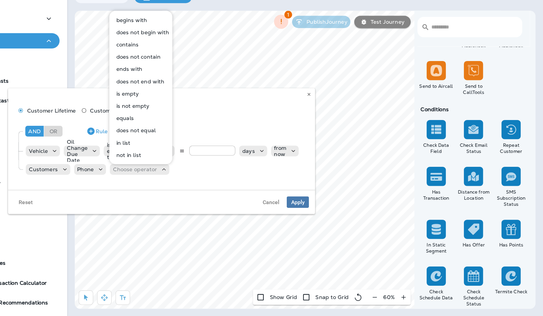
click at [195, 128] on button "is not empty" at bounding box center [187, 130] width 55 height 11
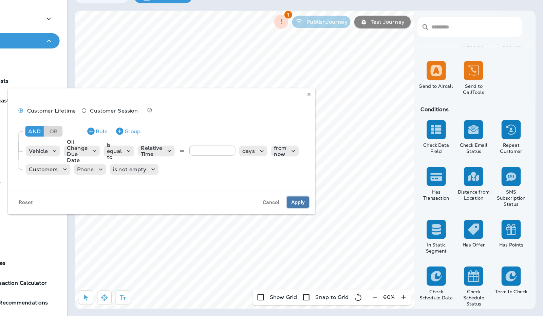
click at [328, 218] on span "Apply" at bounding box center [326, 215] width 12 height 5
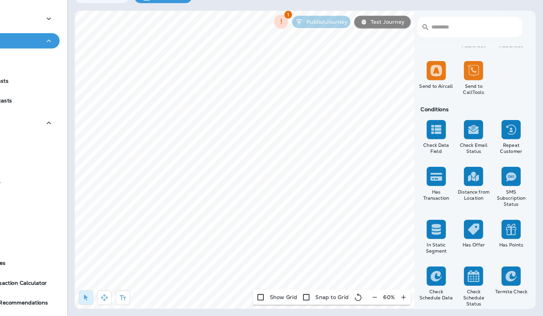
click at [510, 131] on div "Conditions" at bounding box center [481, 133] width 99 height 5
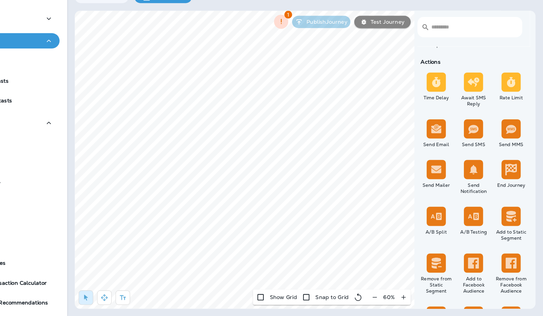
scroll to position [290, 0]
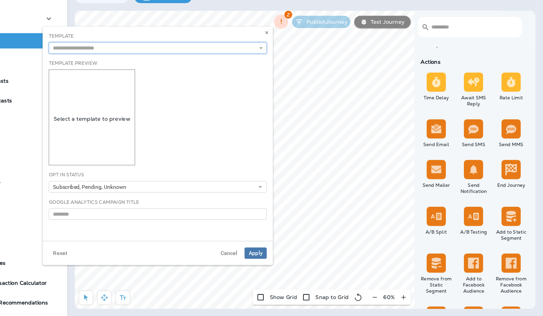
click at [284, 79] on input "text" at bounding box center [202, 79] width 193 height 10
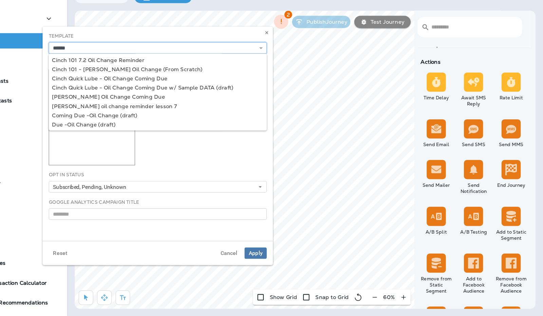
type input "**********"
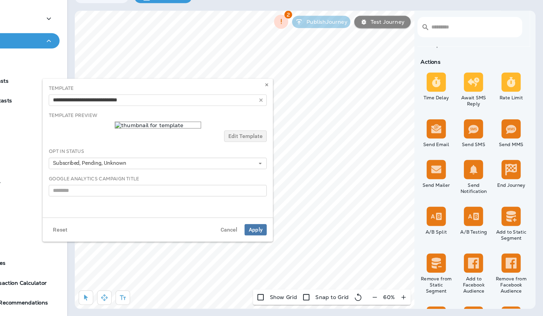
click at [186, 0] on body "Dashboard Inbox Marketing Journeys Text Broadcasts Email Broadcasts Assets Segm…" at bounding box center [271, 0] width 543 height 0
click at [290, 241] on span "Apply" at bounding box center [289, 240] width 12 height 5
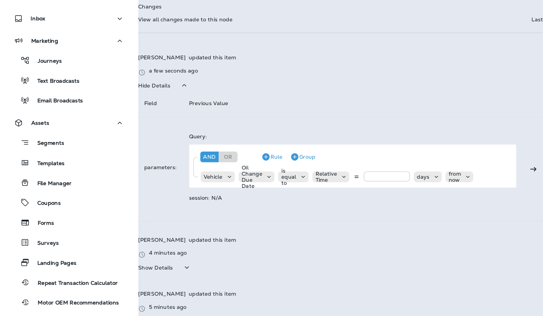
click at [56, 89] on div "Journeys" at bounding box center [61, 90] width 103 height 10
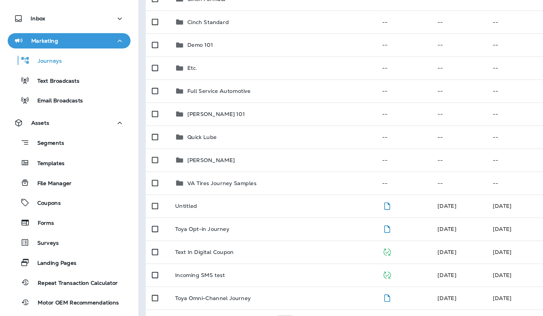
scroll to position [84, 0]
click at [191, 217] on div "Untitled" at bounding box center [241, 218] width 172 height 5
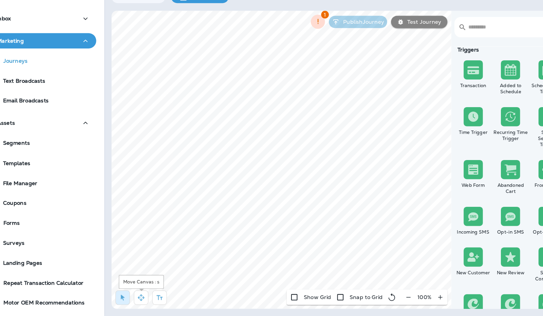
click at [154, 299] on icon "button" at bounding box center [155, 300] width 6 height 6
click at [144, 299] on button "button" at bounding box center [138, 300] width 13 height 13
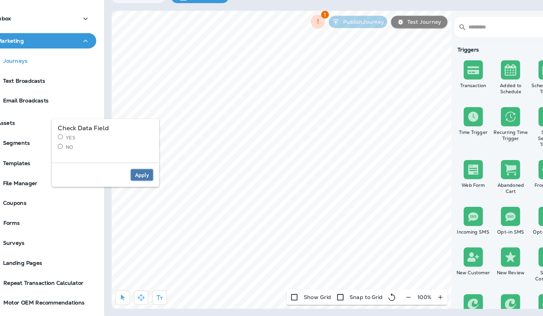
click at [157, 191] on span "Apply" at bounding box center [156, 191] width 12 height 5
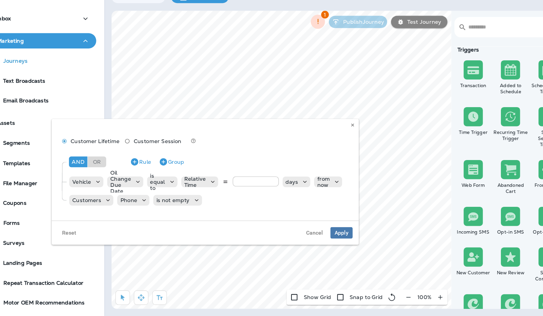
click at [195, 209] on div "is not empty" at bounding box center [187, 214] width 43 height 10
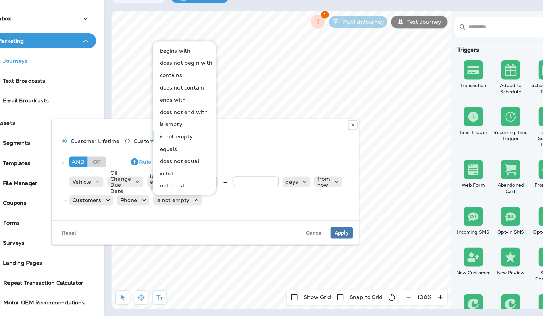
click at [343, 149] on icon at bounding box center [342, 147] width 4 height 4
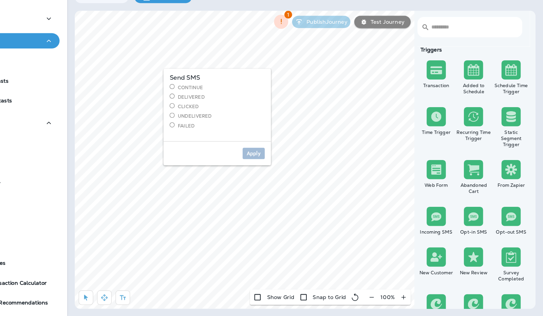
click at [212, 137] on div "Send SMS Continue Delivered Clicked undelivered Failed" at bounding box center [254, 129] width 95 height 64
click at [287, 174] on span "Apply" at bounding box center [287, 172] width 12 height 5
select select "***"
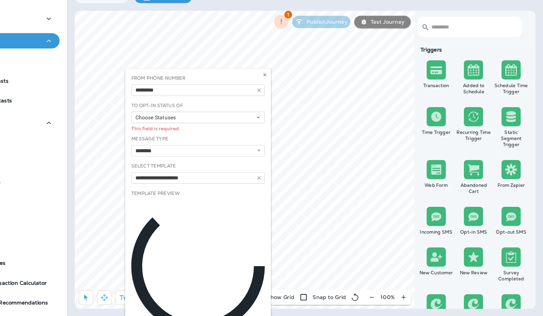
type input "**********"
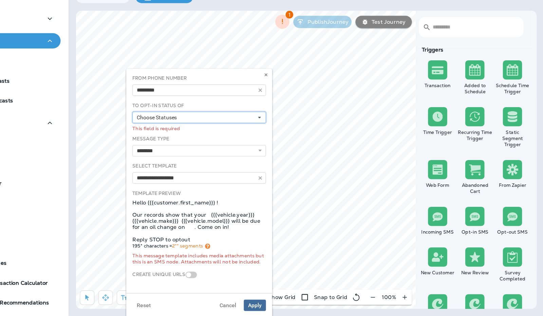
click at [278, 143] on button "Choose Statuses" at bounding box center [238, 140] width 118 height 10
click at [257, 150] on div "Opt In" at bounding box center [238, 151] width 113 height 5
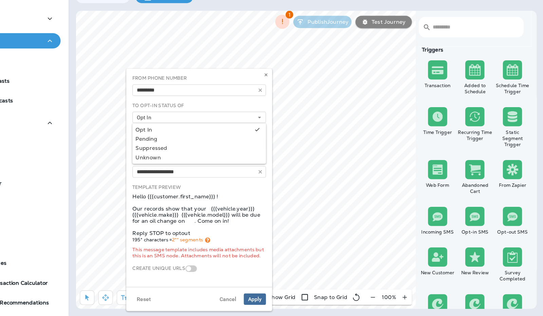
click at [267, 271] on div "Template Preview Hello {{{customer.first_name}}} ! Our records show that your {…" at bounding box center [238, 235] width 124 height 72
click at [285, 306] on button "Apply" at bounding box center [287, 301] width 20 height 10
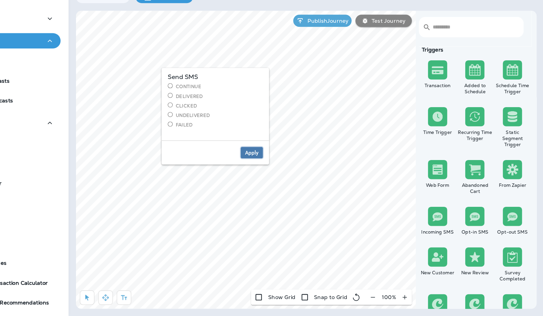
click at [281, 169] on span "Apply" at bounding box center [284, 171] width 12 height 5
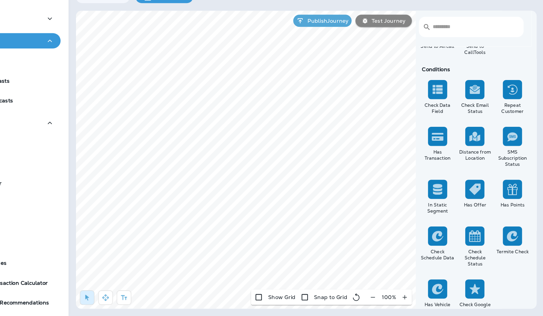
scroll to position [797, 0]
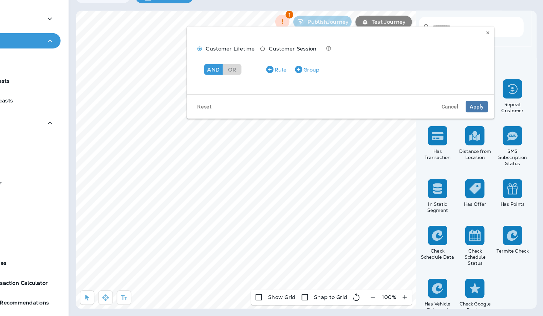
click at [252, 98] on div "And" at bounding box center [250, 98] width 16 height 10
click at [302, 97] on icon "button" at bounding box center [300, 98] width 6 height 6
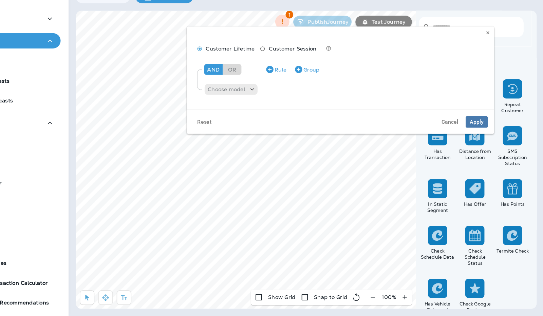
click at [263, 112] on div "Choose model" at bounding box center [266, 116] width 47 height 10
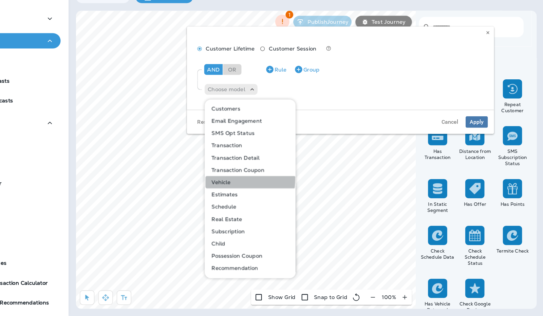
click at [265, 195] on p "Vehicle" at bounding box center [255, 197] width 19 height 5
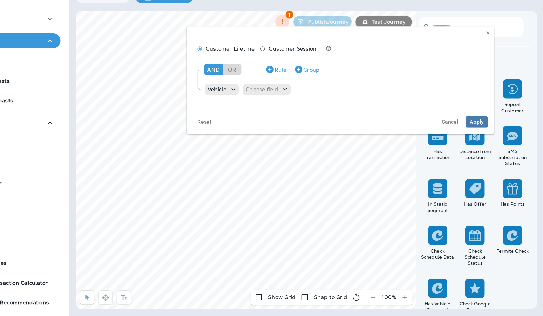
click at [305, 115] on p "Choose field" at bounding box center [293, 115] width 29 height 5
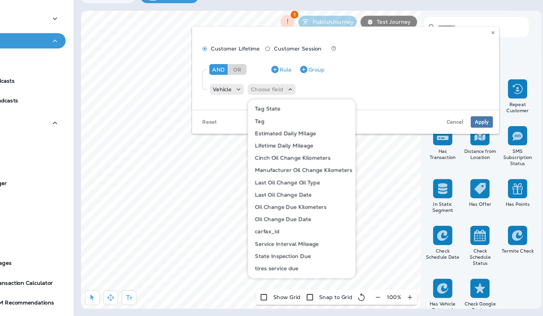
scroll to position [154, 0]
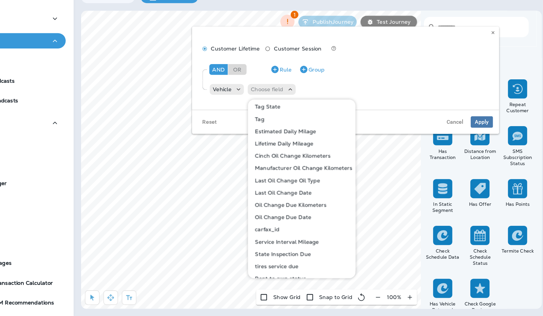
click at [338, 226] on button "Oil Change Due Date" at bounding box center [324, 228] width 94 height 11
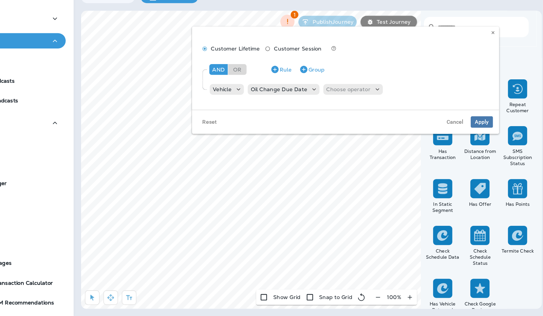
click at [357, 121] on div "Vehicle Oil Change Due Date Choose operator" at bounding box center [322, 116] width 161 height 14
click at [362, 116] on p "Choose operator" at bounding box center [365, 115] width 39 height 5
click at [359, 174] on p "is equal to" at bounding box center [358, 175] width 27 height 5
click at [414, 114] on p "Choose query type" at bounding box center [409, 115] width 44 height 5
drag, startPoint x: 400, startPoint y: 149, endPoint x: 400, endPoint y: 157, distance: 8.2
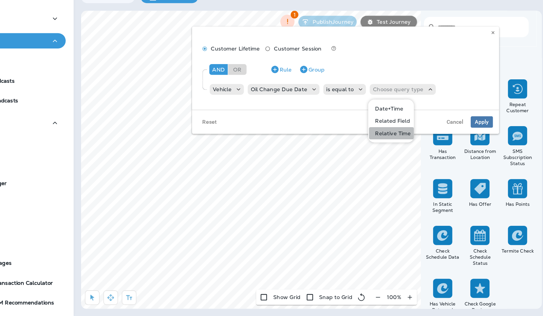
click at [400, 157] on button "Relative Time" at bounding box center [403, 154] width 40 height 11
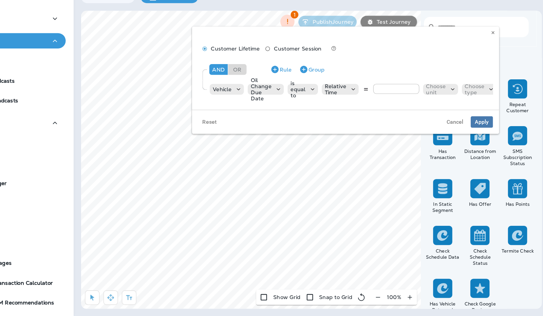
type input "*"
click at [443, 116] on p "Choose unit" at bounding box center [442, 115] width 17 height 11
click at [442, 134] on p "days" at bounding box center [441, 132] width 14 height 5
click at [475, 111] on p "Choose type" at bounding box center [470, 115] width 17 height 11
click at [470, 146] on p "from now" at bounding box center [473, 143] width 25 height 5
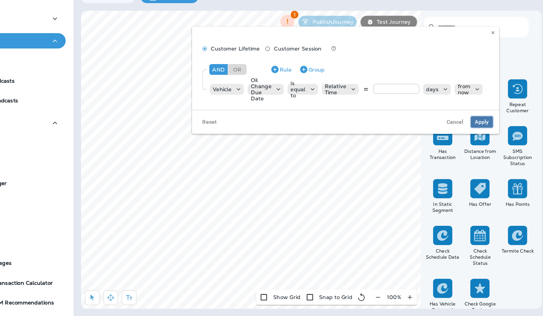
click at [483, 147] on span "Apply" at bounding box center [483, 144] width 12 height 5
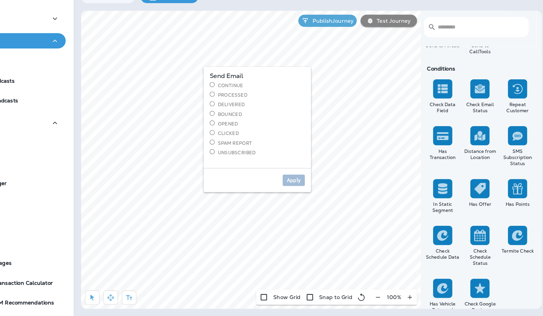
click at [266, 111] on label "Continue" at bounding box center [285, 112] width 84 height 6
click at [317, 198] on span "Apply" at bounding box center [317, 196] width 12 height 5
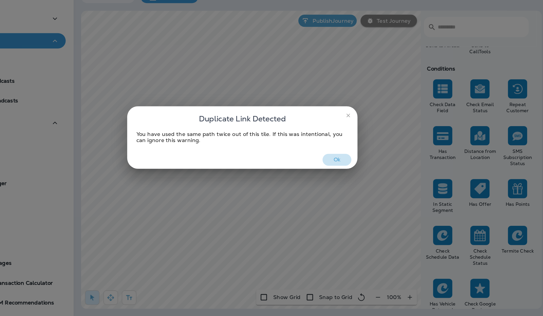
click at [353, 177] on button "Ok" at bounding box center [354, 178] width 25 height 11
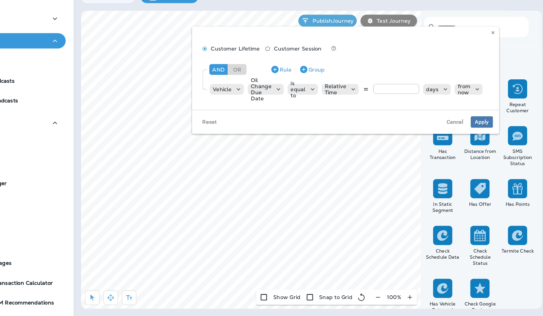
click at [300, 98] on icon "button" at bounding box center [300, 98] width 8 height 8
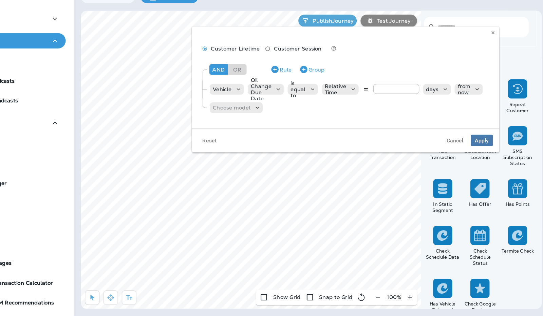
click at [269, 131] on p "Choose model" at bounding box center [261, 131] width 33 height 5
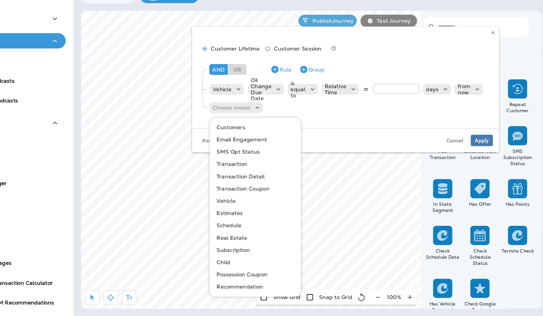
click at [271, 149] on p "Customers" at bounding box center [260, 148] width 28 height 5
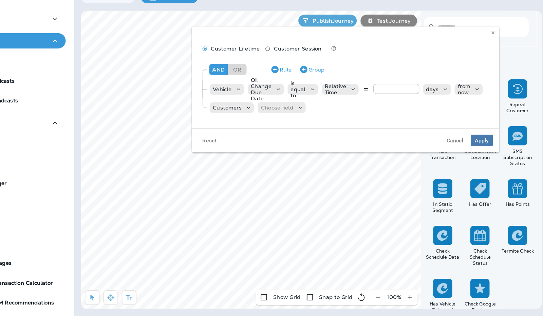
click at [312, 130] on p "Choose field" at bounding box center [302, 131] width 29 height 5
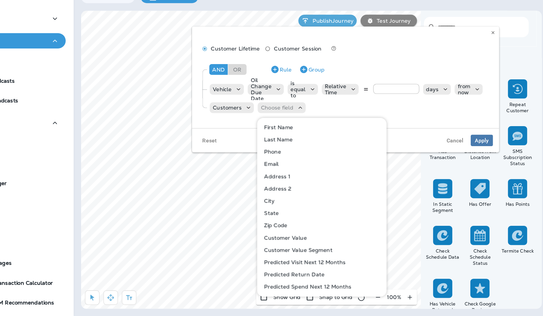
click at [311, 169] on button "Phone" at bounding box center [342, 170] width 114 height 11
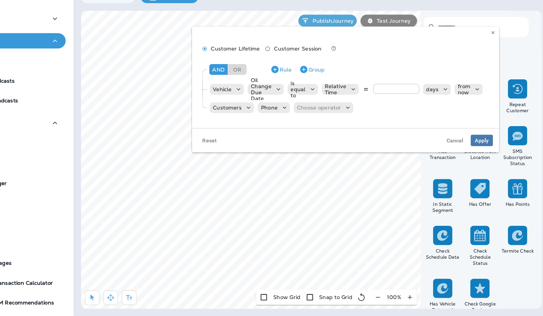
click at [350, 132] on p "Choose operator" at bounding box center [339, 131] width 39 height 5
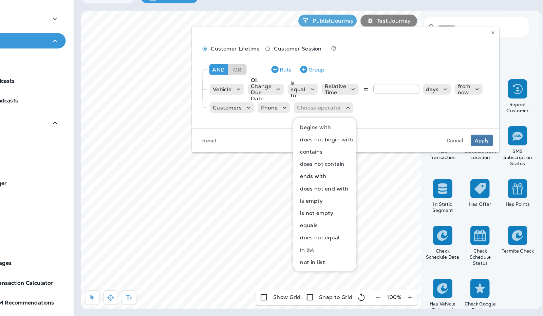
click at [342, 210] on button "is empty" at bounding box center [344, 214] width 55 height 11
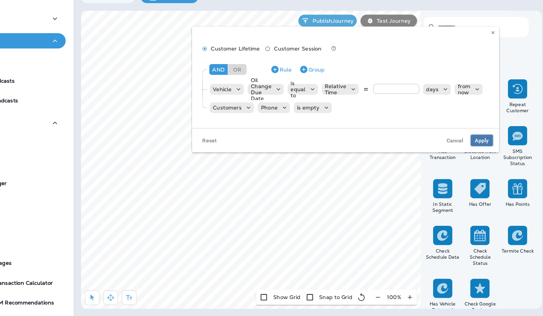
click at [488, 163] on span "Apply" at bounding box center [483, 160] width 12 height 5
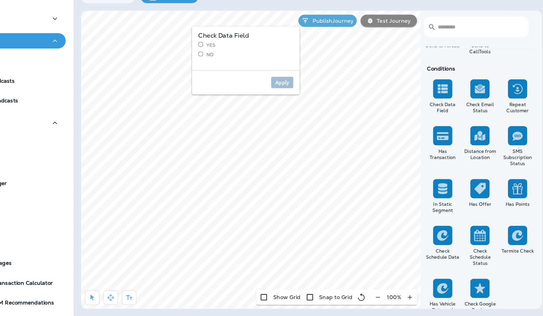
click at [241, 78] on label "Yes" at bounding box center [274, 77] width 84 height 6
click at [304, 107] on span "Apply" at bounding box center [307, 109] width 12 height 5
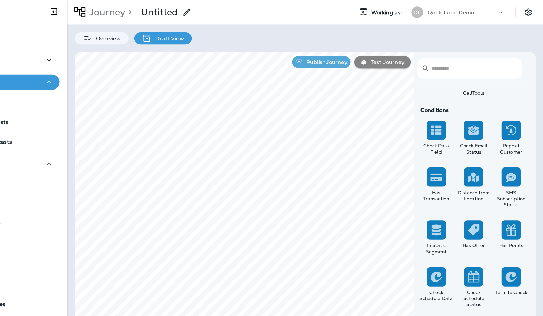
scroll to position [0, 0]
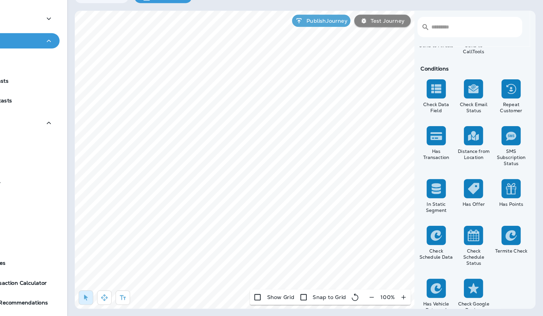
click at [504, 271] on div "Termite Check" at bounding box center [514, 254] width 33 height 39
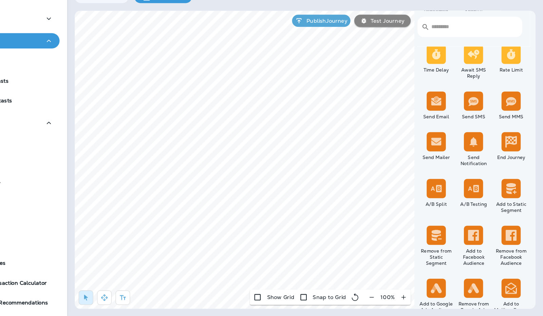
scroll to position [299, 0]
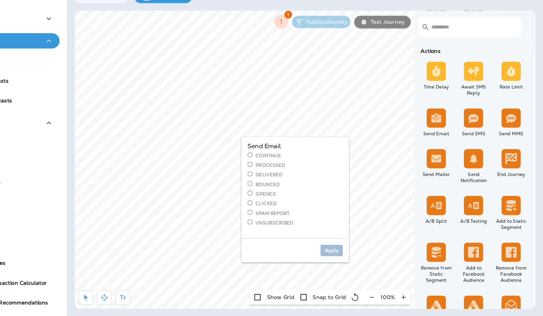
click at [298, 174] on label "Continue" at bounding box center [324, 174] width 84 height 6
click at [353, 257] on span "Apply" at bounding box center [356, 258] width 12 height 5
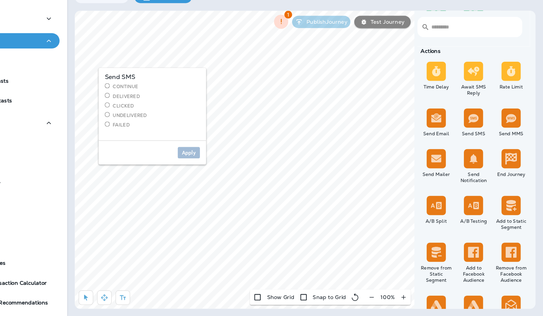
click at [178, 111] on label "Continue" at bounding box center [197, 113] width 84 height 6
click at [230, 172] on span "Apply" at bounding box center [230, 171] width 12 height 5
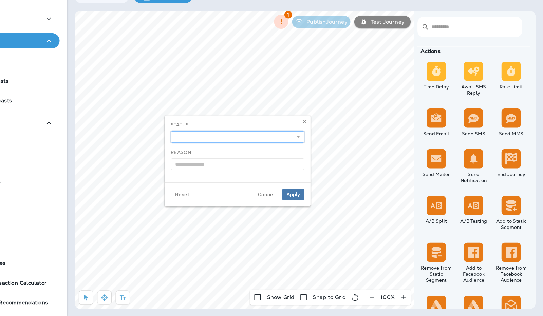
click at [291, 157] on select "**********" at bounding box center [273, 158] width 118 height 10
click at [214, 153] on select "**********" at bounding box center [273, 158] width 118 height 10
click at [322, 162] on select "**********" at bounding box center [273, 158] width 118 height 10
select select "*******"
click at [214, 153] on select "**********" at bounding box center [273, 158] width 118 height 10
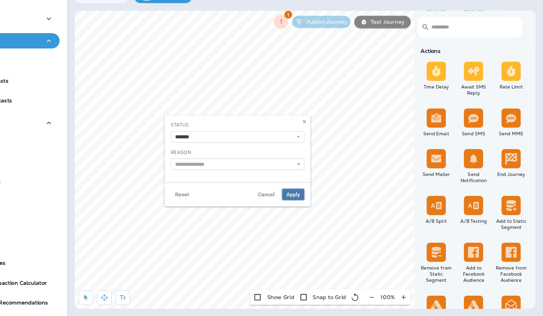
click at [325, 207] on span "Apply" at bounding box center [322, 208] width 12 height 5
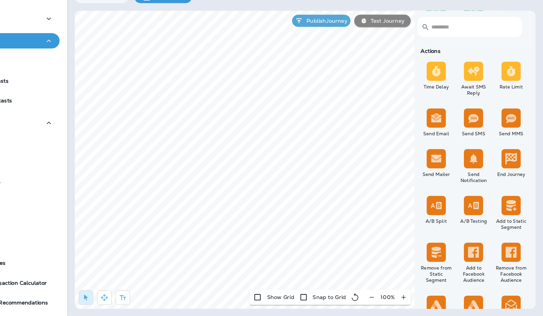
scroll to position [0, 0]
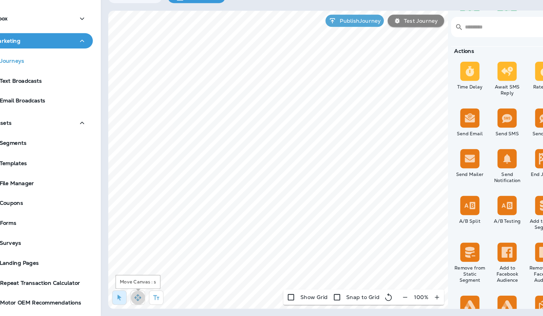
click at [161, 299] on button "button" at bounding box center [155, 300] width 13 height 13
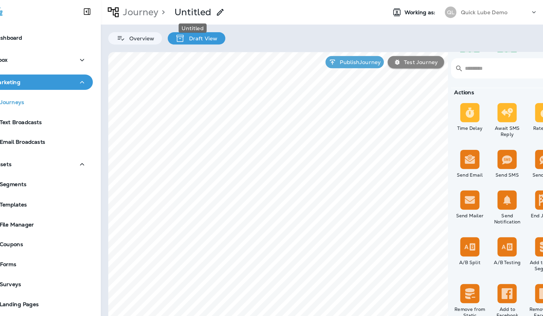
click at [201, 15] on p "Untitled" at bounding box center [203, 11] width 33 height 10
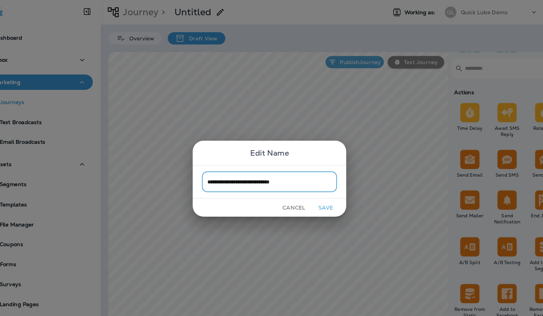
type input "**********"
click at [323, 182] on button "Save" at bounding box center [320, 184] width 25 height 11
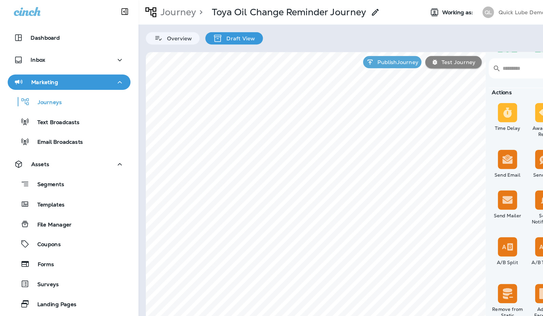
click at [412, 57] on p "Test Journey" at bounding box center [404, 54] width 33 height 5
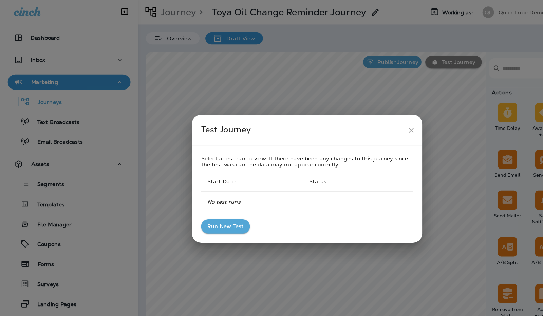
click at [194, 200] on button "Run New Test" at bounding box center [199, 200] width 43 height 13
click at [362, 115] on icon "close" at bounding box center [363, 115] width 7 height 7
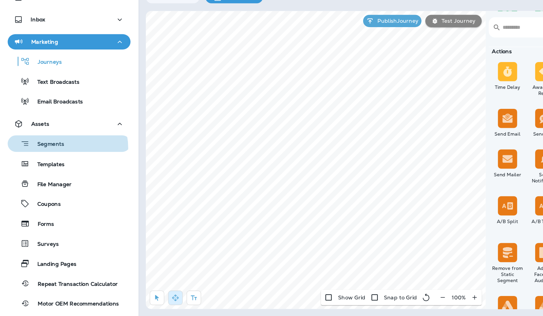
click at [53, 167] on p "Segments" at bounding box center [41, 164] width 31 height 7
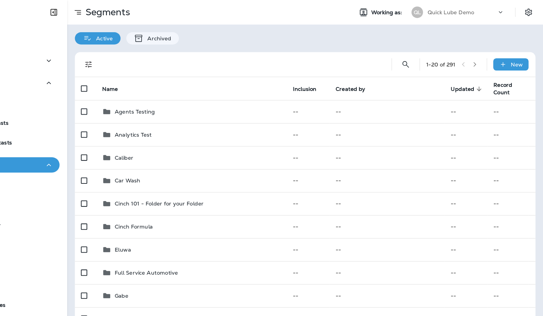
click at [514, 56] on p "New" at bounding box center [519, 56] width 11 height 5
click at [488, 91] on p "Custom Segment" at bounding box center [495, 89] width 44 height 5
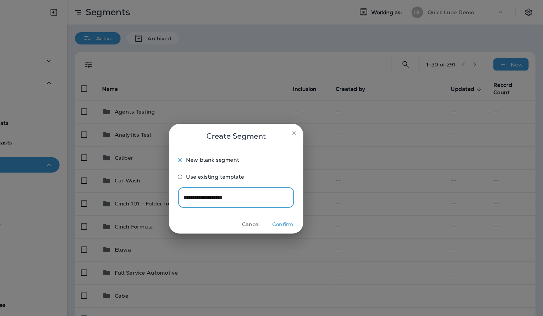
type input "**********"
click at [321, 199] on button "Confirm" at bounding box center [312, 198] width 25 height 11
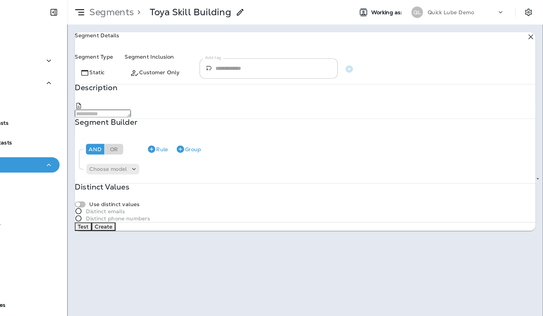
click at [309, 68] on div "​ Add tag" at bounding box center [300, 61] width 122 height 18
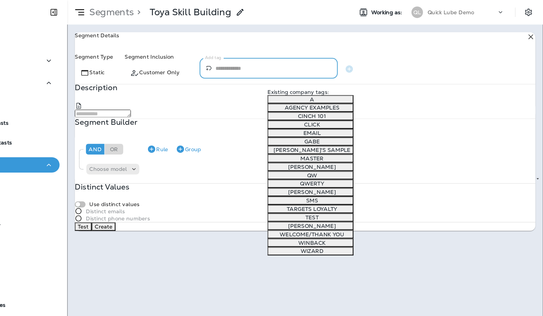
type input "*"
type input "****"
click at [375, 64] on icon "button" at bounding box center [371, 61] width 6 height 6
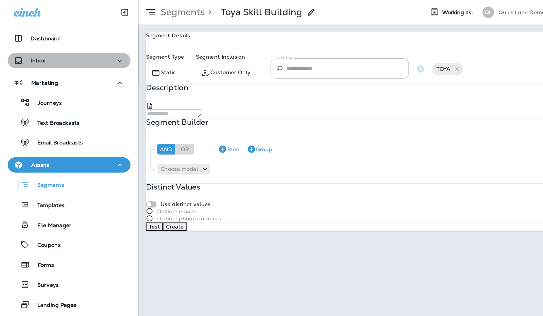
click at [102, 55] on icon "button" at bounding box center [106, 54] width 8 height 8
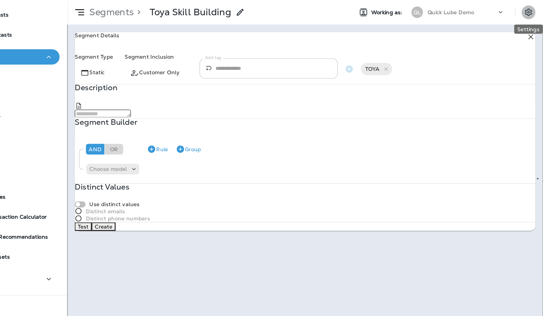
click at [529, 13] on icon "Settings" at bounding box center [530, 10] width 6 height 6
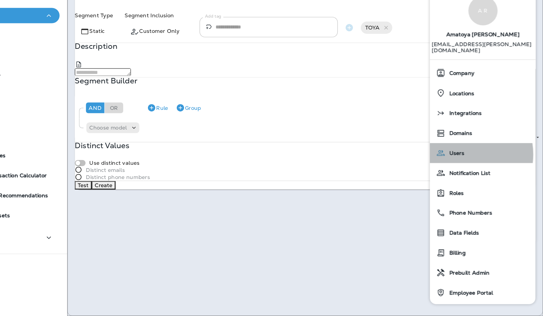
click at [470, 169] on span "Users" at bounding box center [464, 172] width 17 height 6
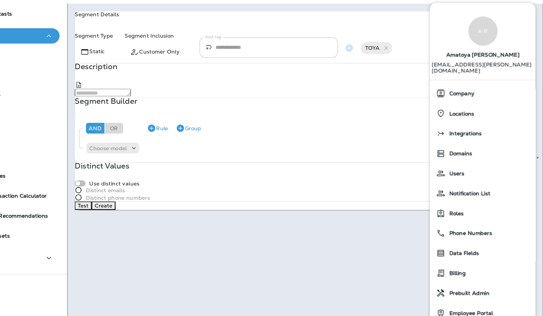
click at [417, 27] on div "**********" at bounding box center [332, 116] width 421 height 189
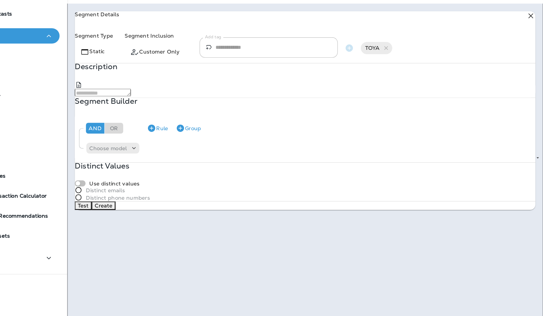
click at [530, 35] on use at bounding box center [532, 33] width 4 height 4
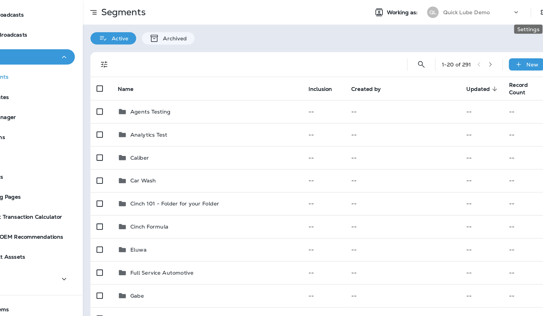
click at [527, 9] on icon "Settings" at bounding box center [530, 10] width 6 height 6
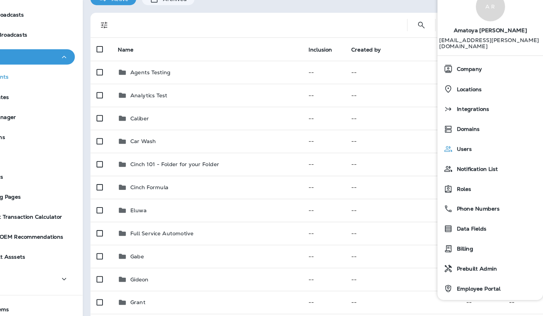
scroll to position [55, 0]
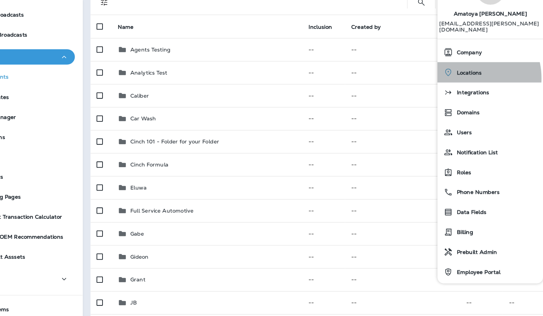
click at [460, 63] on div "Locations" at bounding box center [482, 64] width 88 height 14
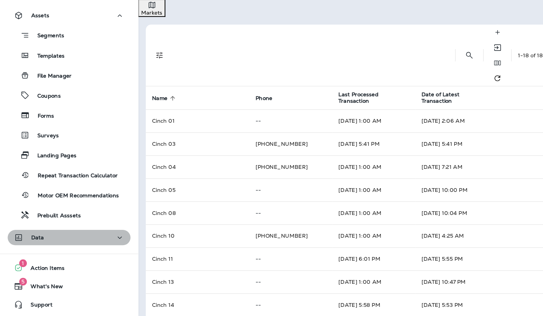
click at [83, 250] on div "Data" at bounding box center [61, 247] width 98 height 8
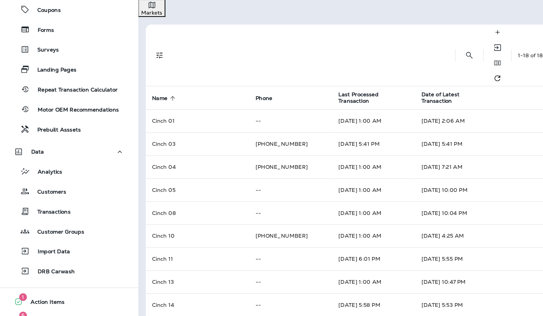
scroll to position [225, 0]
click at [54, 211] on button "Customers" at bounding box center [61, 205] width 109 height 14
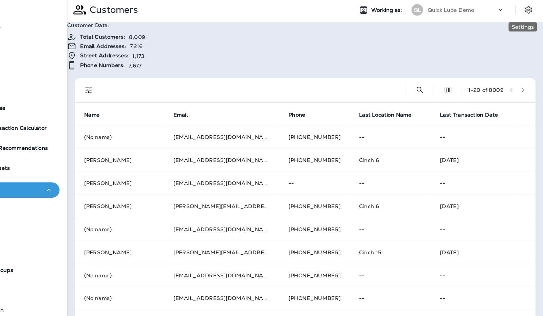
click at [526, 10] on icon "Settings" at bounding box center [530, 11] width 8 height 8
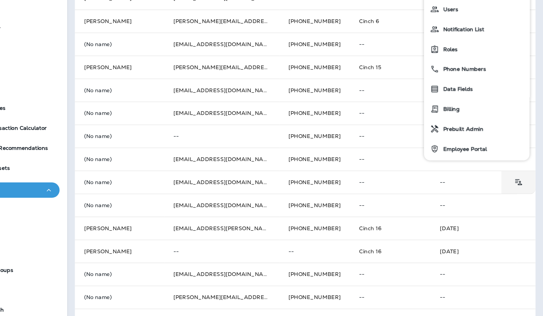
scroll to position [164, 0]
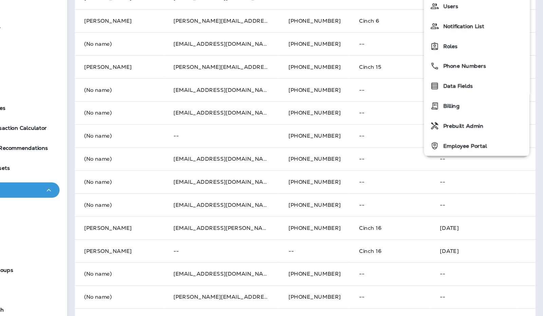
click at [527, 140] on button "Roadmap & Feedback (Beta)" at bounding box center [484, 149] width 93 height 18
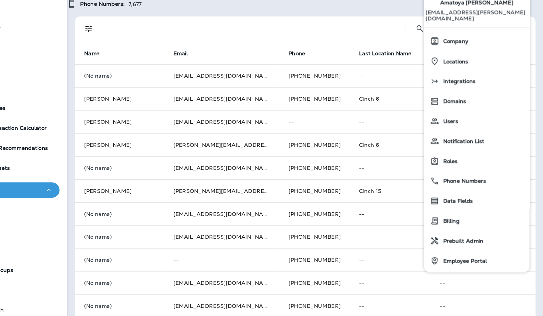
scroll to position [49, 0]
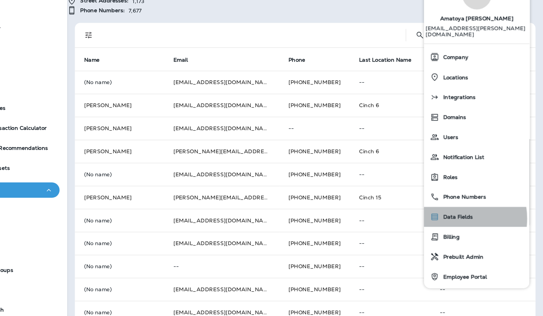
click at [461, 191] on span "Data Fields" at bounding box center [466, 194] width 30 height 6
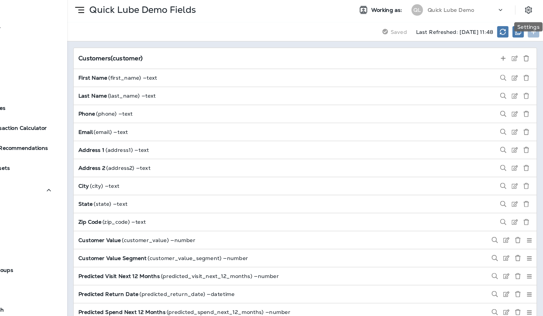
click at [529, 11] on icon "Settings" at bounding box center [530, 11] width 8 height 8
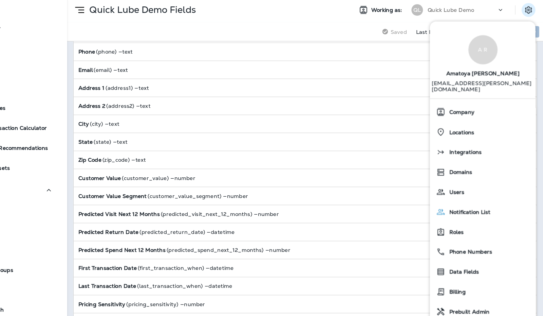
scroll to position [55, 0]
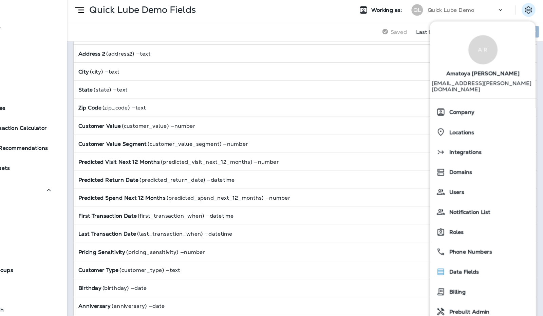
click at [501, 236] on div "Data Fields" at bounding box center [490, 243] width 88 height 14
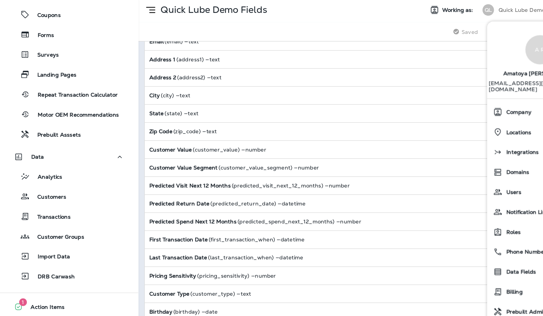
scroll to position [255, 0]
click at [57, 225] on div "Import Data" at bounding box center [36, 229] width 53 height 10
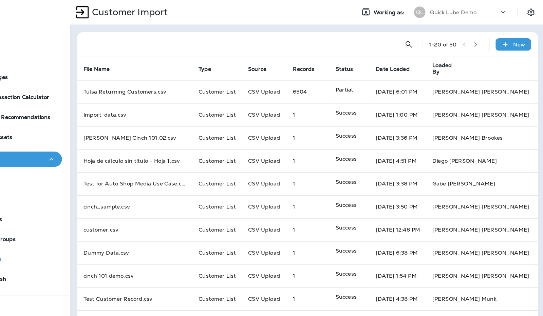
click at [514, 37] on p "New" at bounding box center [519, 39] width 11 height 5
click at [506, 38] on icon at bounding box center [507, 39] width 7 height 7
click at [491, 58] on p "Customer list" at bounding box center [476, 56] width 32 height 5
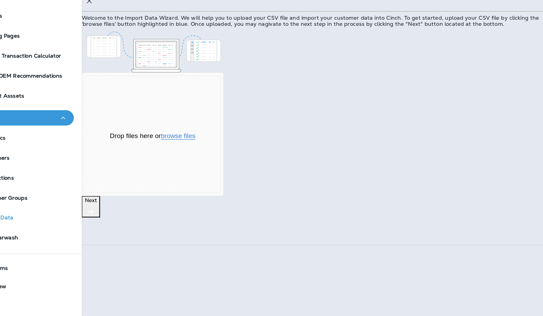
click at [223, 160] on button "browse files" at bounding box center [207, 157] width 31 height 6
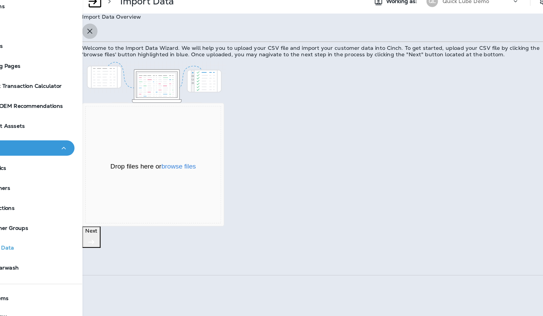
click at [133, 39] on icon "button" at bounding box center [129, 37] width 8 height 8
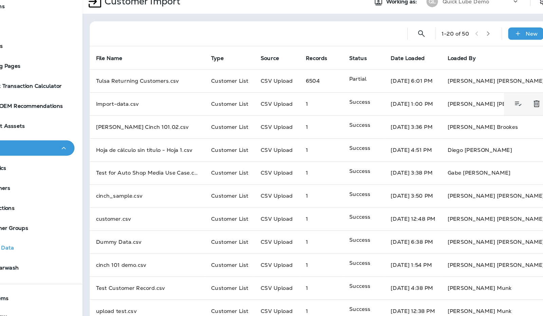
click at [164, 103] on td "Import-data.csv" at bounding box center [180, 101] width 102 height 20
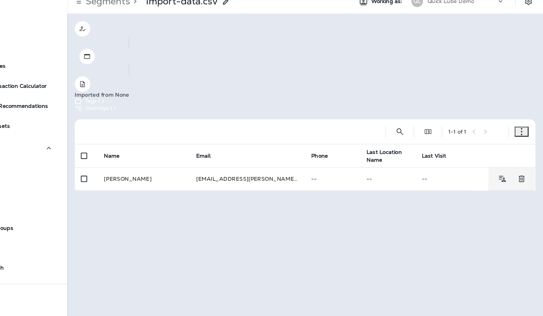
click at [266, 158] on td "girish.manwani@cinch.io" at bounding box center [282, 168] width 102 height 20
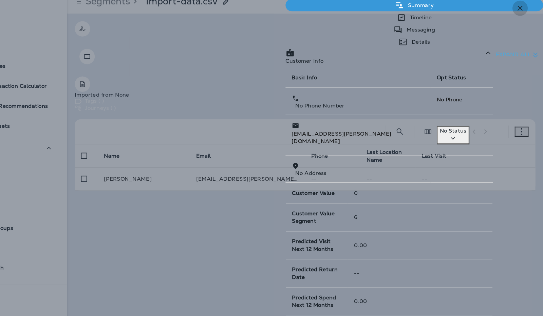
click at [524, 20] on icon "button" at bounding box center [523, 17] width 8 height 8
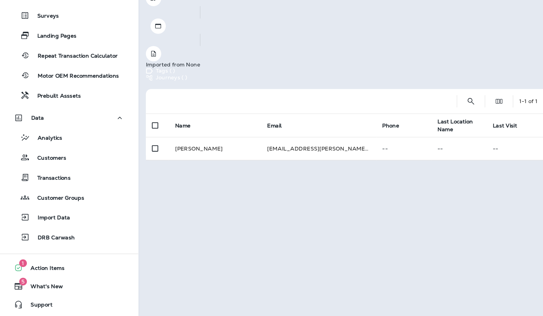
click at [69, 161] on div "Analytics" at bounding box center [61, 158] width 103 height 10
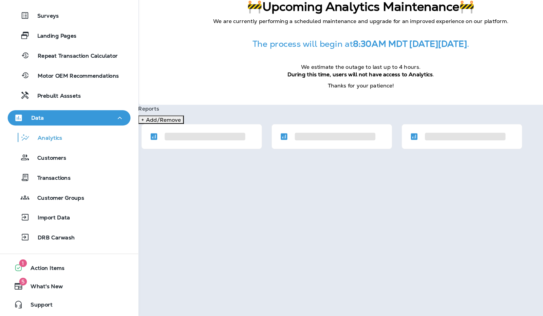
click at [64, 175] on div "Customers" at bounding box center [61, 176] width 103 height 10
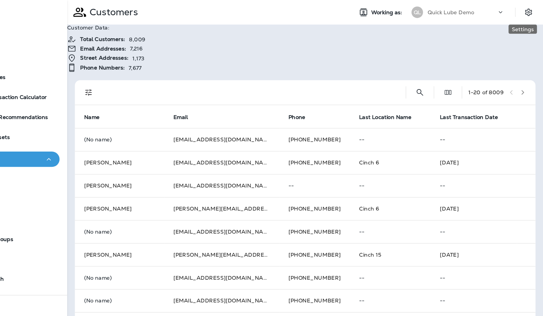
click at [524, 13] on button "Settings" at bounding box center [530, 11] width 12 height 12
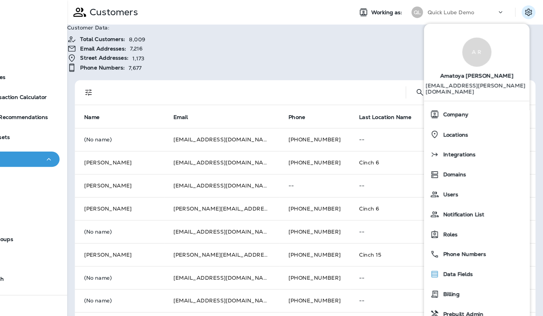
click at [461, 240] on span "Data Fields" at bounding box center [466, 243] width 30 height 6
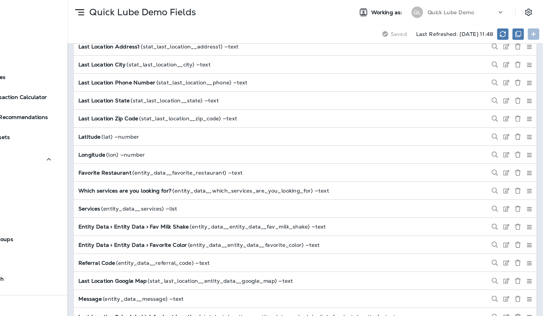
scroll to position [812, 0]
click at [506, 10] on icon at bounding box center [505, 10] width 7 height 7
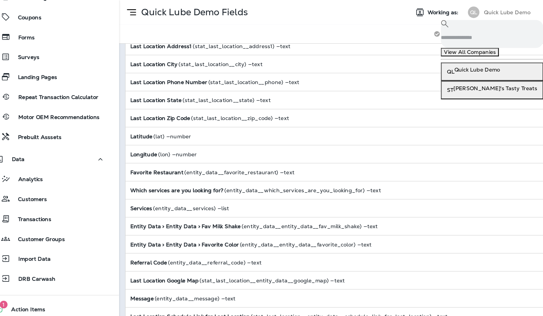
click at [314, 11] on div "Quick Lube Demo Fields" at bounding box center [247, 10] width 251 height 17
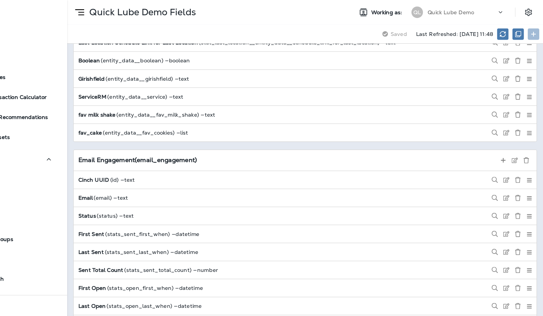
scroll to position [1054, 0]
click at [526, 7] on icon "Settings" at bounding box center [530, 11] width 8 height 8
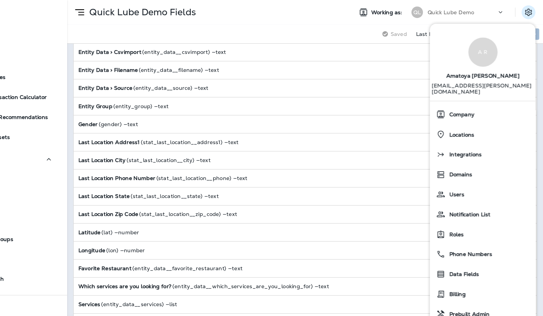
scroll to position [723, 0]
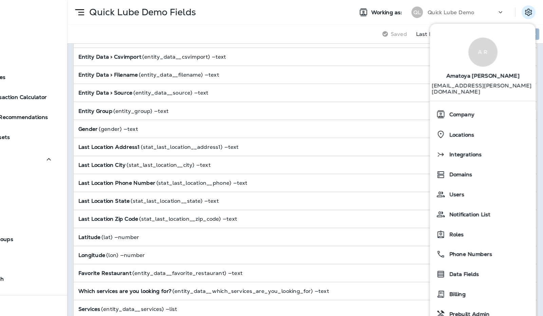
click at [136, 16] on icon at bounding box center [134, 11] width 12 height 12
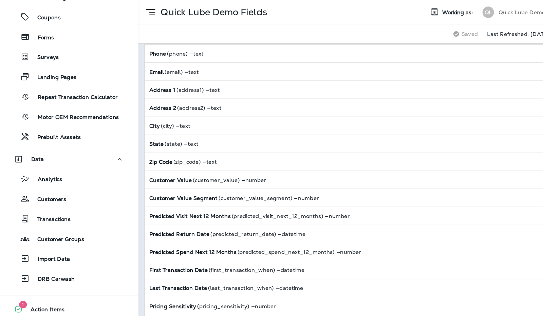
scroll to position [0, 0]
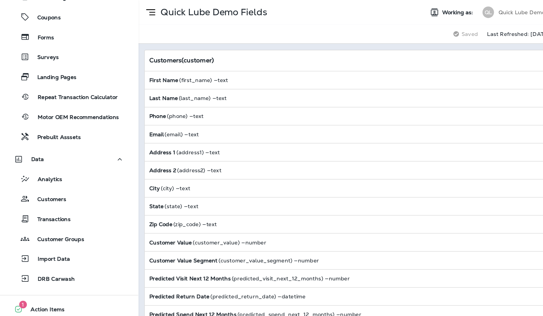
click at [205, 68] on div "First Name ( first_name ) — text" at bounding box center [332, 71] width 409 height 16
click at [174, 69] on div "First Name ( first_name ) — text" at bounding box center [167, 70] width 70 height 5
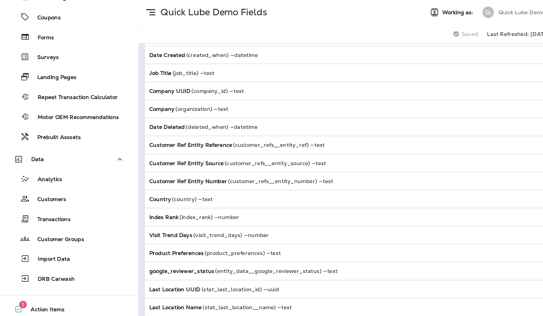
click at [378, 136] on div "Customer Ref Entity Source ( customer_refs__entity_source ) — text" at bounding box center [332, 144] width 409 height 16
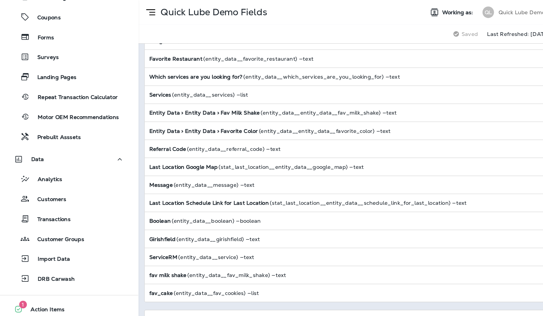
click at [384, 124] on div "Referral Code ( entity_data__referral_code ) — text" at bounding box center [332, 132] width 409 height 16
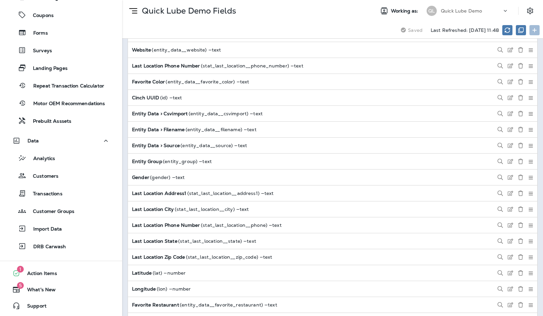
scroll to position [635, 0]
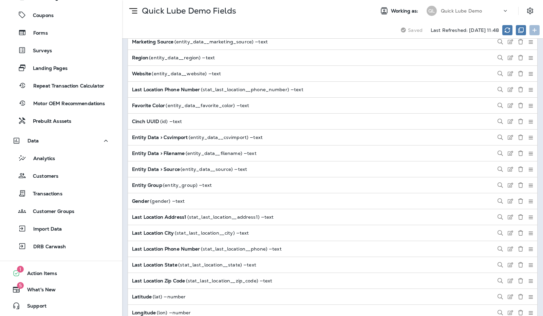
click at [533, 11] on icon "Settings" at bounding box center [530, 11] width 8 height 8
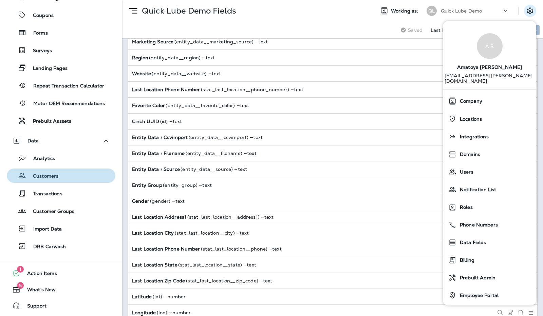
click at [67, 177] on div "Customers" at bounding box center [61, 176] width 103 height 10
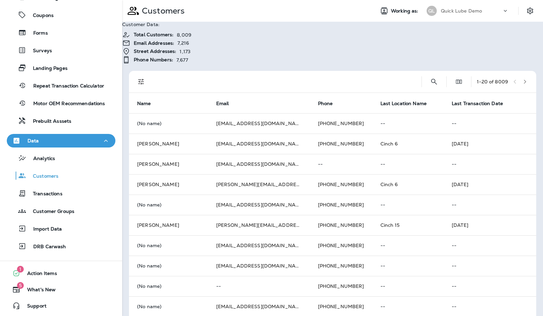
click at [61, 171] on div "Customers" at bounding box center [61, 176] width 103 height 10
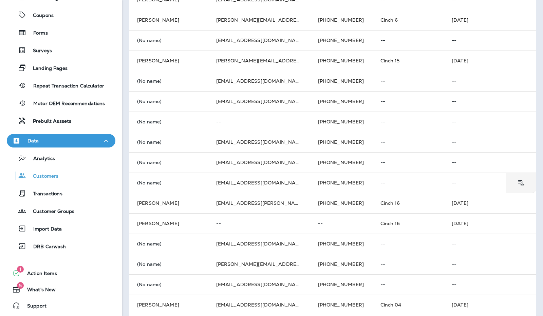
scroll to position [163, 0]
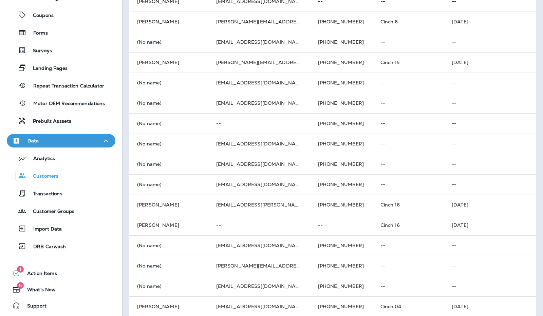
click at [59, 229] on p "Import Data" at bounding box center [44, 229] width 36 height 6
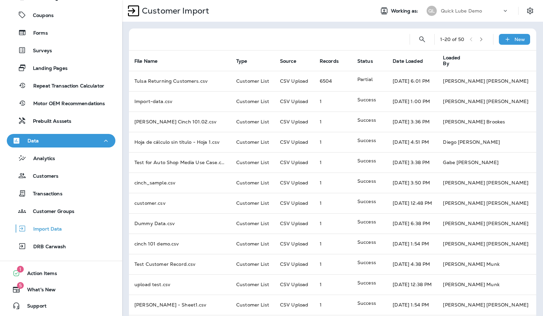
click at [505, 41] on icon at bounding box center [507, 39] width 7 height 7
click at [491, 57] on p "Customer list" at bounding box center [476, 56] width 32 height 5
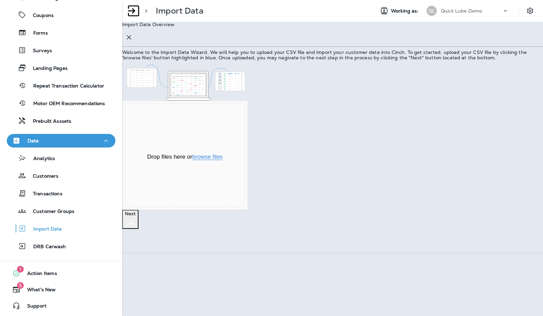
click at [223, 160] on button "browse files" at bounding box center [207, 157] width 31 height 6
click at [136, 217] on p "Next" at bounding box center [130, 213] width 11 height 5
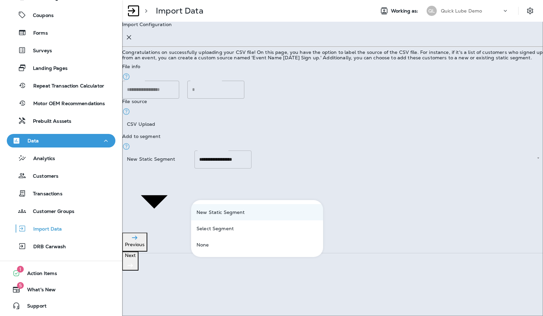
click at [289, 0] on body "**********" at bounding box center [271, 0] width 543 height 0
click at [268, 212] on li "New Static Segment" at bounding box center [257, 212] width 132 height 16
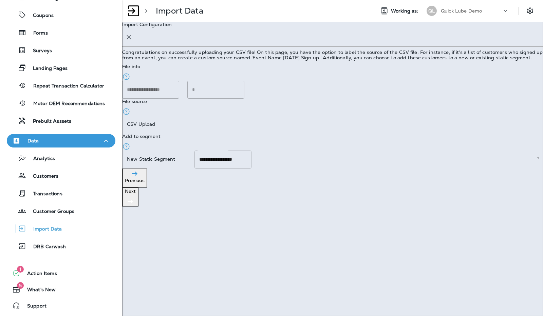
click at [268, 212] on ul "New Static Segment Select Segment None" at bounding box center [257, 216] width 99 height 32
click at [136, 194] on p "Next" at bounding box center [130, 191] width 11 height 5
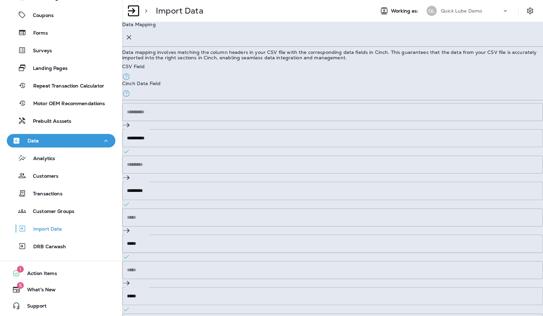
scroll to position [13, 0]
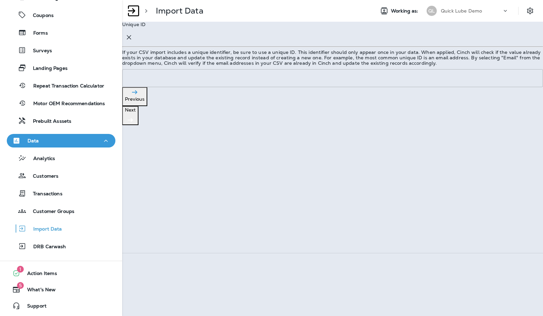
click at [136, 113] on p "Next" at bounding box center [130, 109] width 11 height 5
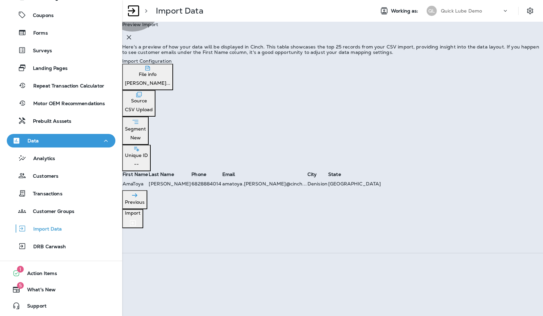
click at [141, 216] on p "Import" at bounding box center [133, 212] width 16 height 5
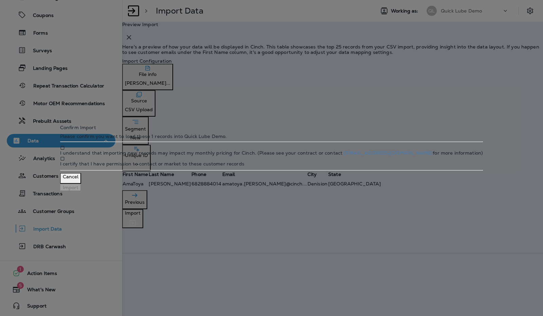
click at [188, 149] on div at bounding box center [271, 148] width 423 height 6
click at [81, 191] on button "Import" at bounding box center [70, 187] width 21 height 7
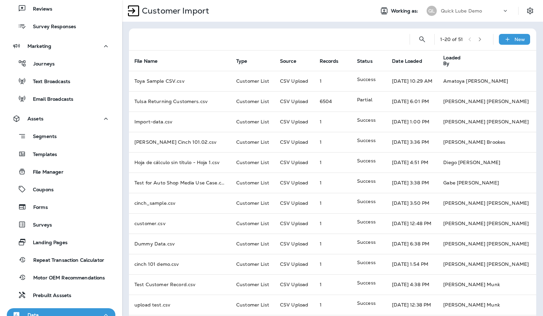
scroll to position [81, 0]
click at [52, 77] on div "Text Broadcasts" at bounding box center [40, 80] width 61 height 10
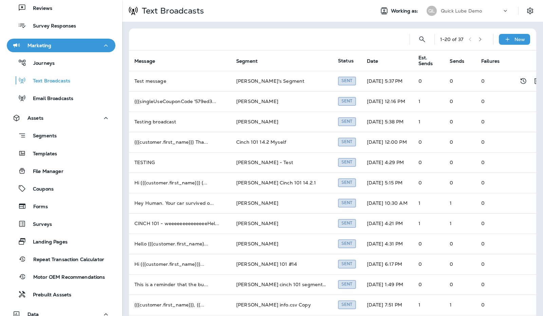
click at [233, 84] on td "Michael's Segment" at bounding box center [282, 81] width 102 height 20
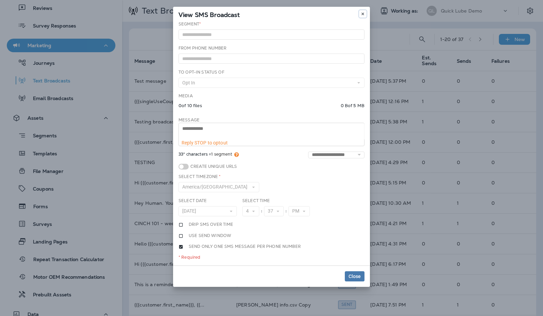
click at [363, 15] on icon at bounding box center [363, 14] width 4 height 4
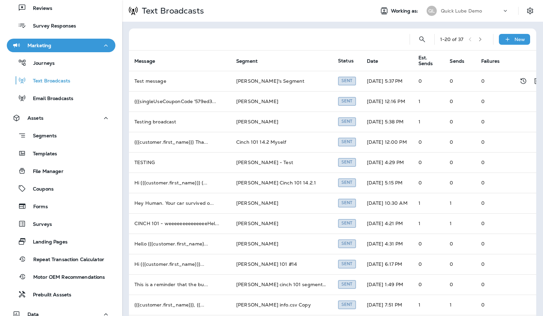
click at [160, 76] on td "Test message" at bounding box center [180, 81] width 102 height 20
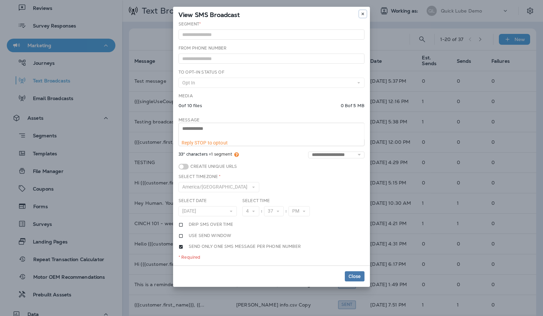
click at [362, 14] on use at bounding box center [362, 14] width 2 height 3
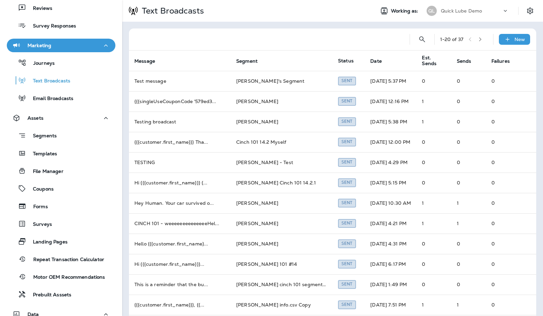
click at [60, 99] on p "Email Broadcasts" at bounding box center [49, 99] width 47 height 6
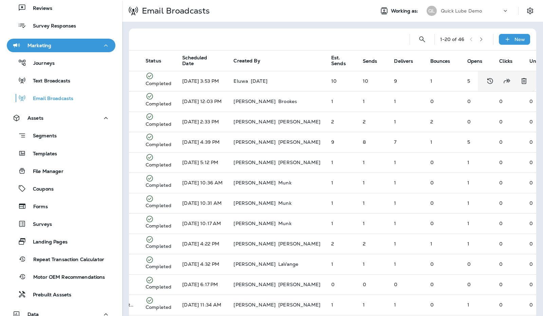
scroll to position [0, 202]
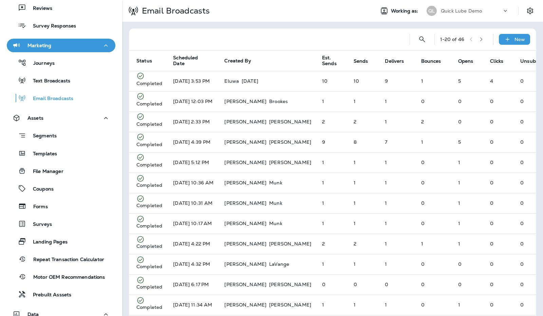
click at [64, 80] on p "Text Broadcasts" at bounding box center [48, 81] width 44 height 6
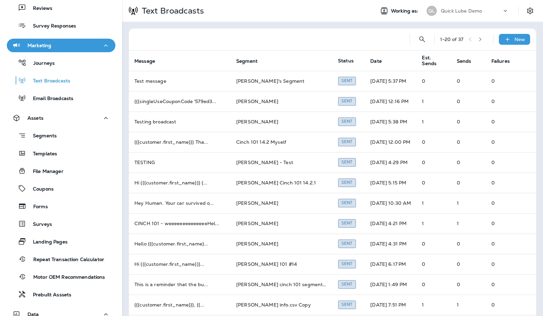
scroll to position [3, 0]
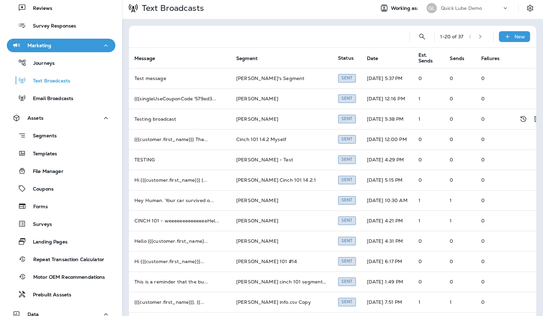
click at [173, 118] on td "Testing broadcast" at bounding box center [180, 119] width 102 height 20
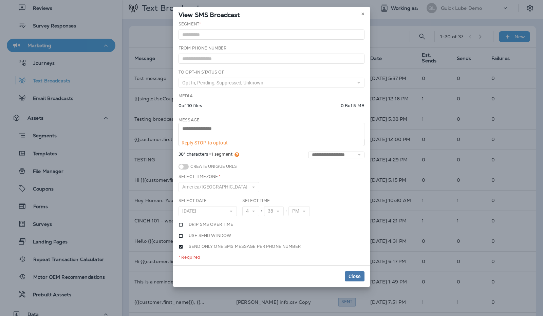
click at [434, 145] on div "**********" at bounding box center [271, 158] width 543 height 316
click at [363, 14] on icon at bounding box center [363, 14] width 4 height 4
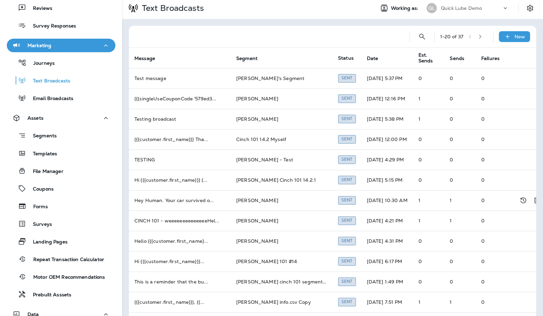
click at [202, 201] on td "Hey Human. Your car survived o ..." at bounding box center [180, 200] width 102 height 20
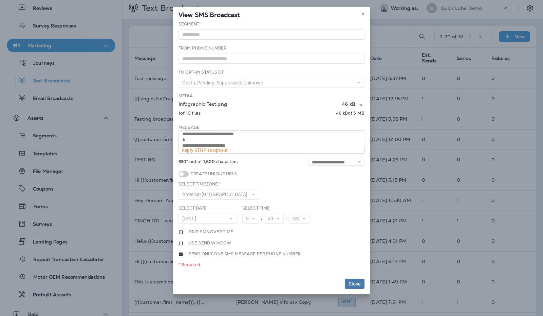
scroll to position [34, 0]
click at [361, 13] on icon at bounding box center [363, 14] width 4 height 4
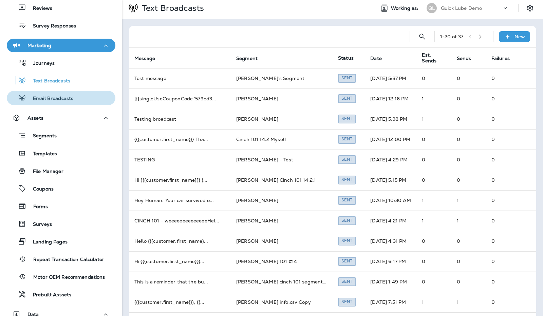
click at [73, 99] on p "Email Broadcasts" at bounding box center [49, 99] width 47 height 6
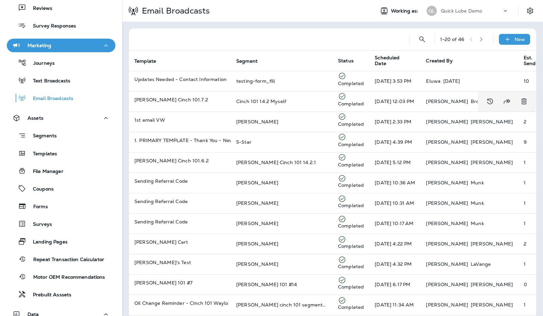
click at [168, 103] on p "Katie B Cinch 101.7.2" at bounding box center [179, 99] width 91 height 7
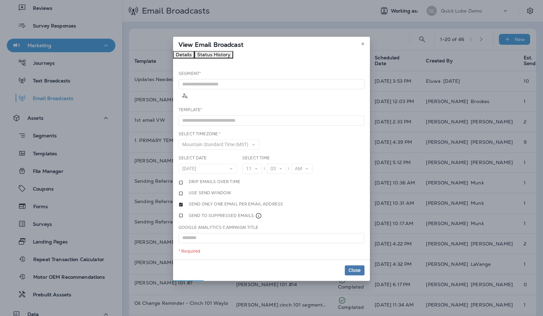
type input "**********"
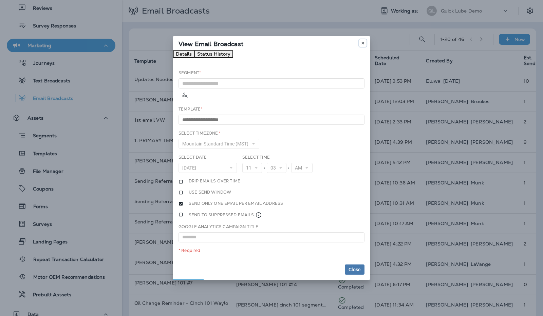
click at [363, 45] on icon at bounding box center [363, 43] width 4 height 4
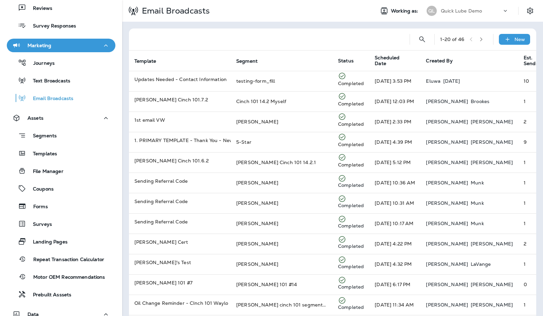
click at [61, 79] on p "Text Broadcasts" at bounding box center [48, 81] width 44 height 6
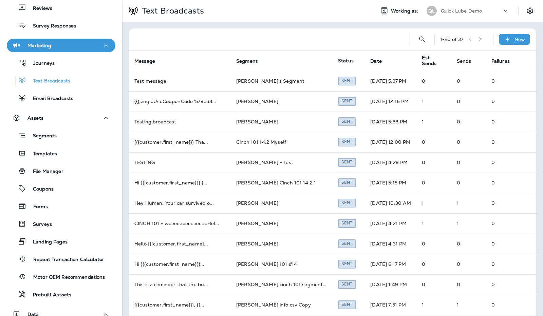
click at [514, 37] on p "New" at bounding box center [519, 39] width 11 height 5
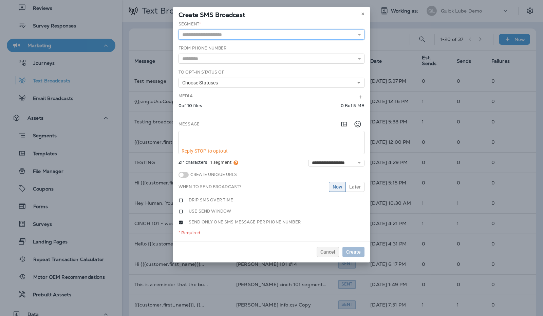
click at [345, 38] on input "text" at bounding box center [272, 35] width 186 height 10
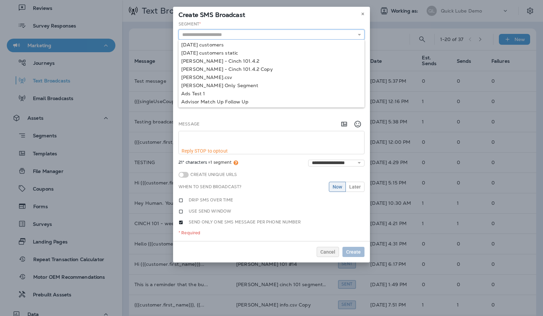
scroll to position [99, 0]
click at [294, 32] on input "text" at bounding box center [272, 35] width 186 height 10
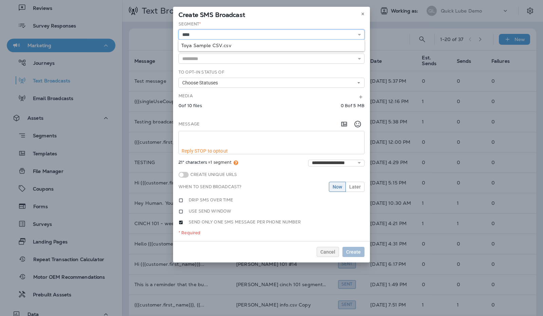
type input "**********"
click at [278, 42] on div "**********" at bounding box center [271, 131] width 197 height 220
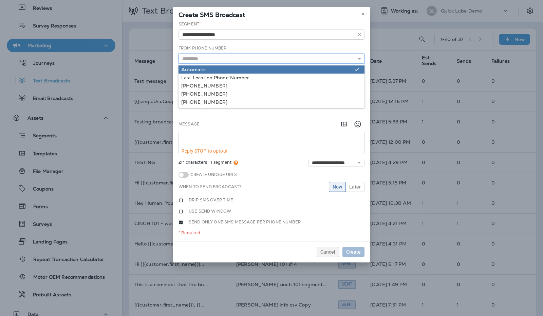
click at [256, 57] on input "text" at bounding box center [272, 59] width 186 height 10
type input "*********"
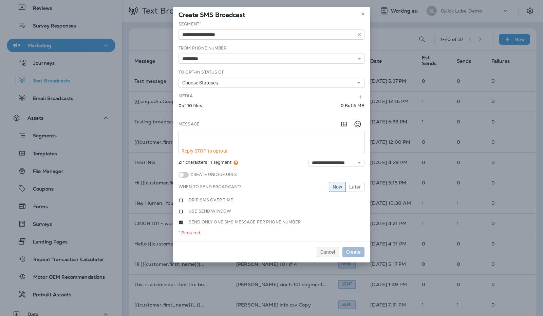
click at [247, 70] on div "**********" at bounding box center [271, 131] width 197 height 220
click at [250, 81] on button "Choose Statuses" at bounding box center [272, 83] width 186 height 10
click at [257, 66] on div "**********" at bounding box center [271, 131] width 197 height 220
click at [235, 134] on textarea at bounding box center [271, 139] width 185 height 17
type textarea "*"
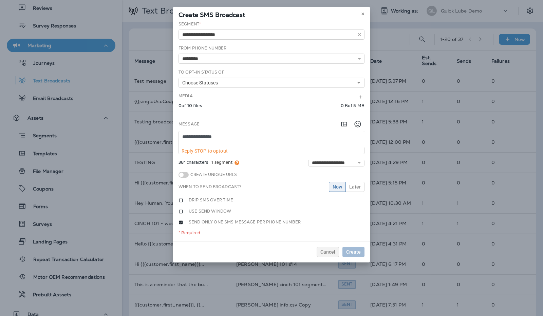
type textarea "**********"
click at [289, 202] on div "**********" at bounding box center [271, 131] width 197 height 220
click at [350, 187] on span "Later" at bounding box center [355, 187] width 12 height 5
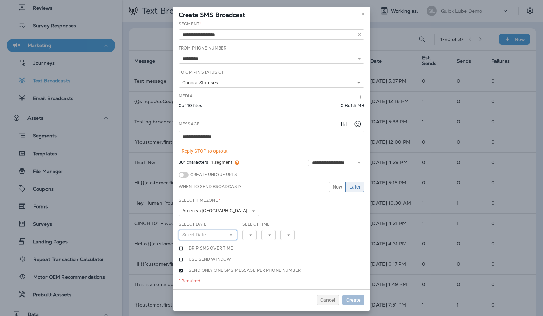
click at [212, 230] on button "Select Date" at bounding box center [208, 235] width 58 height 10
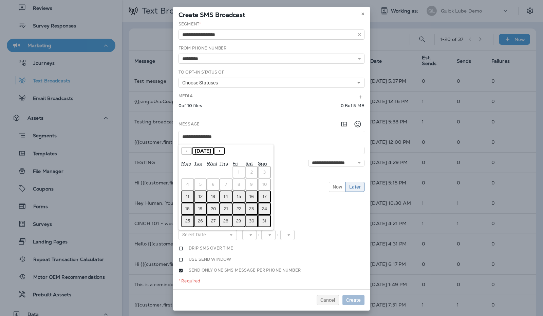
click at [225, 195] on abbr "14" at bounding box center [226, 196] width 4 height 5
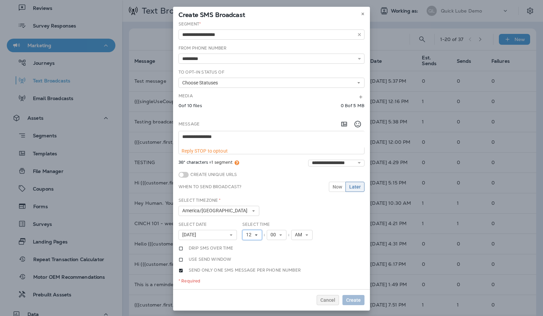
click at [259, 233] on button "12" at bounding box center [252, 235] width 20 height 10
click at [246, 213] on link "10" at bounding box center [252, 214] width 20 height 8
click at [274, 233] on span "00" at bounding box center [274, 235] width 8 height 6
click at [272, 214] on link "45" at bounding box center [277, 218] width 20 height 8
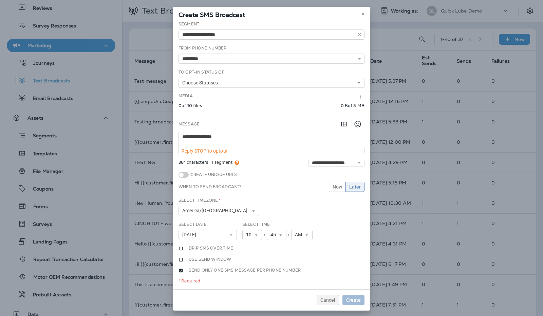
scroll to position [6, 0]
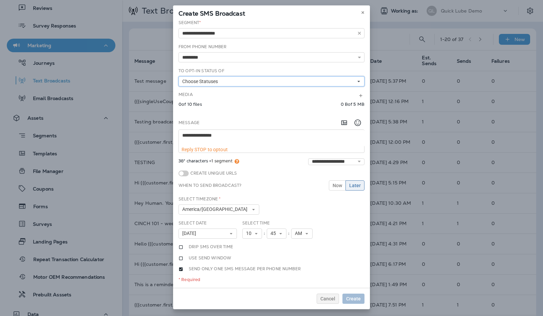
click at [354, 78] on button "Choose Statuses" at bounding box center [272, 81] width 186 height 10
click at [299, 114] on div "Unknown" at bounding box center [271, 116] width 181 height 5
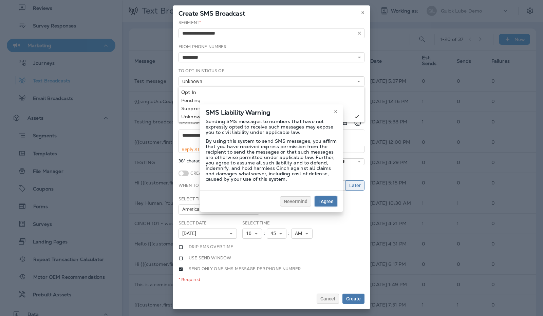
click at [328, 199] on span "I Agree" at bounding box center [325, 201] width 15 height 5
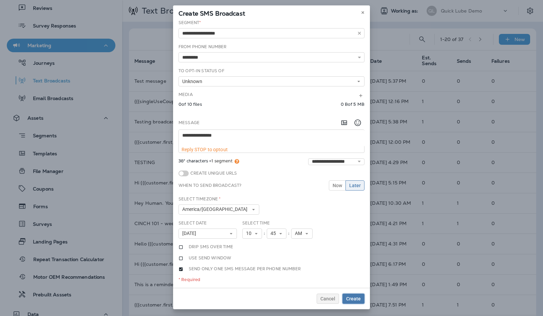
click at [353, 298] on span "Create" at bounding box center [353, 299] width 15 height 5
click at [223, 60] on span "I understand that sending this text broadcast may create additional charges on …" at bounding box center [269, 54] width 181 height 11
click at [200, 81] on label "Don't show me this message again" at bounding box center [217, 79] width 86 height 6
click at [342, 87] on button "Confirm" at bounding box center [353, 81] width 24 height 11
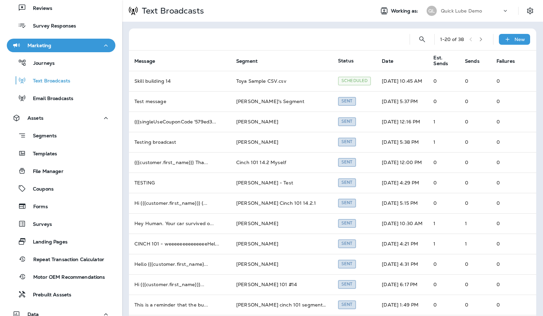
click at [68, 97] on p "Email Broadcasts" at bounding box center [49, 99] width 47 height 6
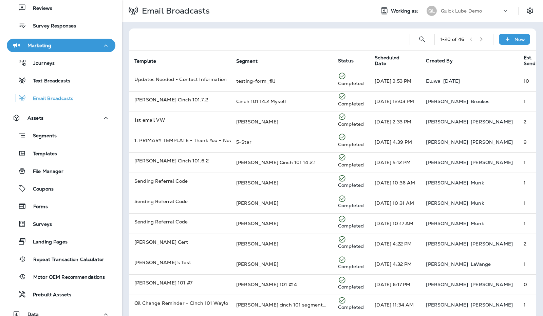
click at [509, 39] on div "New" at bounding box center [514, 39] width 31 height 11
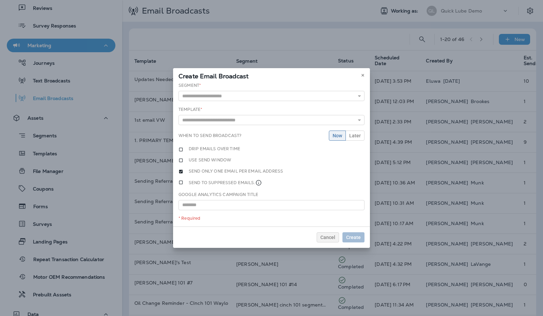
click at [349, 84] on div "Segment * 100k_customers_test (1).csv 1 or 10 2010 and Older Vechiles 2/7 dynam…" at bounding box center [272, 91] width 186 height 19
click at [344, 95] on input "text" at bounding box center [272, 96] width 186 height 10
type input "**********"
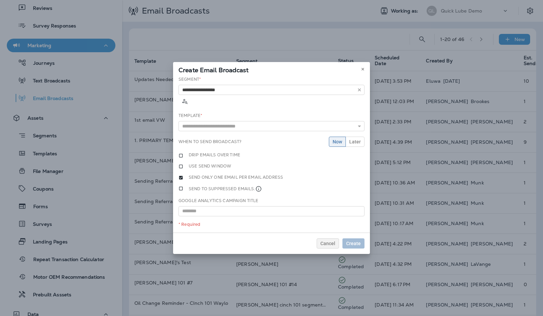
click at [328, 103] on div "**********" at bounding box center [271, 154] width 197 height 156
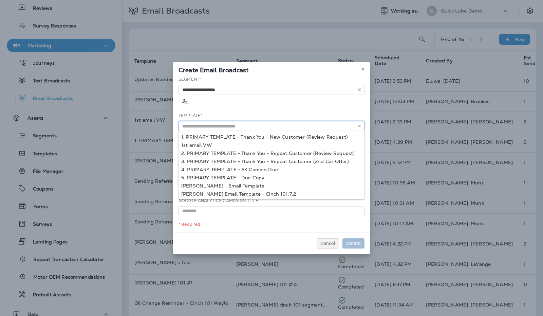
click at [303, 121] on input "text" at bounding box center [272, 126] width 186 height 10
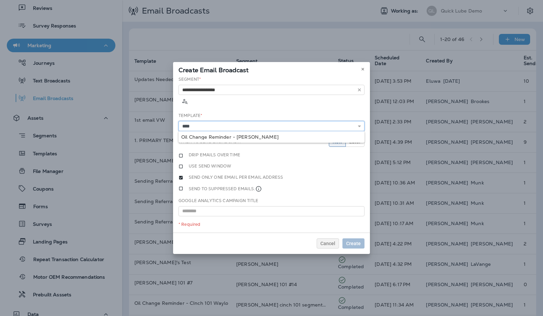
type input "**********"
click at [279, 128] on div "**********" at bounding box center [271, 154] width 197 height 156
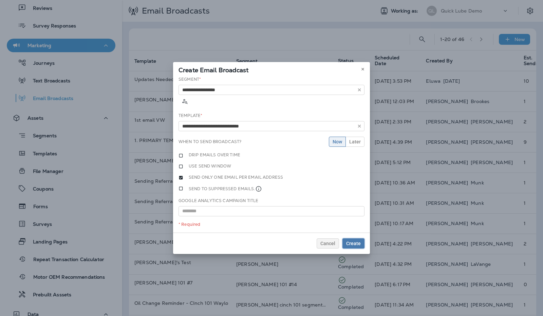
click at [354, 241] on span "Create" at bounding box center [353, 243] width 15 height 5
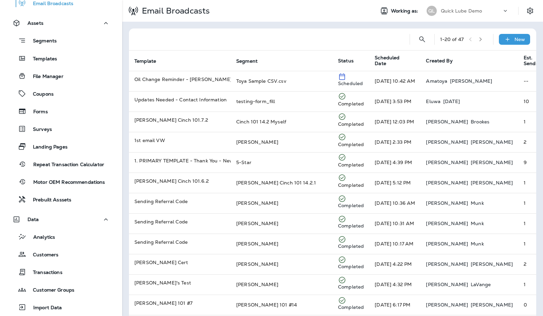
scroll to position [180, 0]
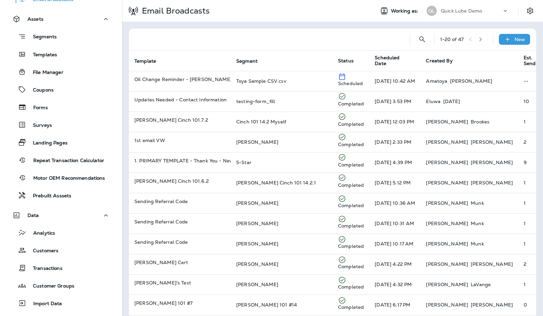
click at [58, 76] on div "File Manager" at bounding box center [37, 72] width 54 height 10
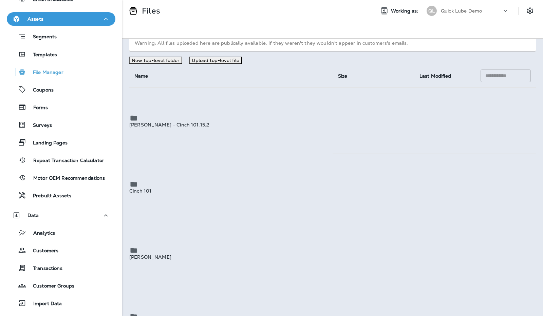
scroll to position [5, 0]
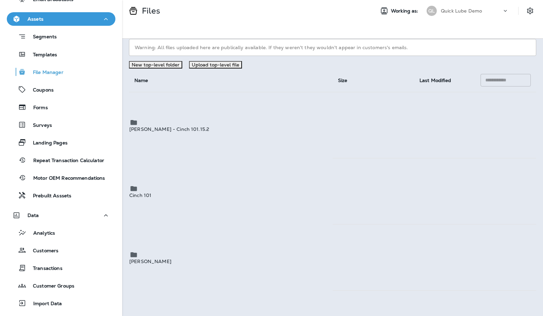
click at [223, 69] on button "Upload top-level file" at bounding box center [215, 64] width 53 height 7
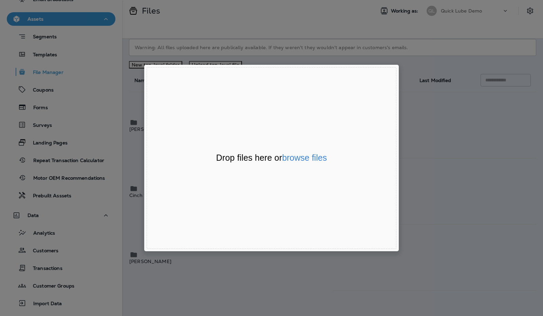
click at [299, 165] on div "Drop files here or browse files Powered by Uppy" at bounding box center [272, 158] width 250 height 182
click at [300, 161] on button "browse files" at bounding box center [304, 158] width 45 height 9
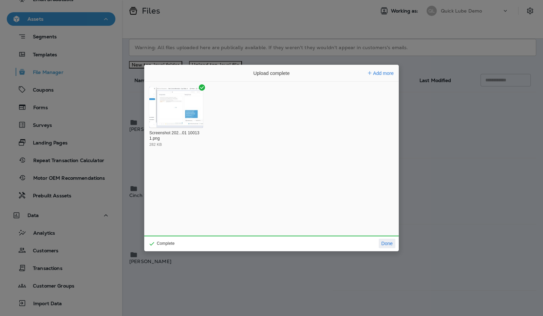
click at [390, 245] on button "Done" at bounding box center [387, 244] width 17 height 10
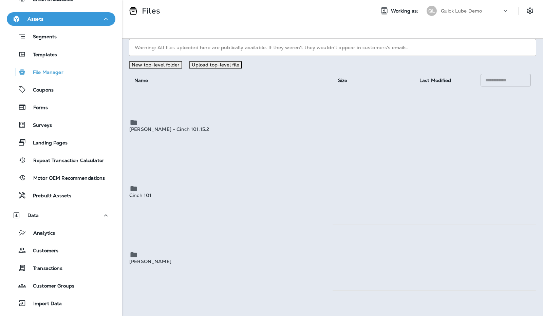
click at [55, 246] on div "Customers" at bounding box center [34, 250] width 49 height 10
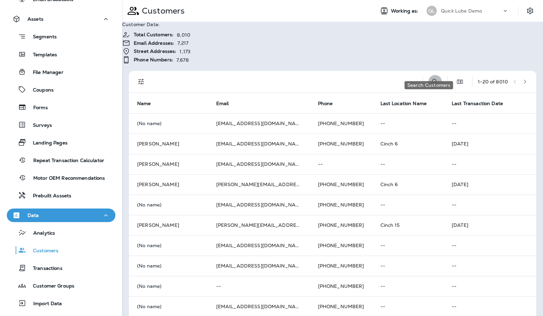
click at [428, 75] on button "Search Customers" at bounding box center [435, 82] width 14 height 14
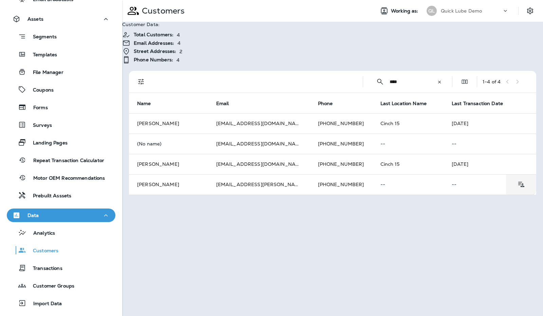
type input "****"
click at [200, 174] on td "AmaToya Ribail" at bounding box center [168, 184] width 79 height 20
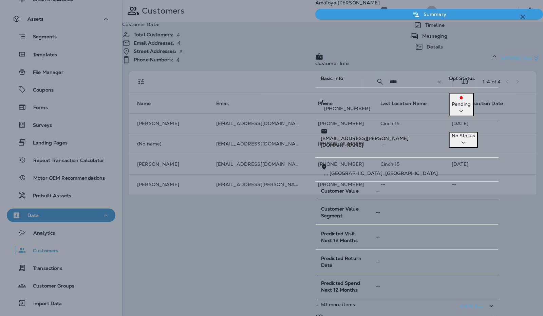
scroll to position [62, 0]
drag, startPoint x: 384, startPoint y: 174, endPoint x: 409, endPoint y: 222, distance: 54.0
click at [409, 313] on div "Customer Matching" at bounding box center [406, 321] width 183 height 17
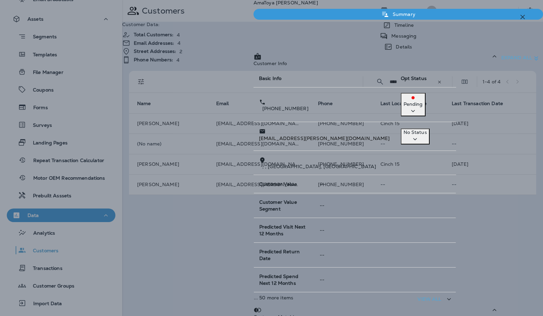
click at [416, 39] on p "Messaging" at bounding box center [402, 35] width 29 height 5
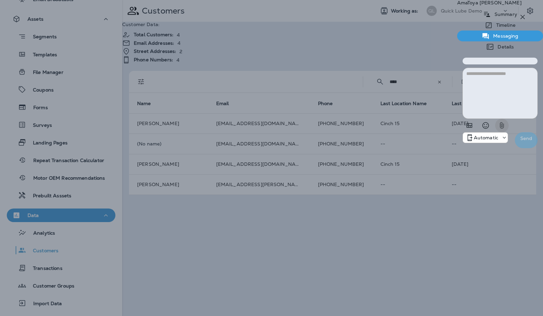
click at [498, 130] on icon "button" at bounding box center [502, 125] width 8 height 8
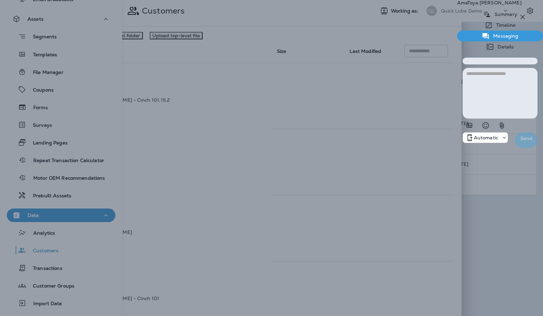
click at [196, 195] on td "Matteo Dumas" at bounding box center [181, 228] width 182 height 66
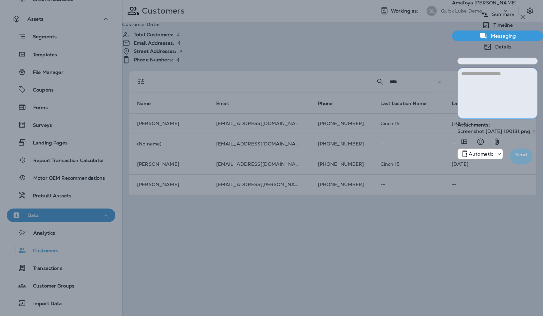
click at [457, 119] on textarea at bounding box center [497, 93] width 80 height 51
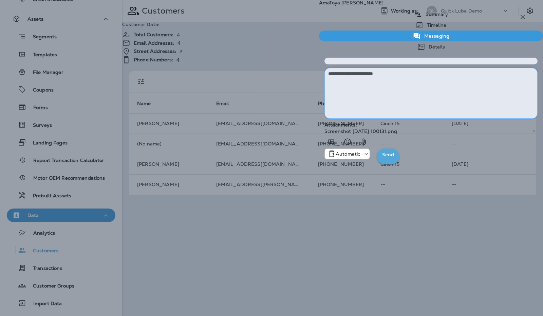
type textarea "**********"
click at [394, 159] on p "Send" at bounding box center [388, 155] width 12 height 8
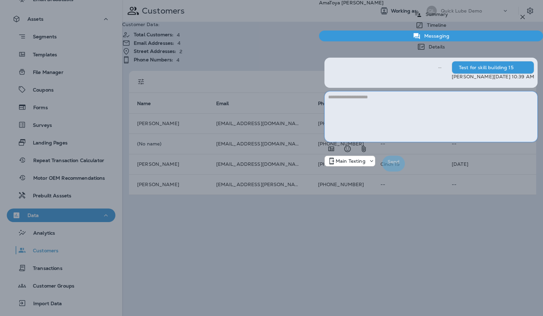
click at [363, 142] on textarea at bounding box center [430, 116] width 213 height 51
click at [360, 153] on icon "button" at bounding box center [364, 149] width 8 height 8
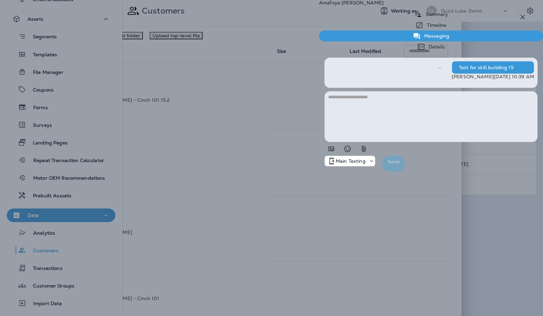
scroll to position [0, 0]
click at [355, 54] on span "Last Modified" at bounding box center [366, 51] width 32 height 6
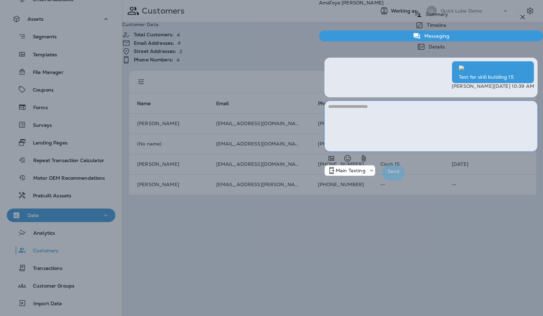
click at [349, 152] on textarea at bounding box center [430, 126] width 213 height 51
click at [392, 49] on div "AmaToya Ribail Summary Timeline Messaging Details Test for skill building 15 Am…" at bounding box center [431, 93] width 224 height 186
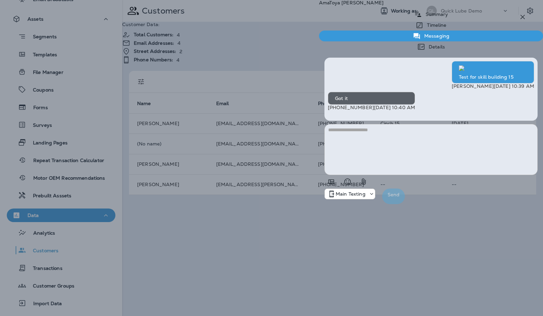
click at [424, 28] on p "Timeline" at bounding box center [435, 24] width 23 height 5
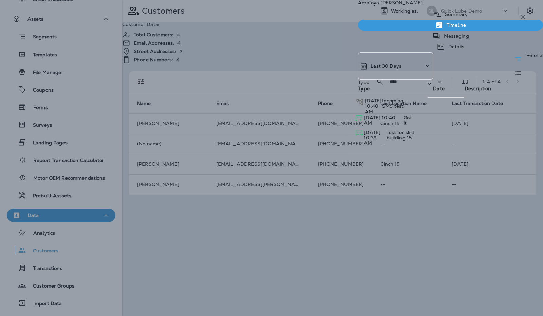
click at [441, 39] on p "Messaging" at bounding box center [455, 35] width 29 height 5
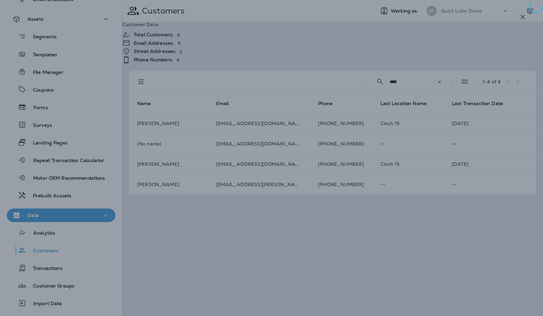
click at [235, 235] on div at bounding box center [271, 158] width 543 height 316
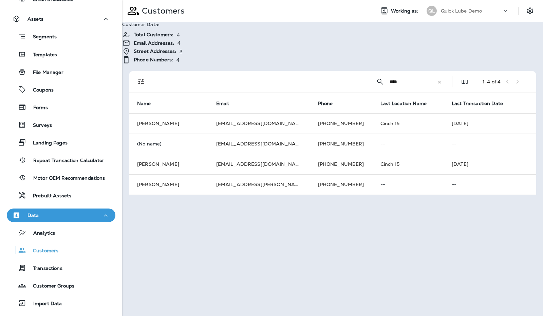
click at [80, 218] on div "Data" at bounding box center [61, 215] width 98 height 8
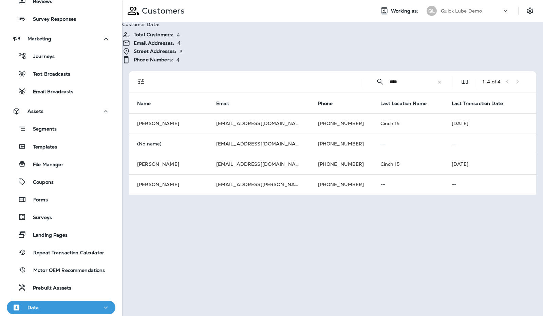
scroll to position [88, 0]
click at [77, 71] on div "Text Broadcasts" at bounding box center [61, 74] width 103 height 10
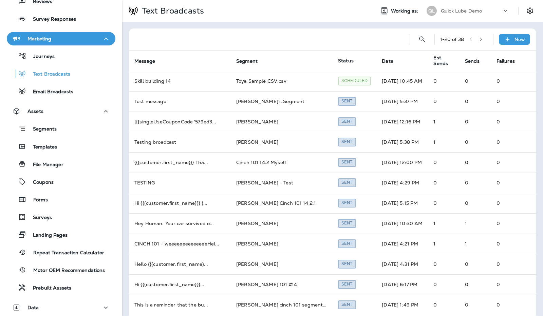
click at [514, 40] on p "New" at bounding box center [519, 39] width 11 height 5
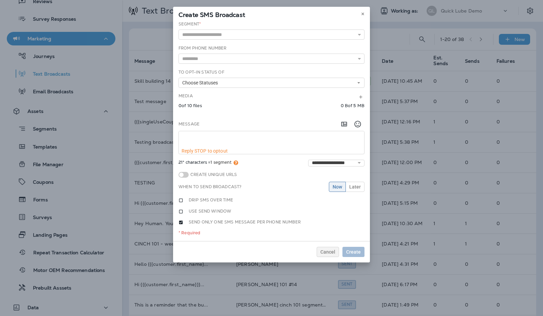
click at [358, 11] on div "Create SMS Broadcast" at bounding box center [271, 14] width 197 height 14
click at [363, 14] on use at bounding box center [362, 14] width 2 height 3
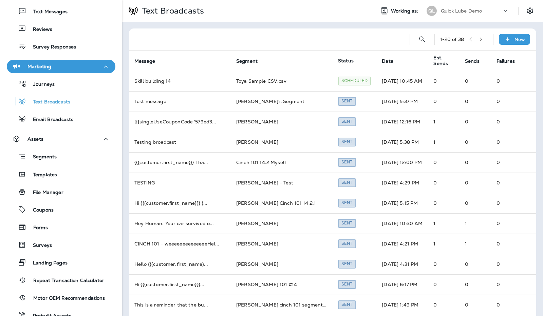
scroll to position [59, 0]
click at [527, 12] on icon "Settings" at bounding box center [530, 10] width 6 height 6
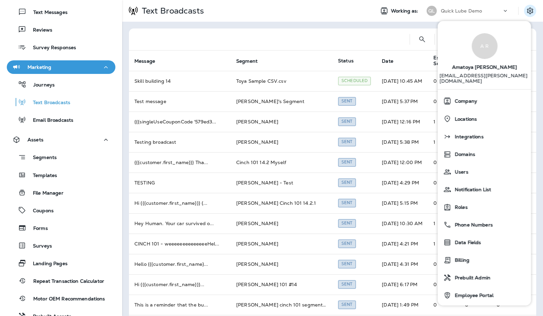
scroll to position [149, 0]
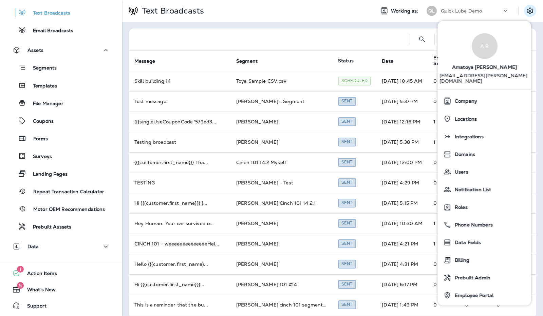
click at [87, 247] on div "Data" at bounding box center [61, 247] width 98 height 8
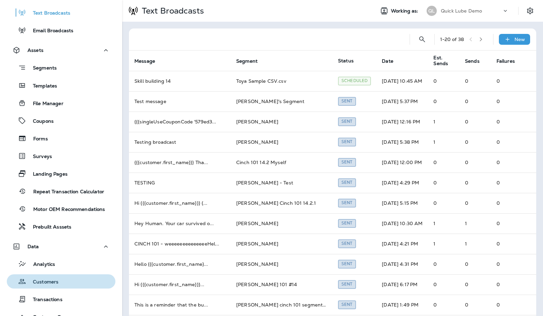
click at [63, 284] on div "Customers" at bounding box center [61, 282] width 103 height 10
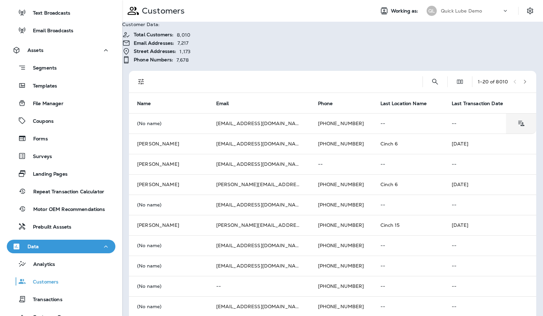
click at [352, 113] on td "+1 (660) 973-5167" at bounding box center [341, 123] width 62 height 20
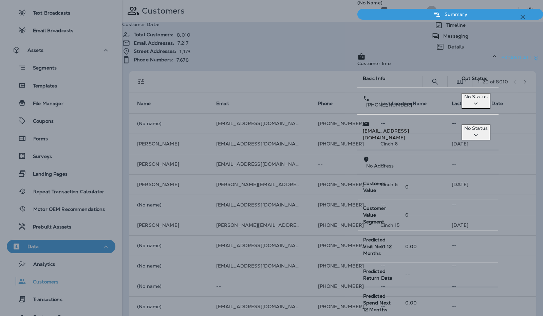
click at [441, 39] on p "Messaging" at bounding box center [454, 35] width 29 height 5
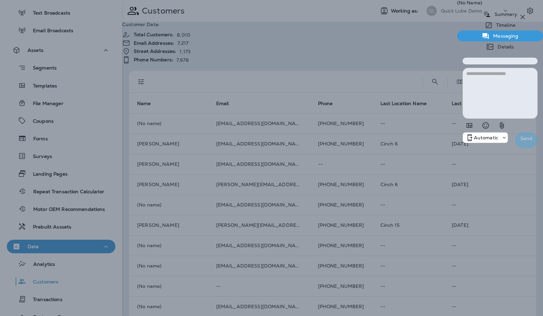
click at [474, 141] on p "Automatic" at bounding box center [486, 137] width 24 height 5
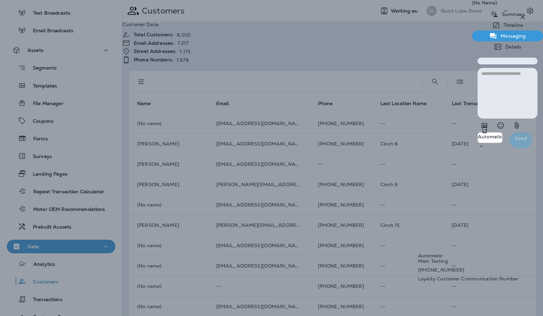
click at [524, 15] on icon "button" at bounding box center [523, 17] width 8 height 8
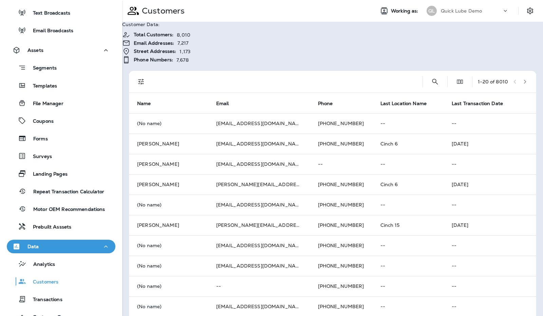
click at [526, 11] on icon "Settings" at bounding box center [530, 11] width 8 height 8
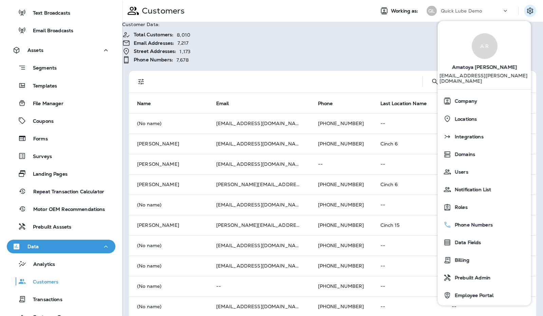
click at [469, 222] on span "Phone Numbers" at bounding box center [471, 225] width 41 height 6
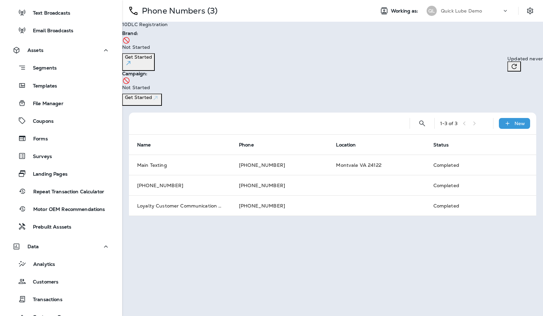
click at [514, 118] on div "New" at bounding box center [514, 123] width 31 height 11
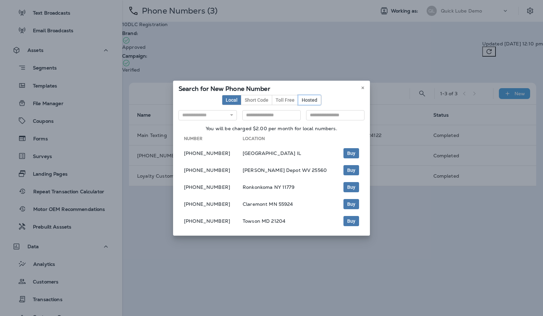
click at [318, 98] on button "Hosted" at bounding box center [309, 100] width 23 height 10
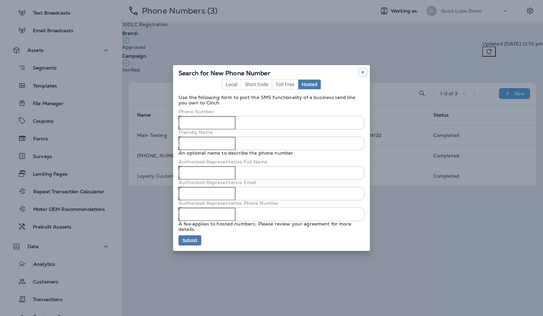
click at [362, 72] on icon at bounding box center [363, 72] width 4 height 4
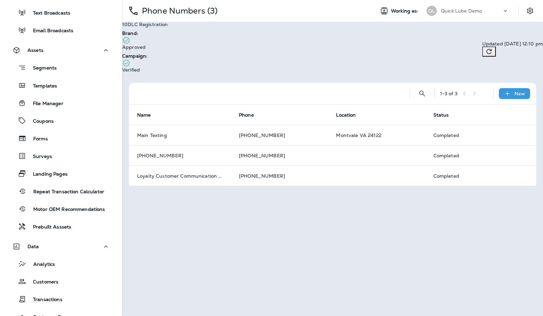
click at [532, 8] on icon "Settings" at bounding box center [530, 11] width 8 height 8
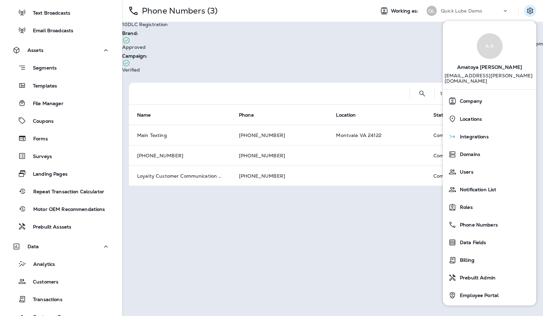
click at [486, 134] on span "Integrations" at bounding box center [472, 137] width 32 height 6
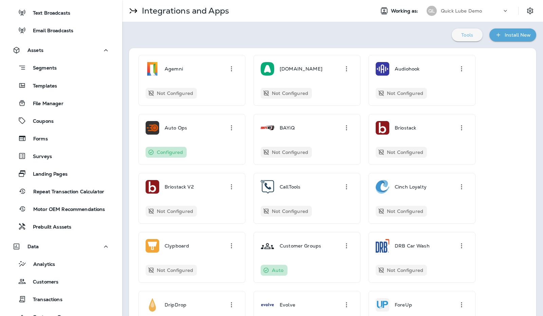
click at [472, 33] on div "Tools" at bounding box center [467, 35] width 20 height 9
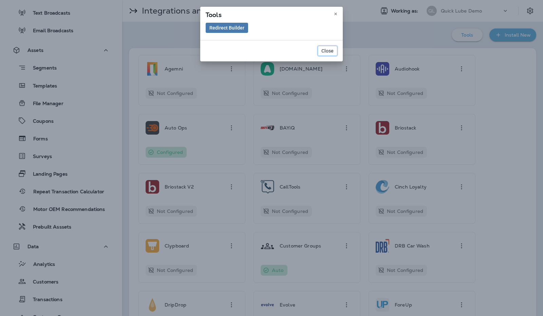
click at [324, 50] on span "Close" at bounding box center [327, 51] width 12 height 5
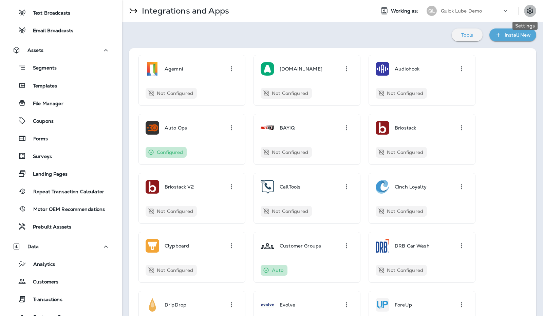
click at [524, 13] on button "Settings" at bounding box center [530, 11] width 12 height 12
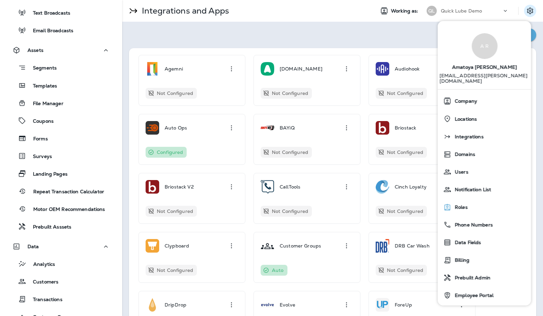
click at [470, 201] on div "Roles" at bounding box center [485, 208] width 88 height 14
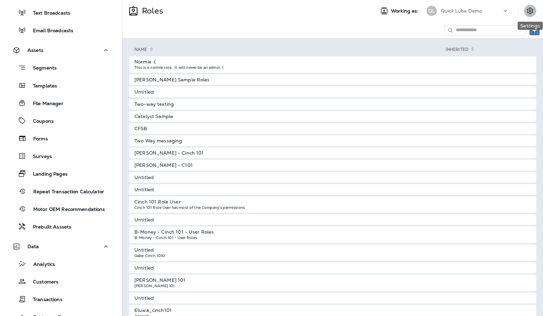
click at [530, 13] on icon "Settings" at bounding box center [530, 11] width 8 height 8
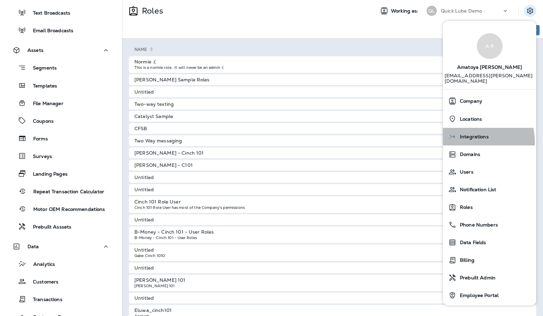
click at [472, 137] on div "Integrations" at bounding box center [490, 137] width 88 height 14
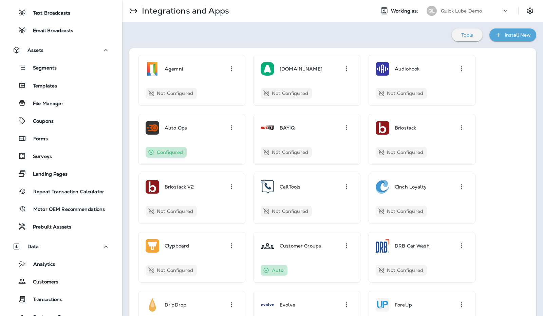
click at [505, 39] on div "Install New" at bounding box center [518, 35] width 26 height 8
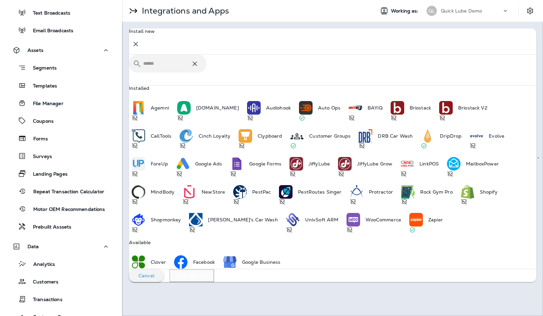
click at [191, 63] on input "text" at bounding box center [167, 64] width 48 height 18
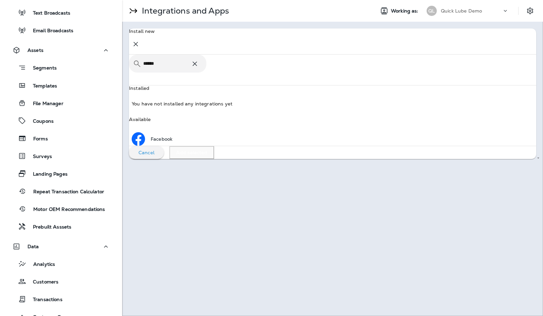
type input "******"
click at [175, 85] on body "Dashboard Inbox Text Messages Reviews Survey Responses Marketing Journeys Text …" at bounding box center [271, 158] width 543 height 316
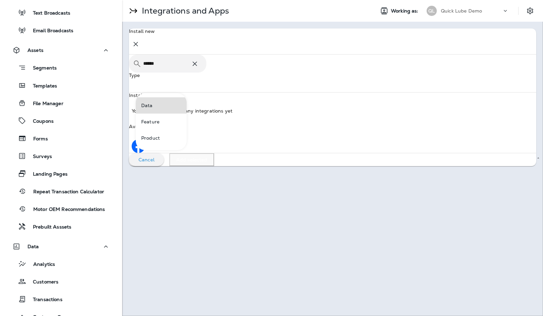
click at [224, 84] on div at bounding box center [271, 158] width 543 height 316
click at [199, 68] on icon at bounding box center [195, 64] width 8 height 8
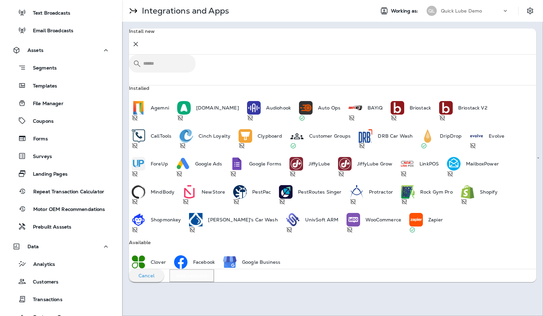
click at [75, 195] on div "Repeat Transaction Calculator" at bounding box center [57, 191] width 95 height 10
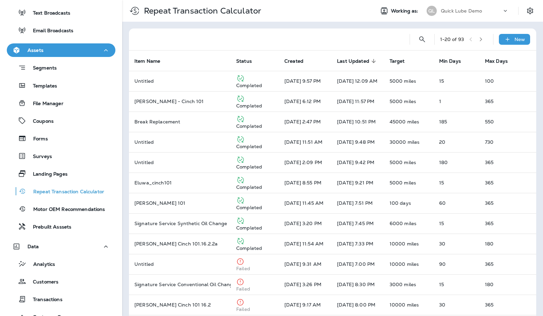
click at [504, 36] on icon at bounding box center [507, 39] width 7 height 7
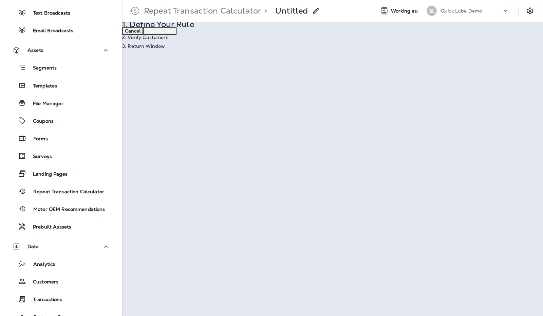
click at [174, 34] on p "Get Started" at bounding box center [160, 30] width 28 height 5
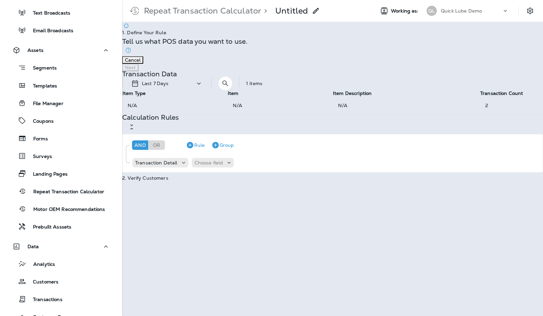
click at [205, 77] on div "Last 7 Days" at bounding box center [166, 84] width 75 height 14
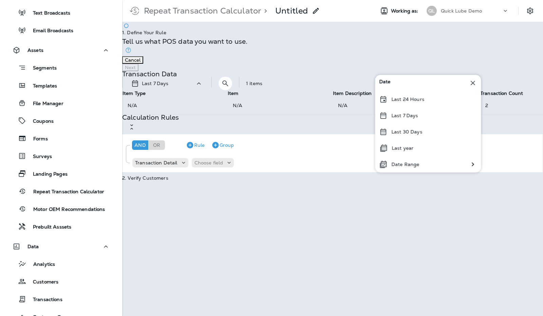
click at [402, 132] on p "Last 30 Days" at bounding box center [406, 131] width 31 height 5
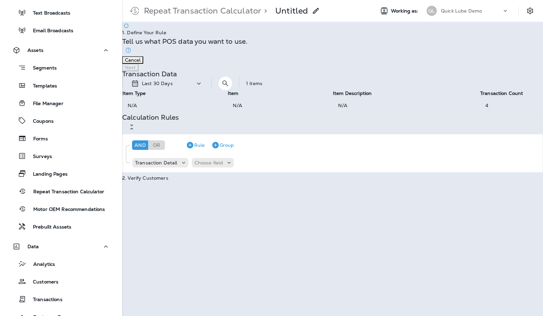
click at [205, 77] on div "Last 30 Days" at bounding box center [166, 84] width 75 height 14
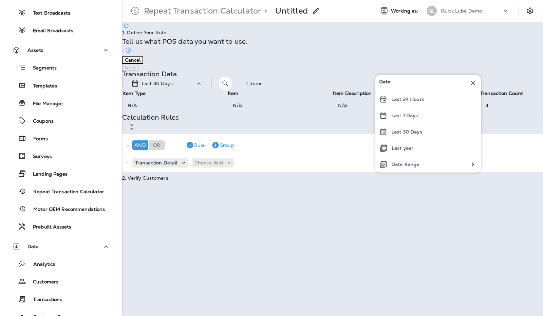
click at [398, 150] on p "Last year" at bounding box center [403, 148] width 22 height 5
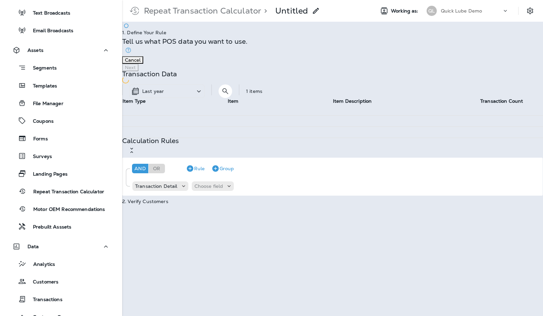
scroll to position [2, 0]
drag, startPoint x: 398, startPoint y: 150, endPoint x: 358, endPoint y: 218, distance: 78.8
click at [358, 157] on div "Calculation Rules" at bounding box center [332, 147] width 421 height 19
click at [216, 189] on p "Choose field" at bounding box center [208, 186] width 29 height 5
click at [225, 287] on p "Item Description" at bounding box center [225, 286] width 41 height 5
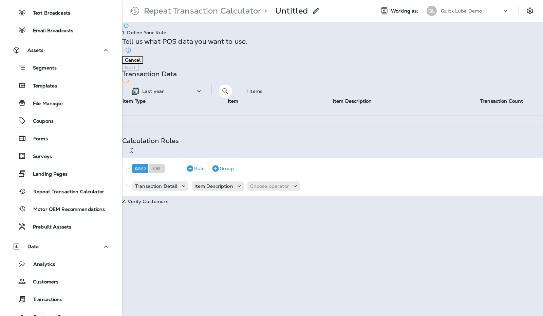
click at [302, 193] on div "Transaction Detail Item Description Choose operator" at bounding box center [219, 187] width 175 height 14
click at [299, 190] on icon at bounding box center [295, 186] width 7 height 7
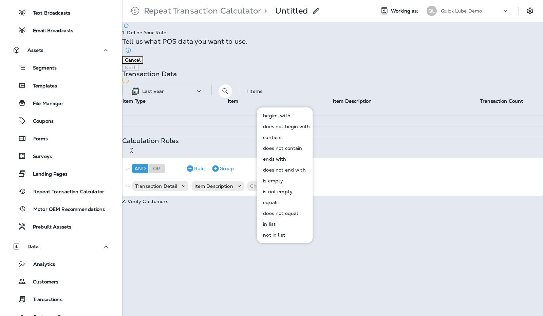
click at [288, 135] on button "contains" at bounding box center [285, 137] width 55 height 11
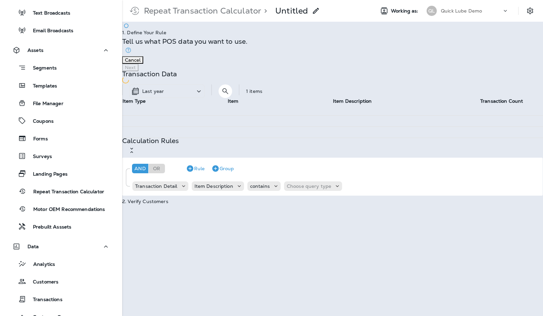
click at [315, 189] on p "Choose query type" at bounding box center [309, 186] width 44 height 5
click at [279, 190] on icon at bounding box center [276, 186] width 7 height 7
click at [233, 189] on p "Item Description" at bounding box center [213, 186] width 39 height 5
click at [192, 193] on div "Transaction Detail Item Description contains Choose query type" at bounding box center [240, 187] width 217 height 14
click at [180, 189] on div "Transaction Detail" at bounding box center [156, 186] width 48 height 5
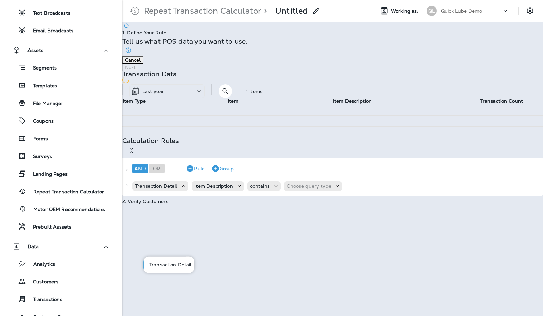
click at [231, 189] on p "Item Description" at bounding box center [213, 186] width 39 height 5
click at [233, 189] on p "Item Description" at bounding box center [213, 186] width 39 height 5
click at [229, 265] on p "Item Type" at bounding box center [218, 264] width 26 height 5
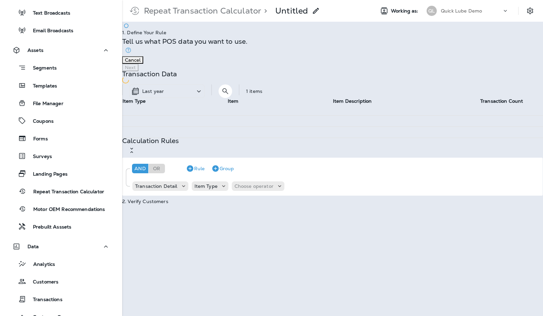
click at [273, 189] on p "Choose operator" at bounding box center [254, 186] width 39 height 5
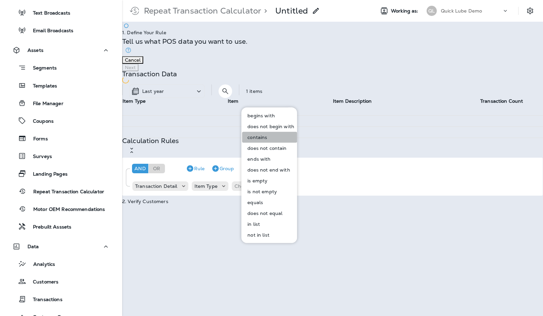
click at [274, 139] on button "contains" at bounding box center [269, 137] width 55 height 11
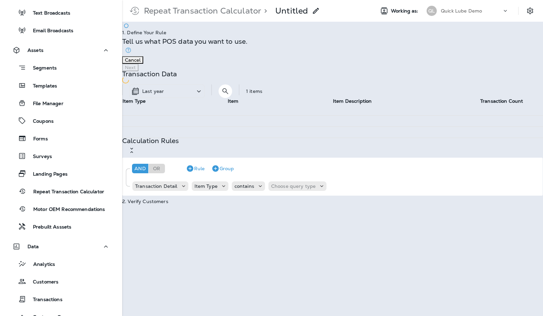
click at [316, 189] on p "Choose query type" at bounding box center [293, 186] width 44 height 5
click at [305, 275] on p "Related Field" at bounding box center [298, 275] width 34 height 5
click at [353, 193] on div "Transaction Detail Item Type contains Related Field Choose related model" at bounding box center [265, 187] width 266 height 14
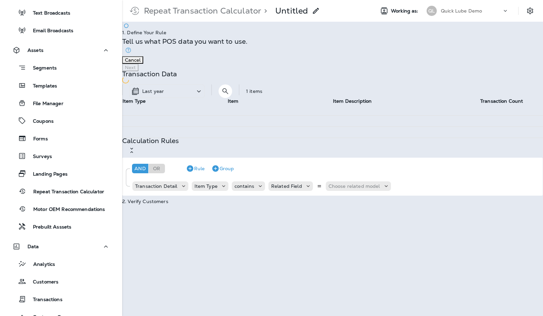
click at [357, 189] on p "Choose related model" at bounding box center [355, 186] width 52 height 5
click at [361, 265] on p "Transaction Detail" at bounding box center [360, 264] width 45 height 5
click at [414, 189] on p "Choose related field" at bounding box center [411, 186] width 47 height 5
click at [410, 275] on button "Item" at bounding box center [417, 275] width 47 height 11
click at [354, 189] on p "Transaction Detail" at bounding box center [350, 186] width 42 height 5
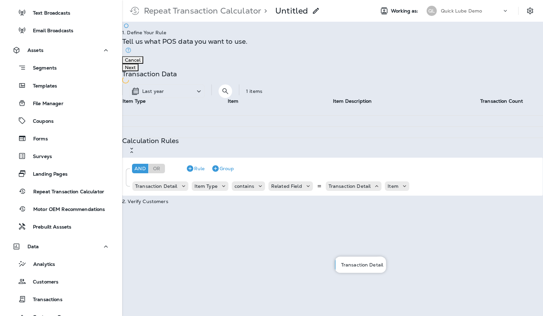
click at [254, 189] on p "contains" at bounding box center [245, 186] width 20 height 5
click at [264, 190] on icon at bounding box center [260, 186] width 7 height 7
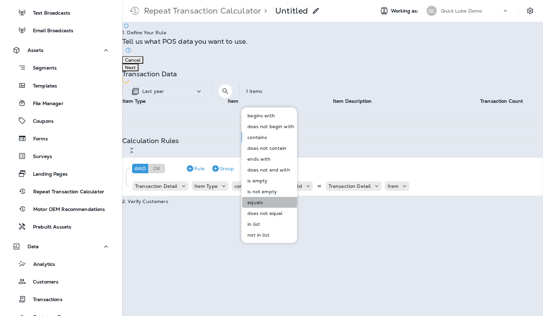
click at [271, 203] on button "equals" at bounding box center [269, 202] width 55 height 11
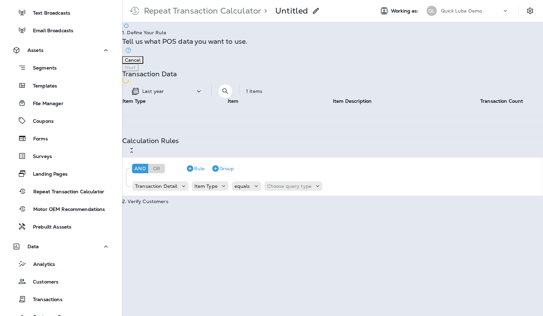
click at [304, 189] on p "Choose query type" at bounding box center [289, 186] width 44 height 5
click at [293, 261] on button "Text" at bounding box center [293, 265] width 39 height 11
click at [344, 191] on input "text" at bounding box center [334, 186] width 68 height 9
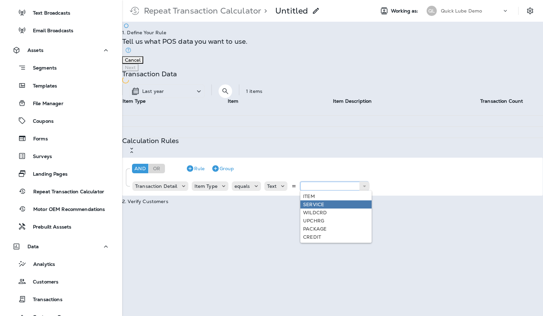
scroll to position [24, 0]
type input "*******"
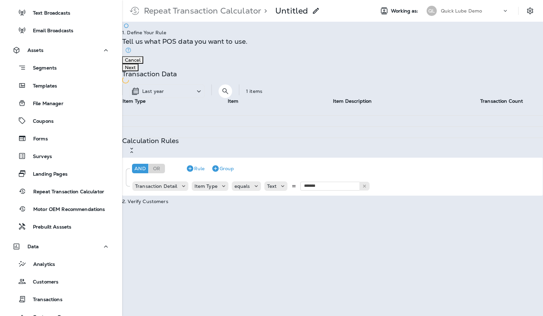
click at [340, 196] on div "And Or Rule Group Transaction Detail Item Type equals Text ******* SERVICE" at bounding box center [332, 177] width 420 height 38
click at [205, 85] on div "Last year" at bounding box center [166, 92] width 75 height 14
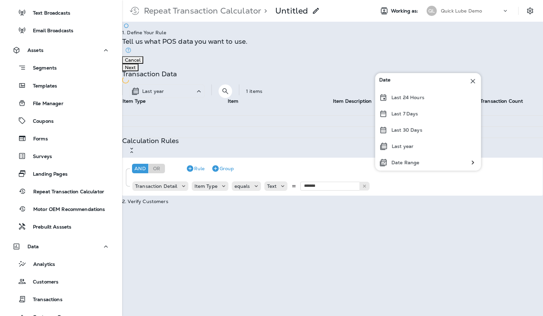
click at [205, 85] on div "Last year" at bounding box center [166, 92] width 75 height 14
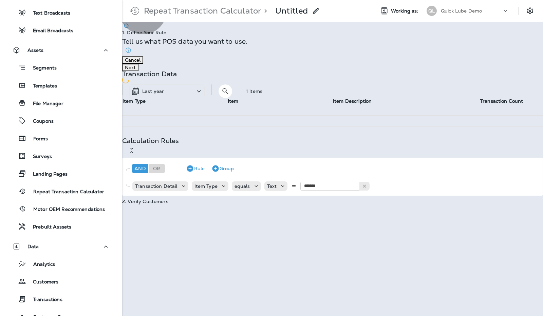
click at [138, 64] on button "Next" at bounding box center [130, 67] width 16 height 7
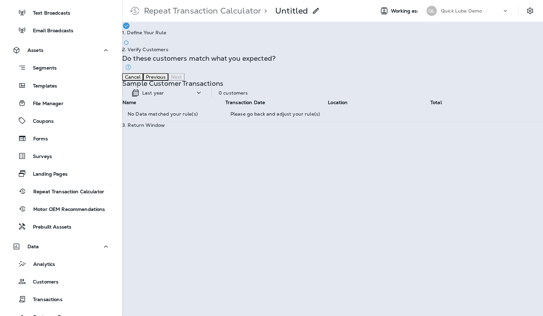
click at [205, 94] on div "Last year" at bounding box center [166, 92] width 75 height 13
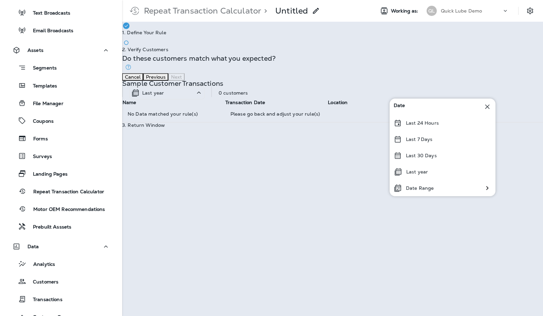
click at [401, 174] on icon at bounding box center [399, 171] width 6 height 6
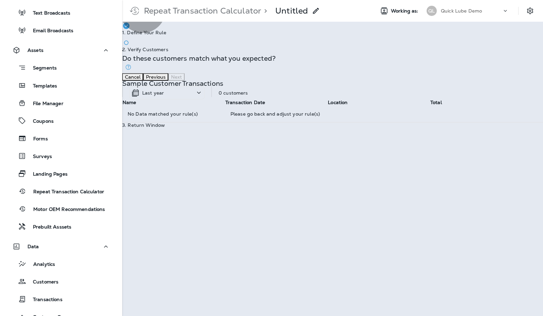
click at [168, 73] on button "Previous" at bounding box center [155, 76] width 25 height 7
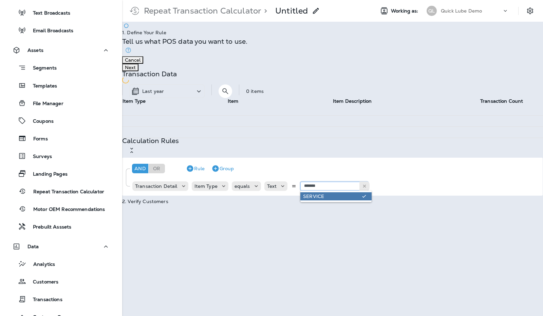
click at [353, 191] on input "*******" at bounding box center [334, 186] width 68 height 9
click at [366, 188] on use at bounding box center [364, 186] width 3 height 3
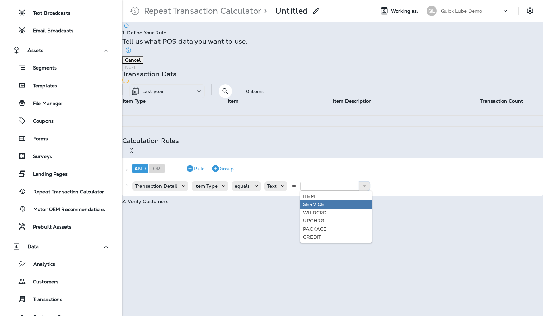
scroll to position [24, 0]
type input "****"
click at [339, 196] on div "And Or Rule Group Transaction Detail Item Type equals Text **** ITEM SERVICE WI…" at bounding box center [332, 177] width 420 height 38
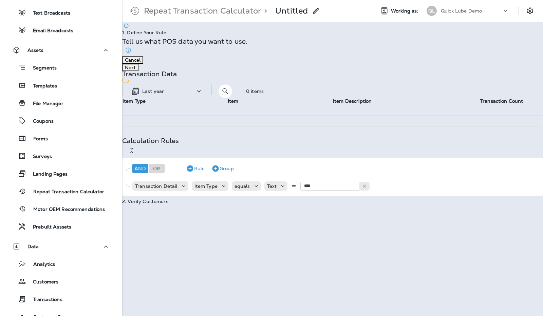
scroll to position [0, 0]
click at [138, 64] on button "Next" at bounding box center [130, 67] width 16 height 7
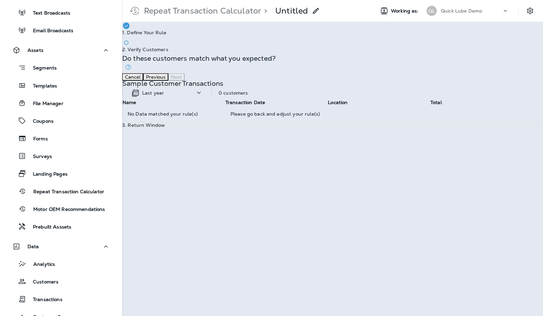
click at [295, 34] on div "1. Define Your Rule" at bounding box center [332, 29] width 421 height 14
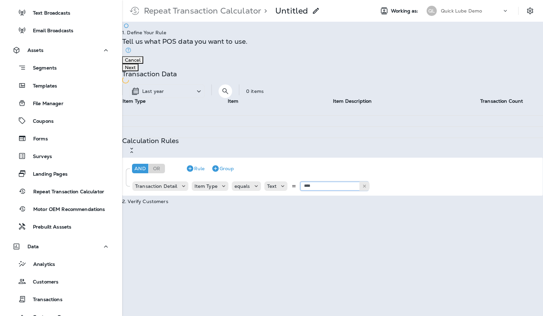
click at [343, 191] on input "****" at bounding box center [334, 186] width 68 height 9
click at [367, 189] on icon at bounding box center [364, 186] width 5 height 5
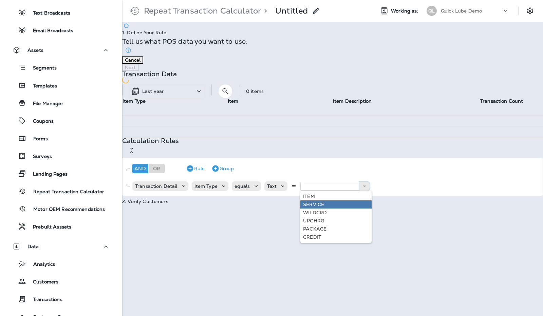
scroll to position [24, 0]
type input "*******"
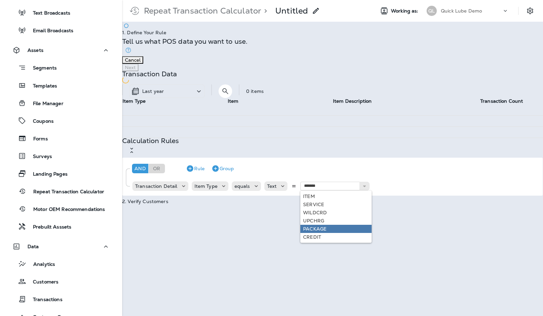
click at [348, 199] on div "Calculation Rules And Or Rule Group Transaction Detail Item Type equals Text **…" at bounding box center [332, 168] width 421 height 61
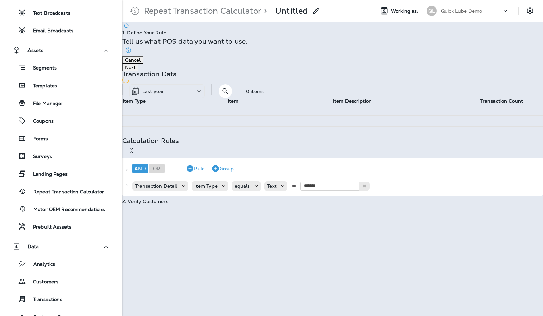
scroll to position [0, 0]
click at [138, 64] on button "Next" at bounding box center [130, 67] width 16 height 7
